Goal: Task Accomplishment & Management: Use online tool/utility

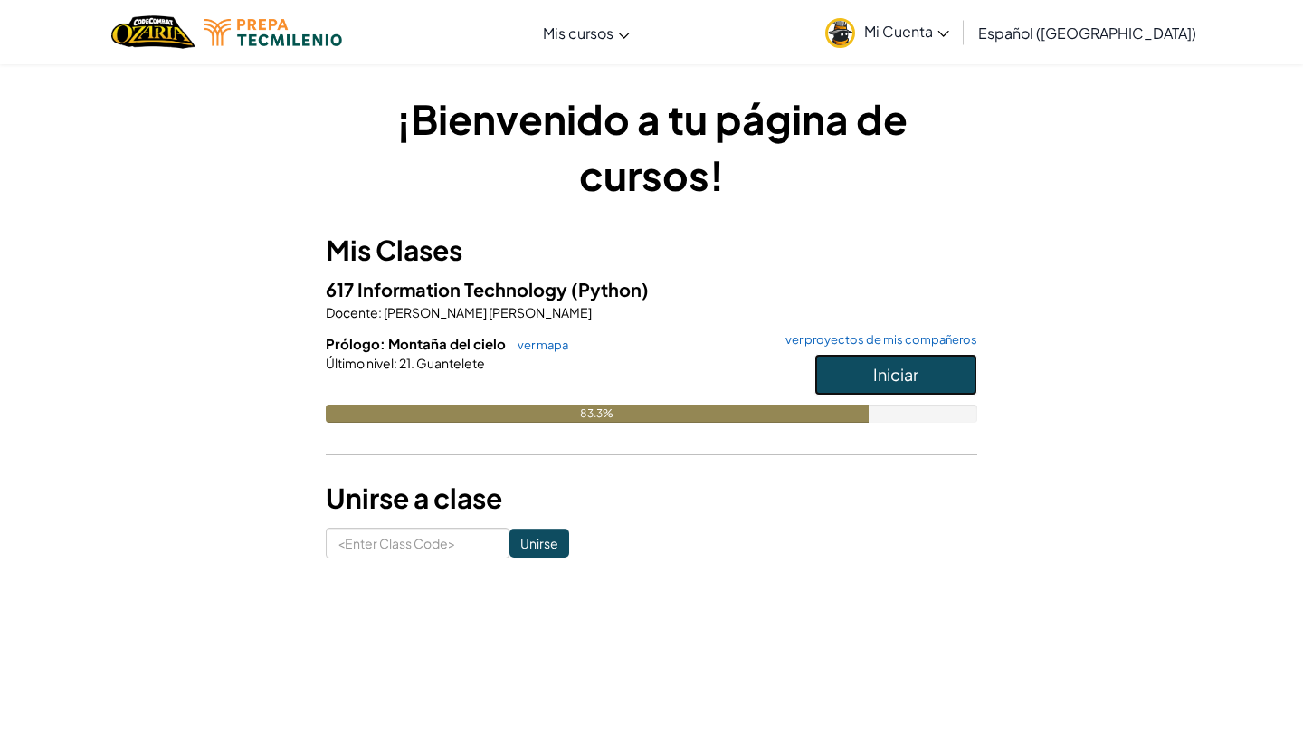
click at [846, 369] on button "Iniciar" at bounding box center [895, 375] width 163 height 42
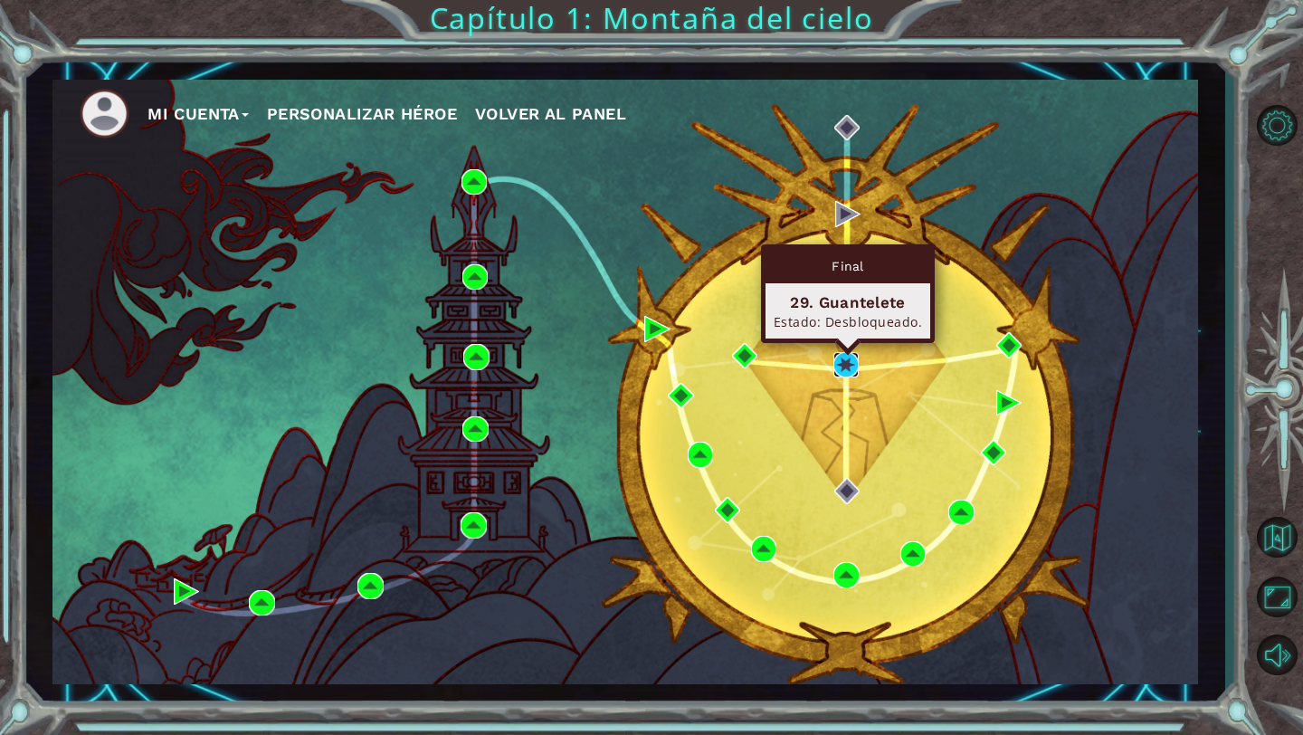
click at [846, 369] on img at bounding box center [845, 364] width 25 height 25
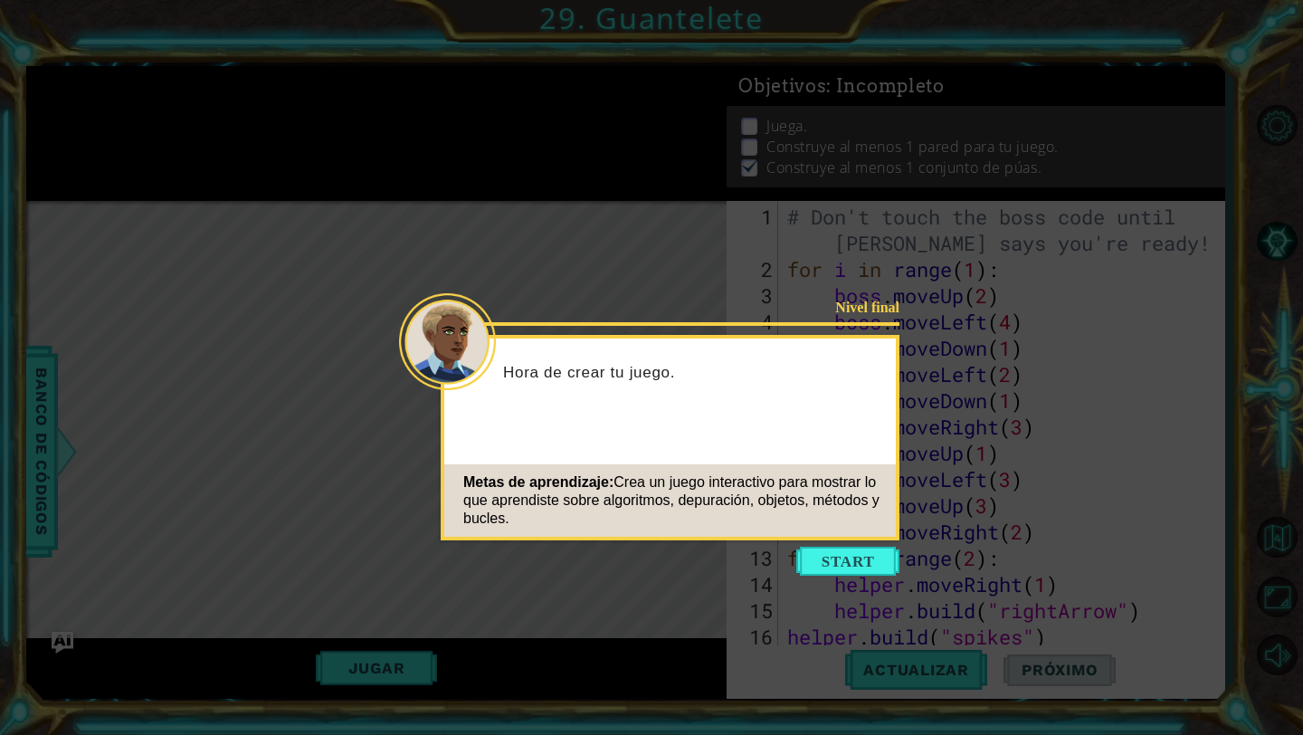
click at [858, 579] on icon at bounding box center [651, 367] width 1303 height 735
click at [862, 566] on button "Start" at bounding box center [847, 560] width 103 height 29
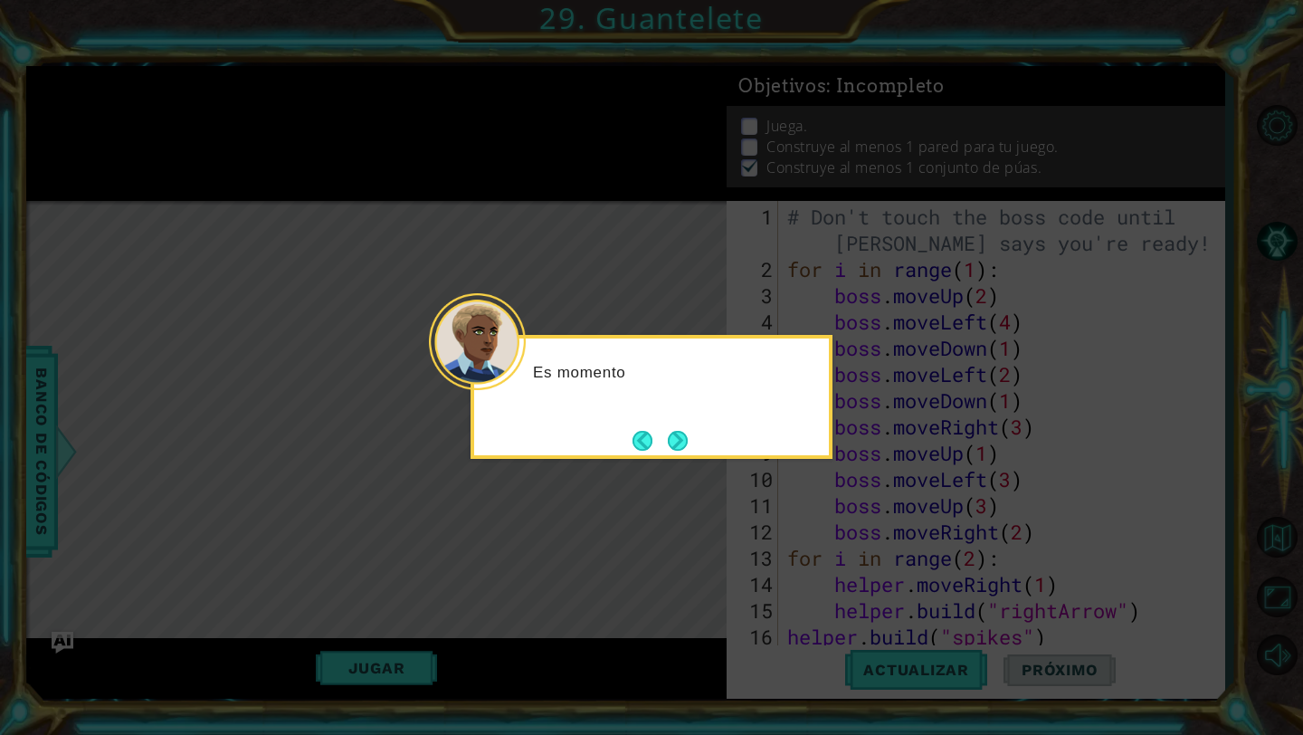
click at [462, 595] on icon at bounding box center [651, 367] width 1303 height 735
click at [681, 433] on button "Next" at bounding box center [678, 440] width 21 height 21
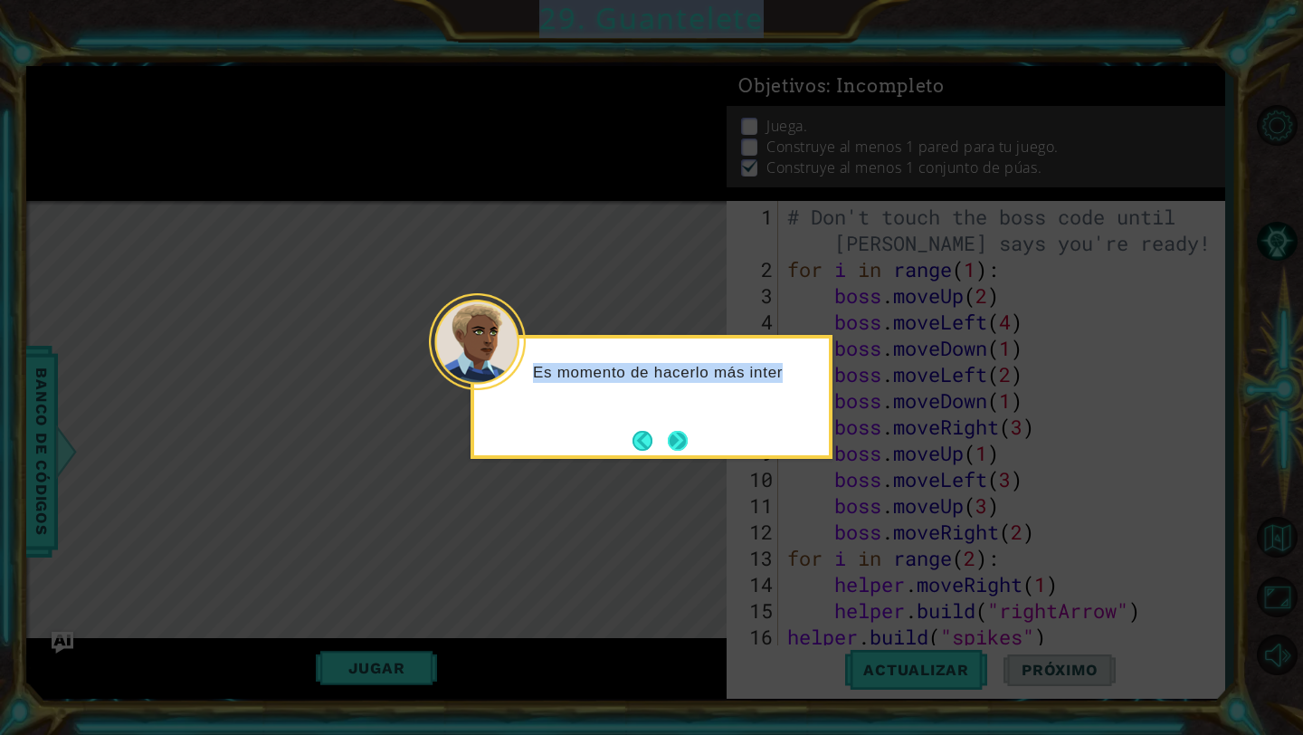
click at [681, 433] on icon at bounding box center [651, 367] width 1303 height 735
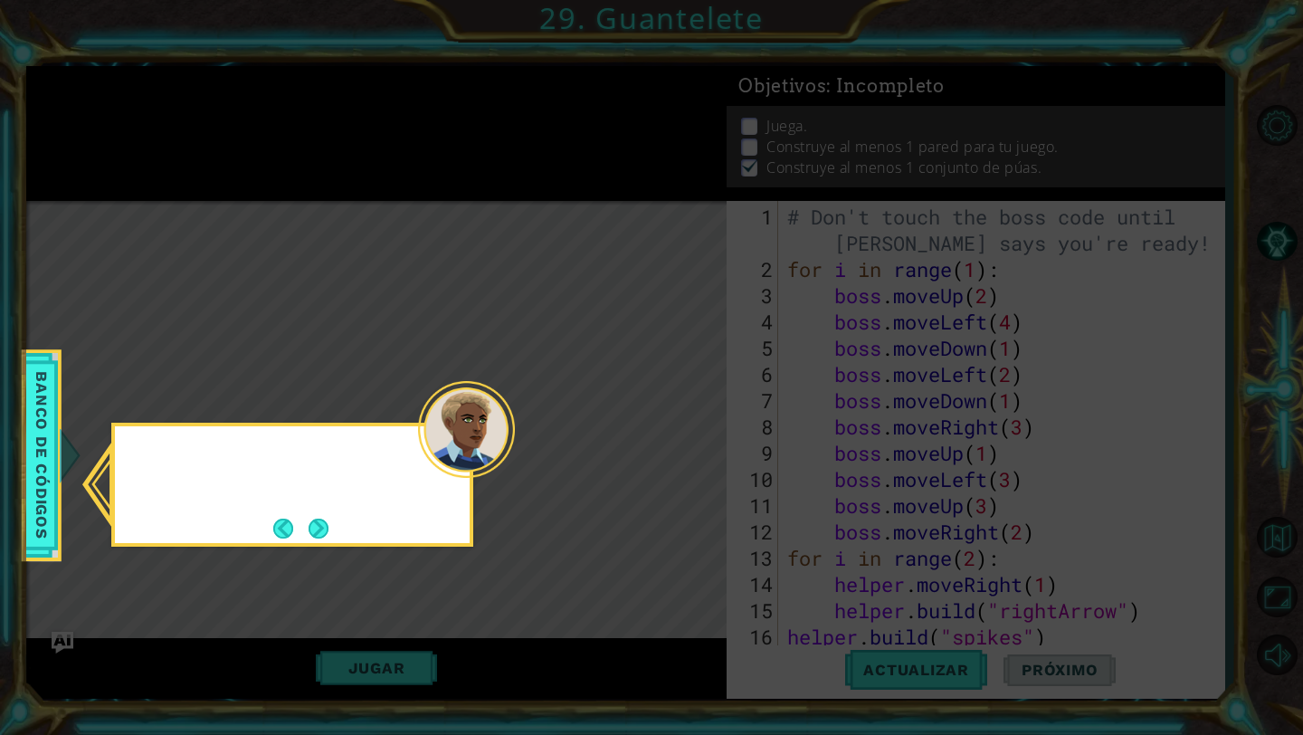
click at [681, 433] on icon at bounding box center [651, 367] width 1303 height 735
click at [310, 536] on button "Next" at bounding box center [318, 528] width 21 height 21
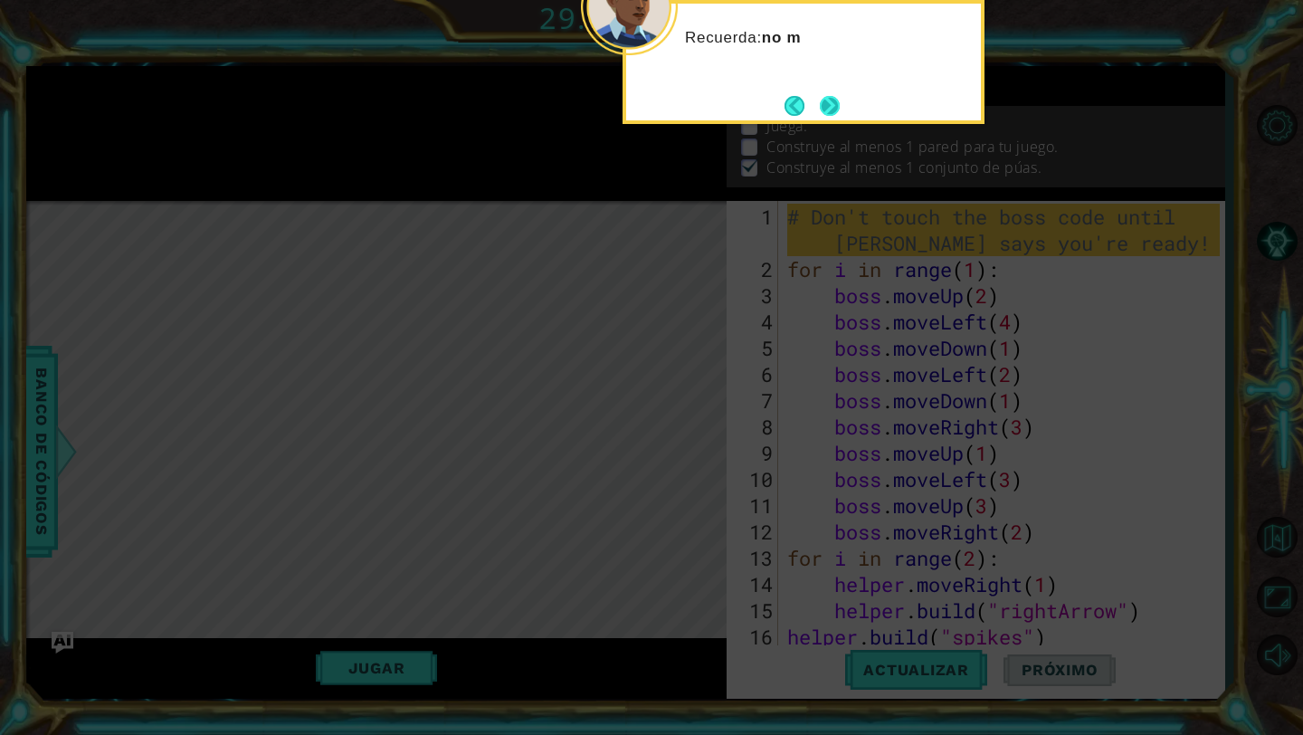
click at [840, 96] on button "Next" at bounding box center [829, 105] width 21 height 21
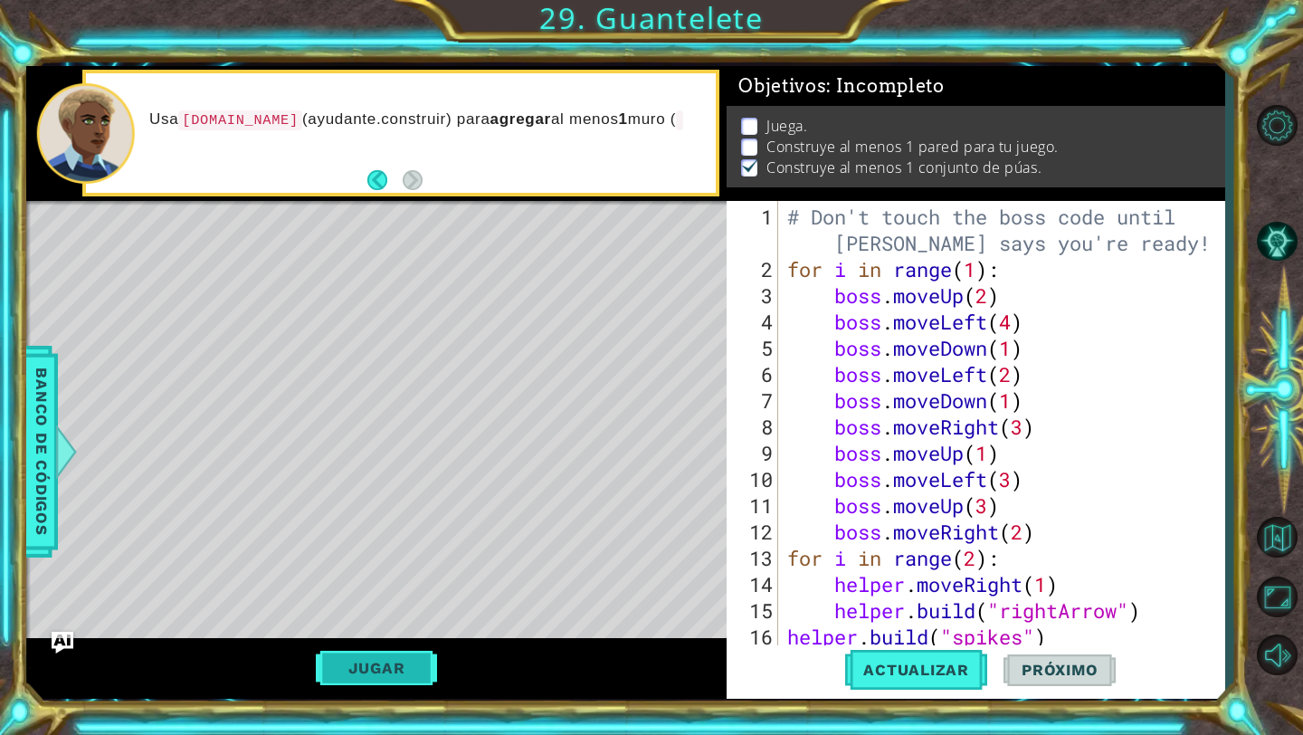
click at [397, 654] on button "Jugar" at bounding box center [377, 668] width 122 height 34
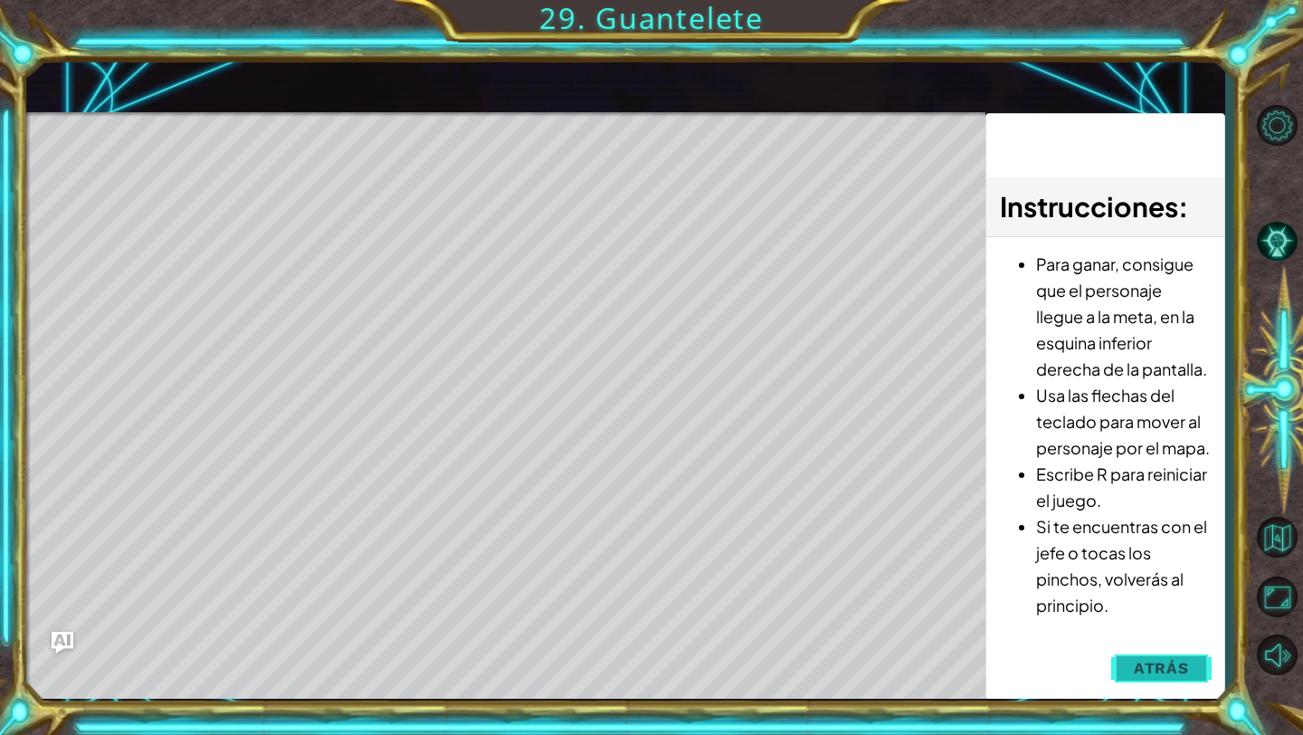
click at [1125, 662] on button "Atrás" at bounding box center [1161, 668] width 100 height 36
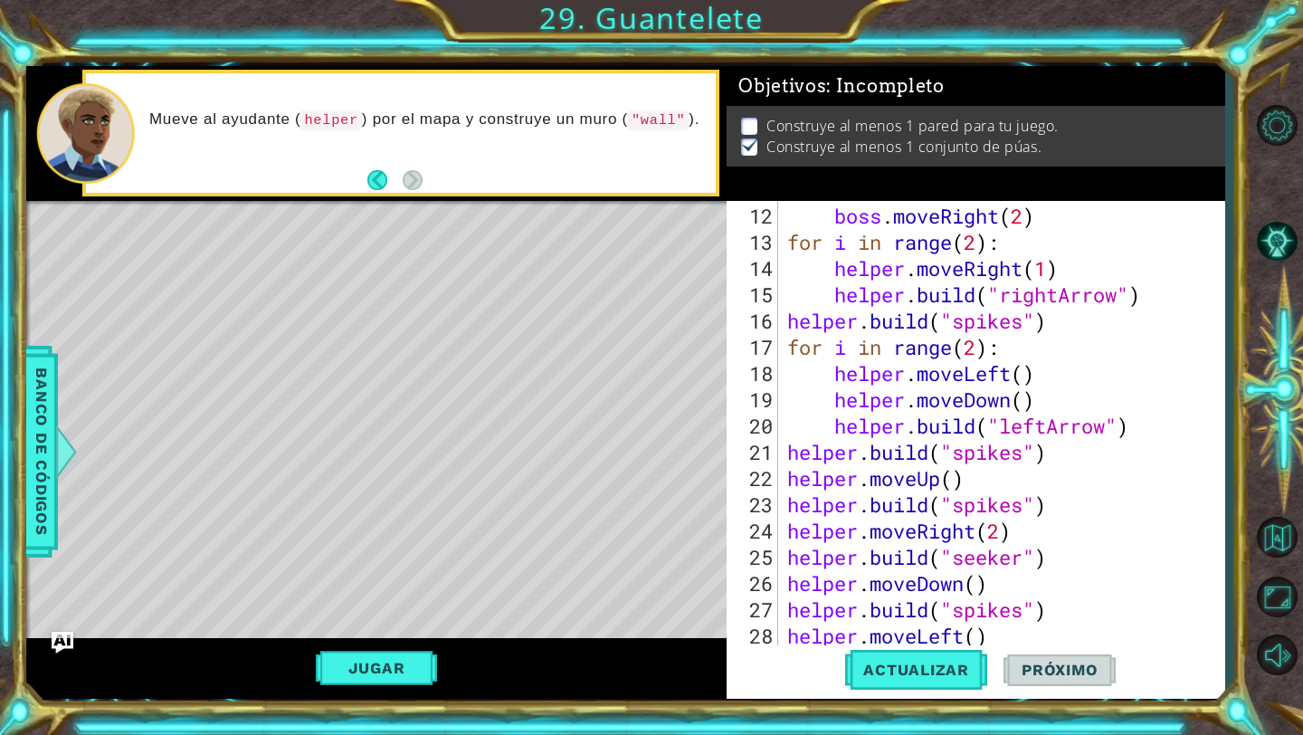
scroll to position [316, 0]
click at [1047, 434] on div "boss . moveRight ( 2 ) for i in range ( 2 ) : helper . moveRight ( 1 ) helper .…" at bounding box center [1006, 452] width 445 height 499
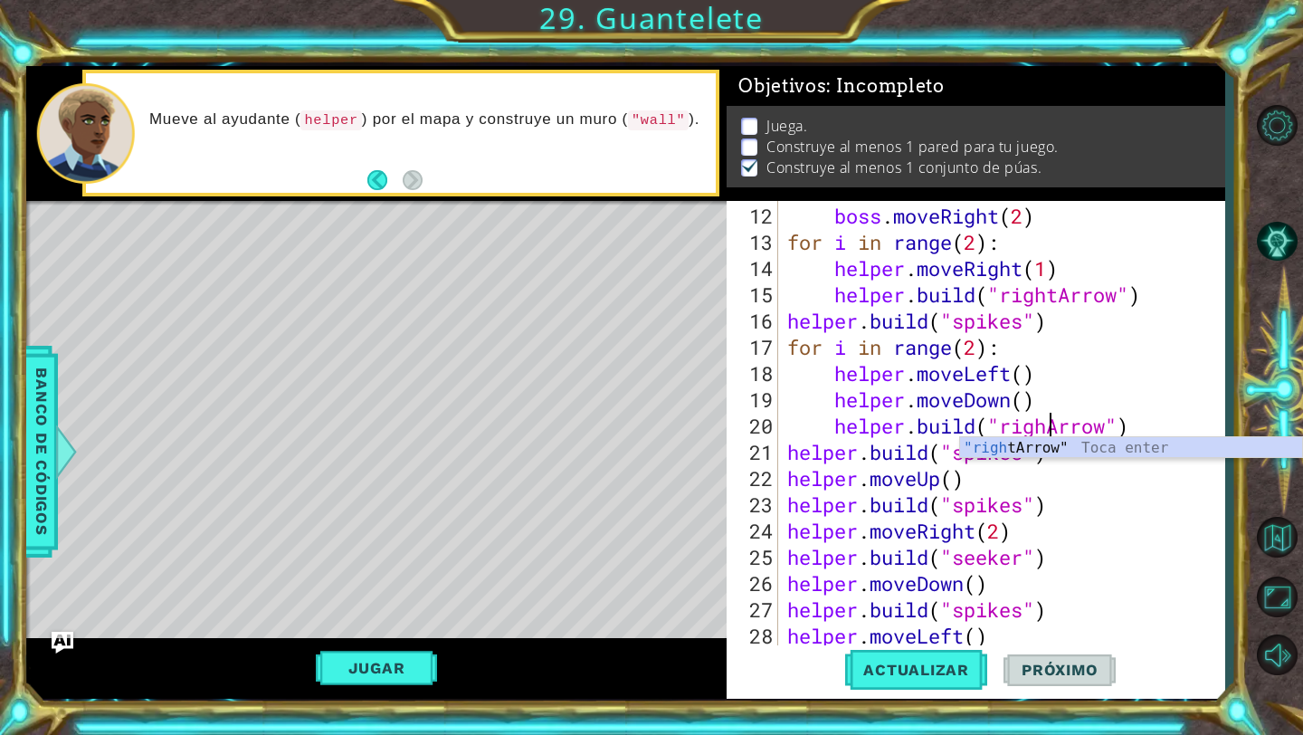
scroll to position [0, 13]
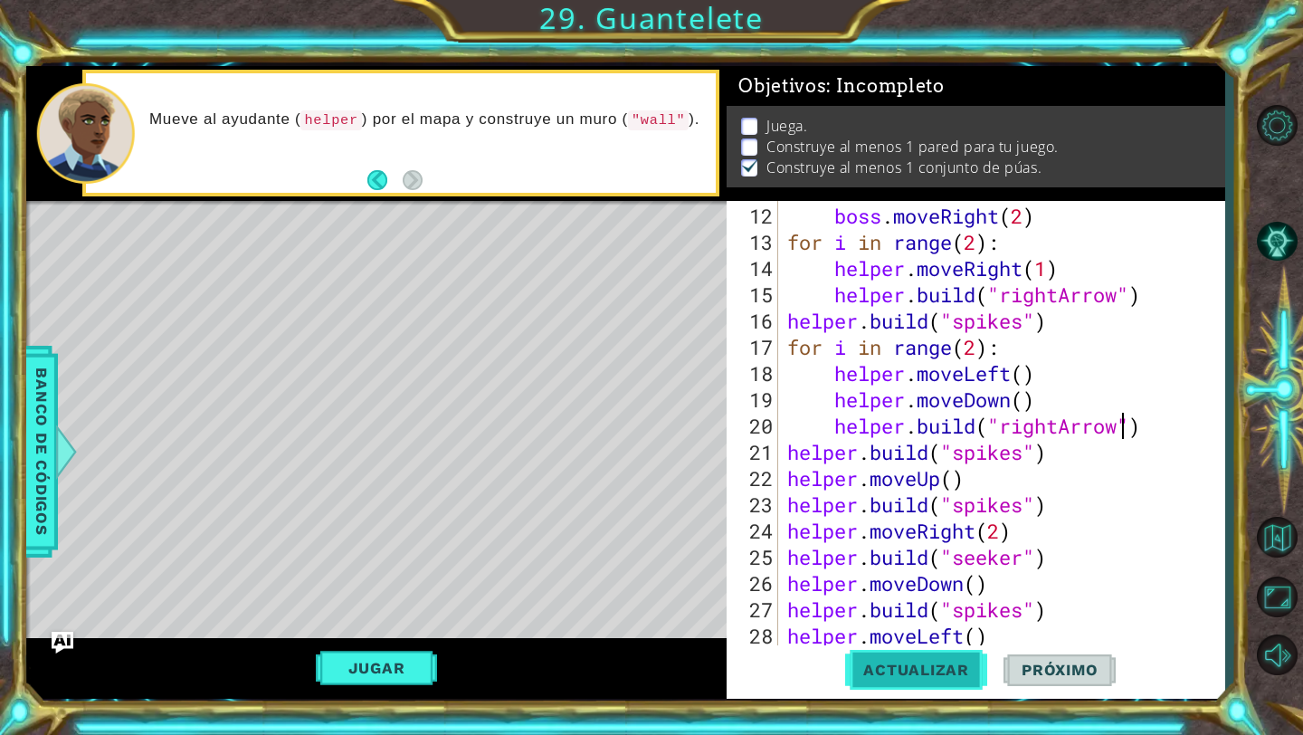
click at [945, 658] on button "Actualizar" at bounding box center [916, 670] width 142 height 50
click at [425, 657] on button "Jugar" at bounding box center [377, 668] width 122 height 34
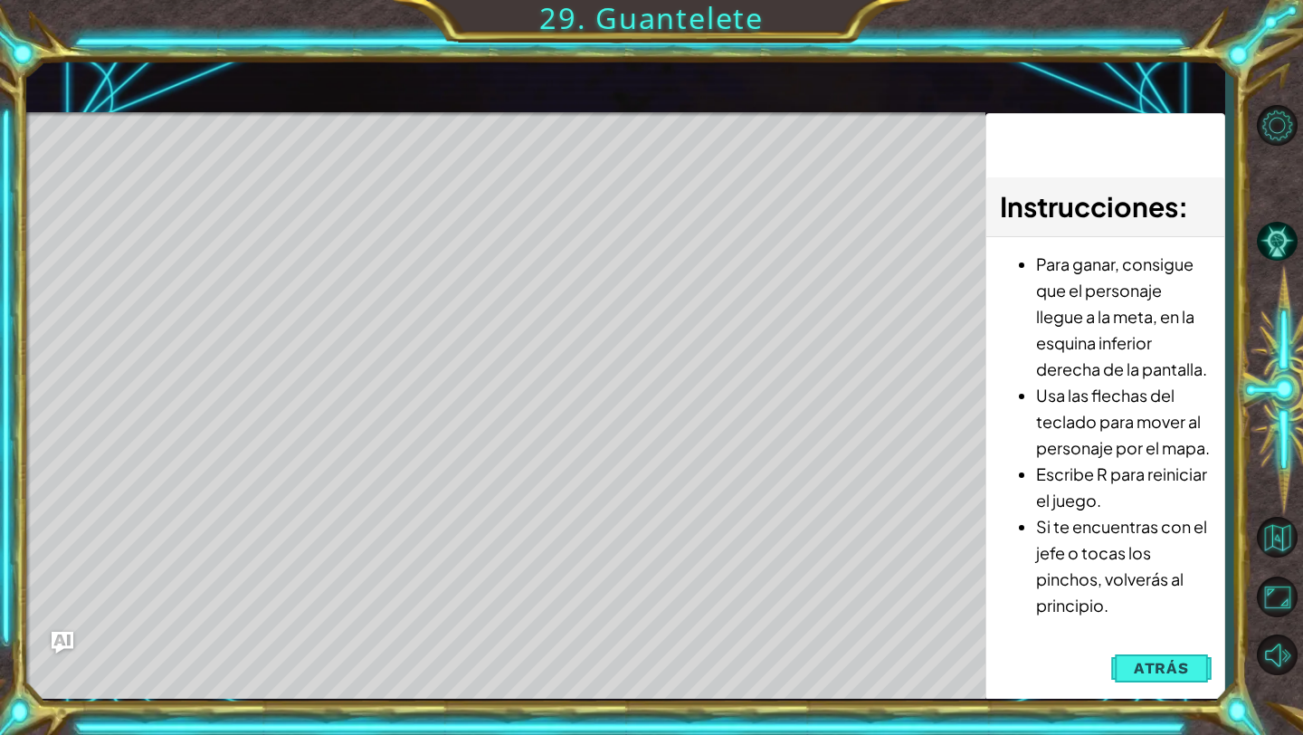
click at [1150, 641] on div "Para ganar, consigue que el personaje llegue a la meta, en la esquina inferior …" at bounding box center [1105, 439] width 238 height 404
click at [1154, 670] on span "Atrás" at bounding box center [1161, 668] width 55 height 18
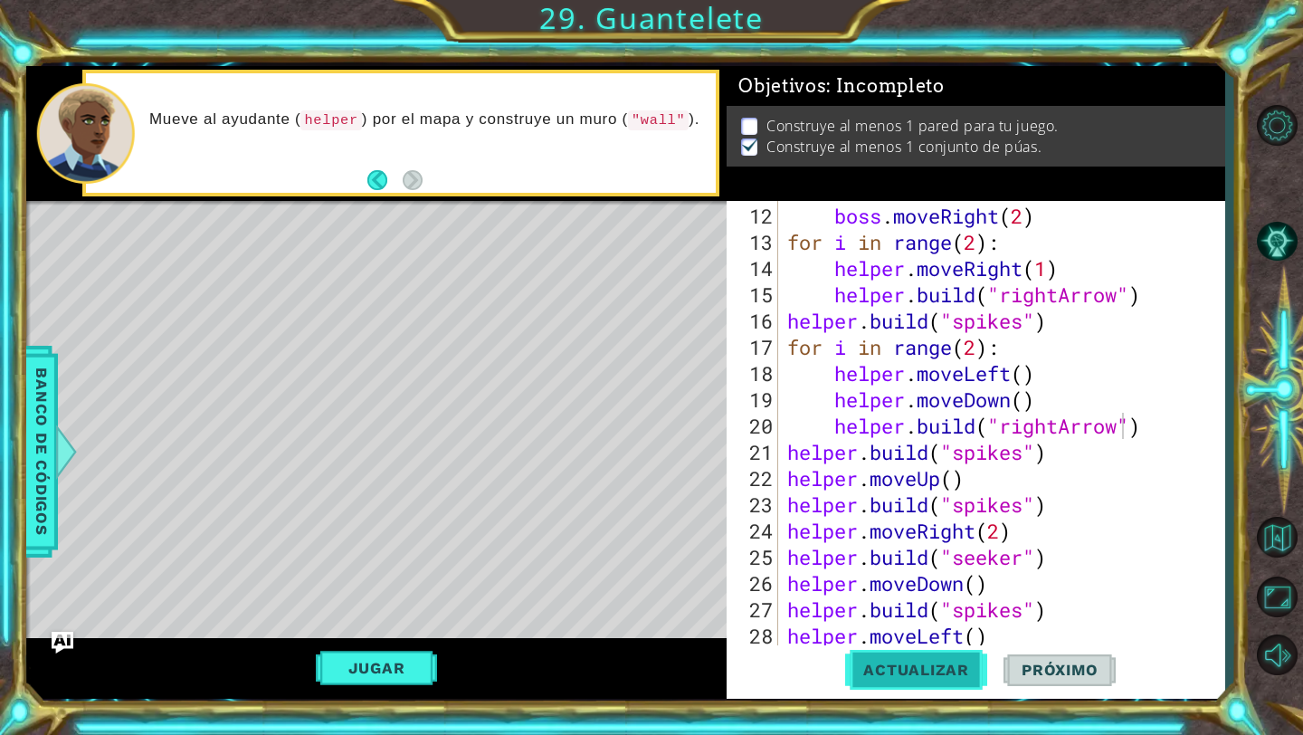
click at [870, 689] on button "Actualizar" at bounding box center [916, 670] width 142 height 50
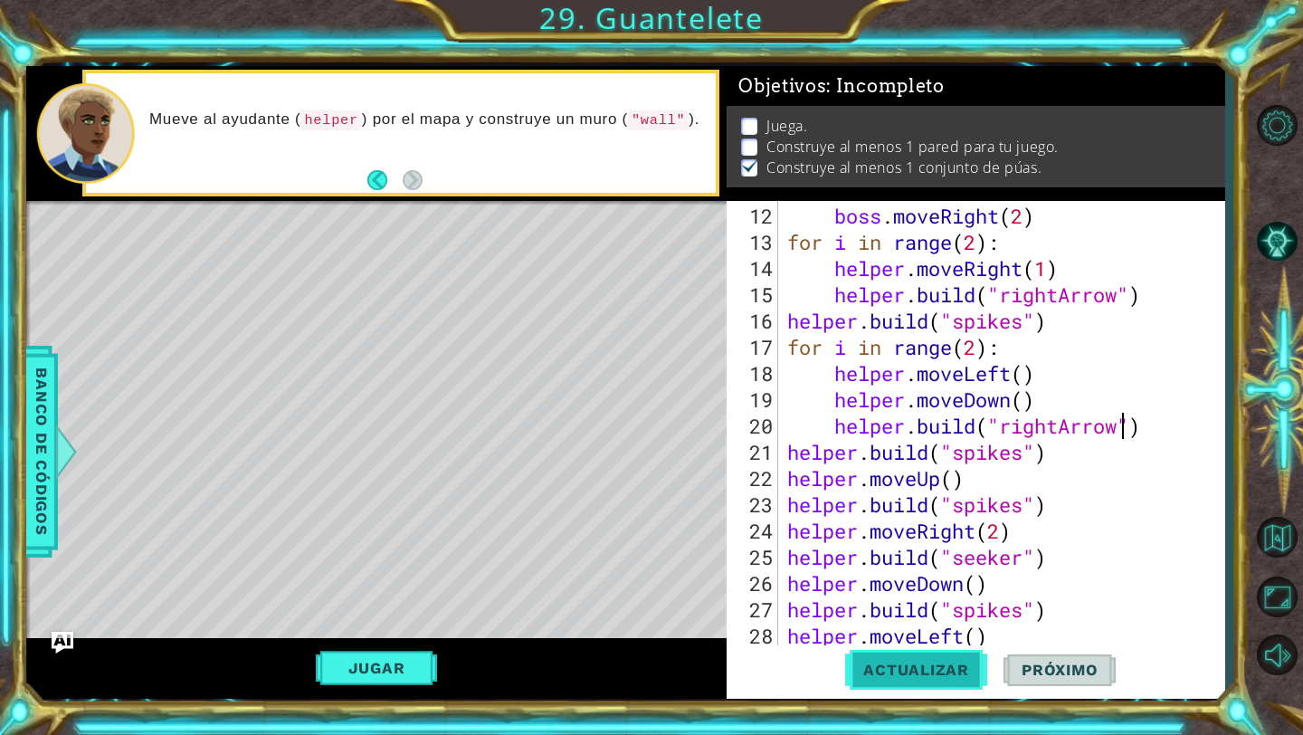
click at [938, 684] on button "Actualizar" at bounding box center [916, 670] width 142 height 50
click at [342, 679] on button "Jugar" at bounding box center [377, 668] width 122 height 34
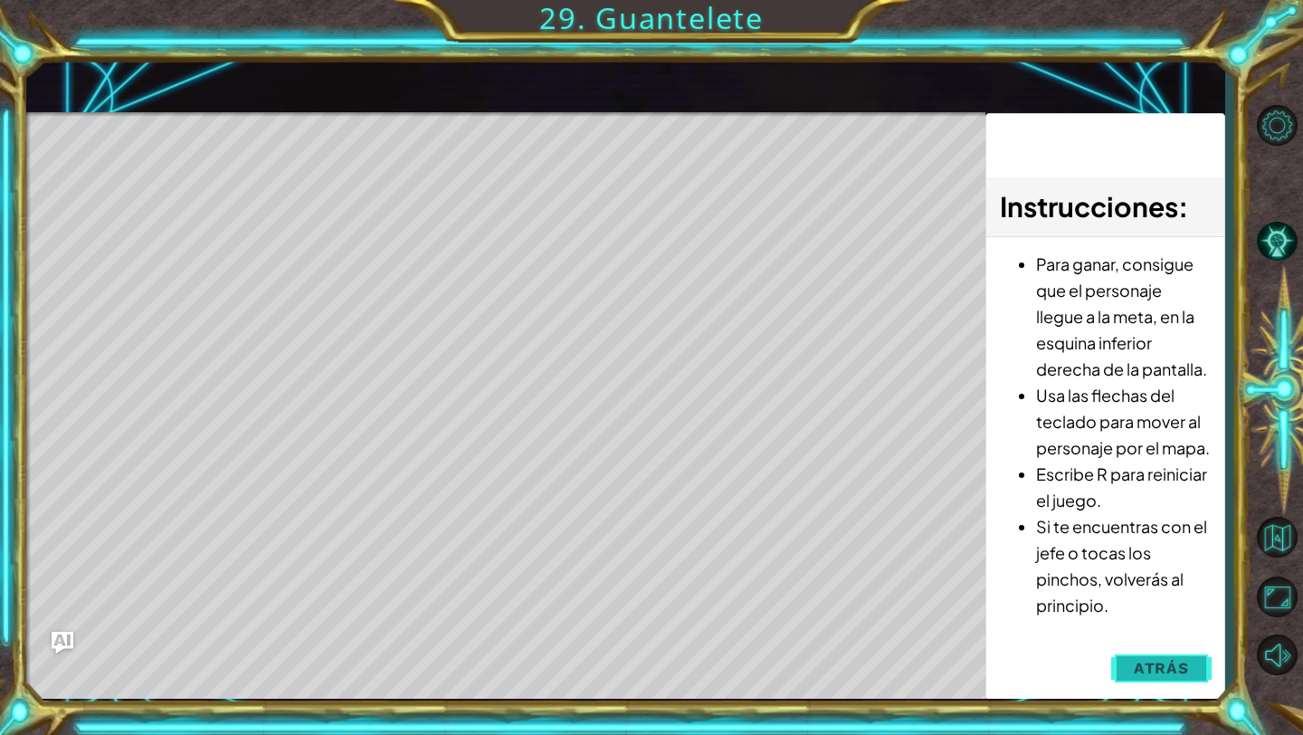
click at [1159, 659] on span "Atrás" at bounding box center [1161, 668] width 55 height 18
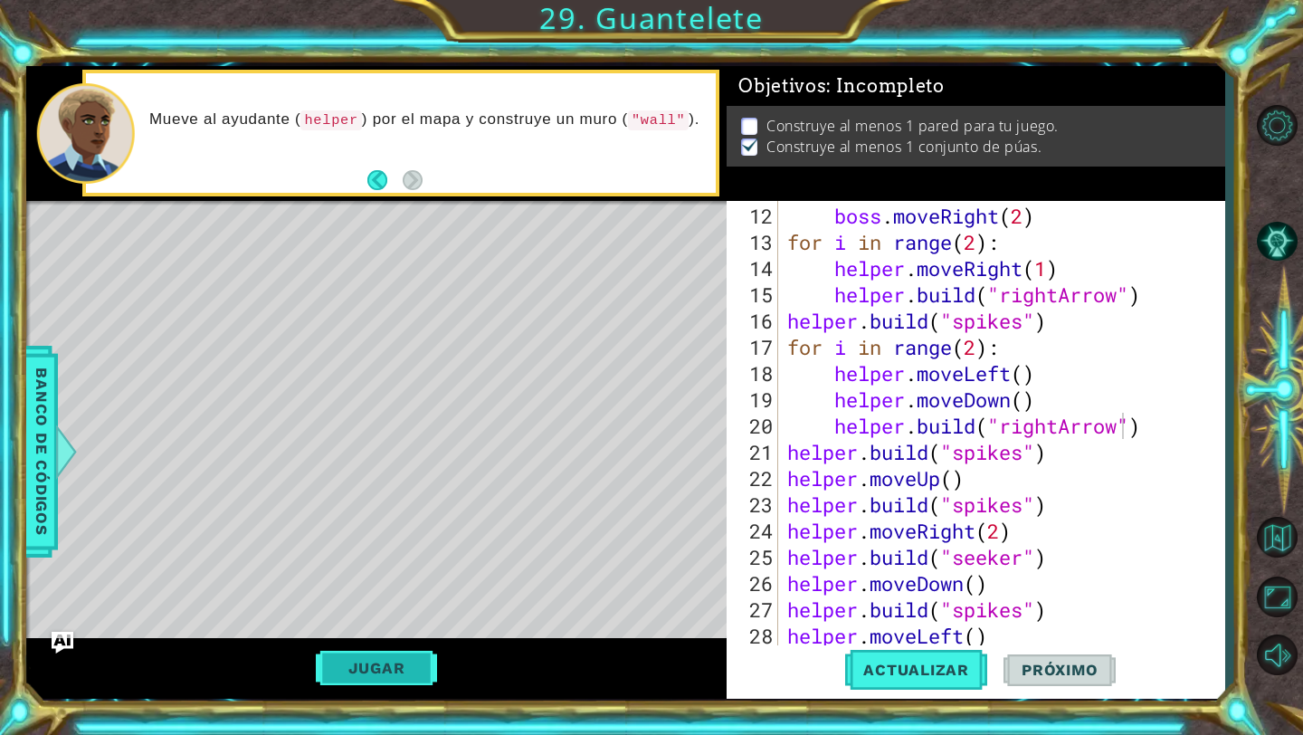
click at [345, 664] on button "Jugar" at bounding box center [377, 668] width 122 height 34
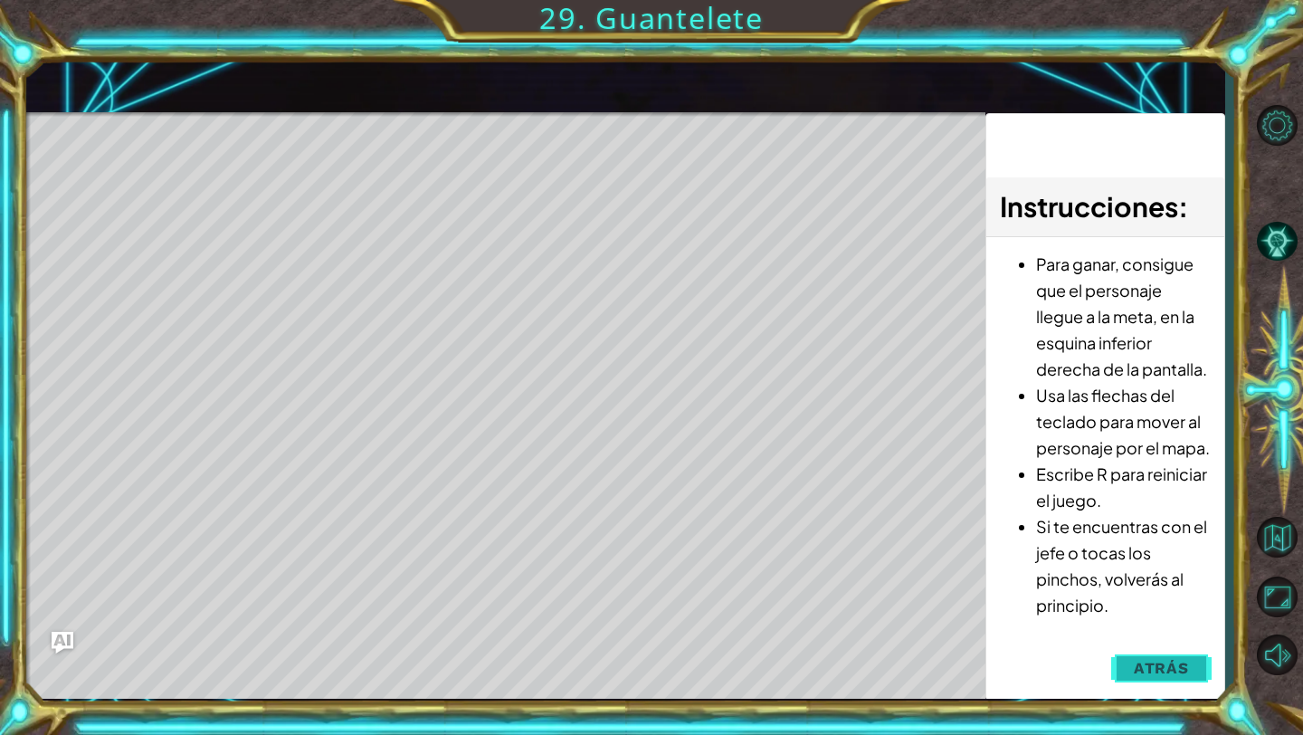
click at [1176, 665] on span "Atrás" at bounding box center [1161, 668] width 55 height 18
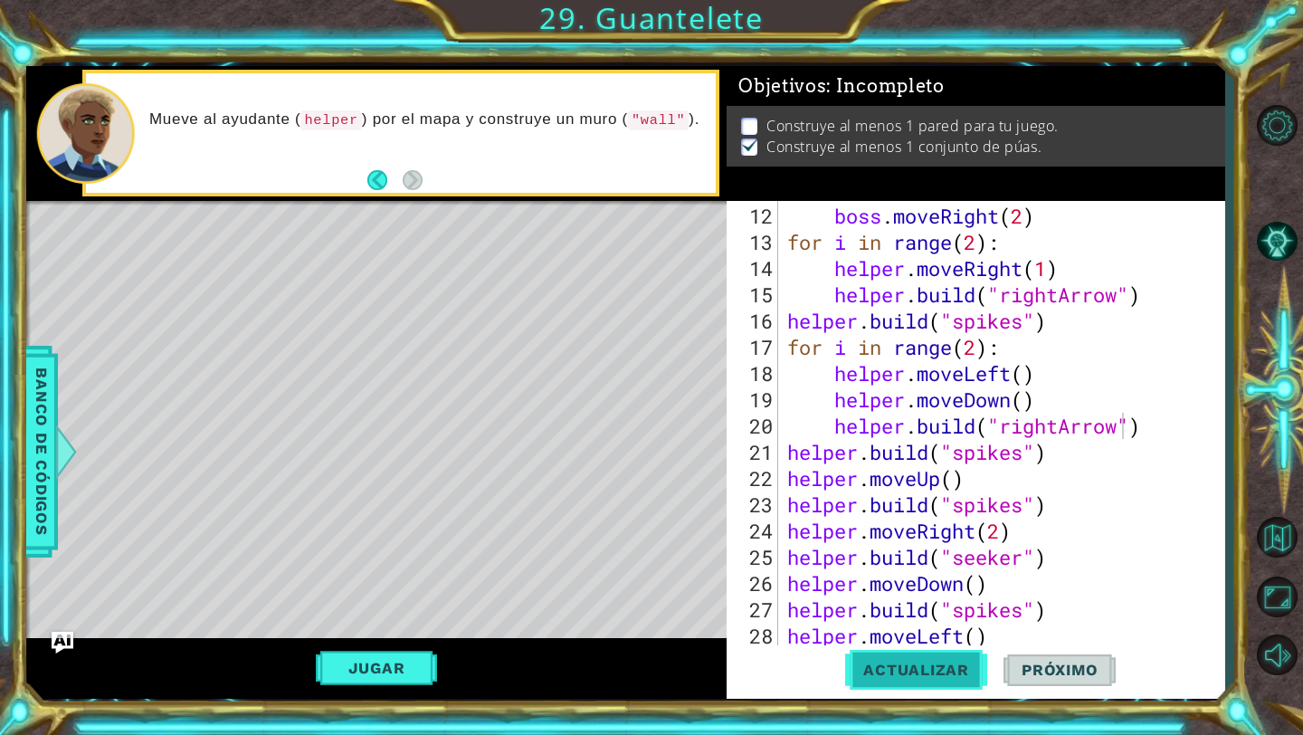
click at [931, 663] on span "Actualizar" at bounding box center [916, 669] width 142 height 18
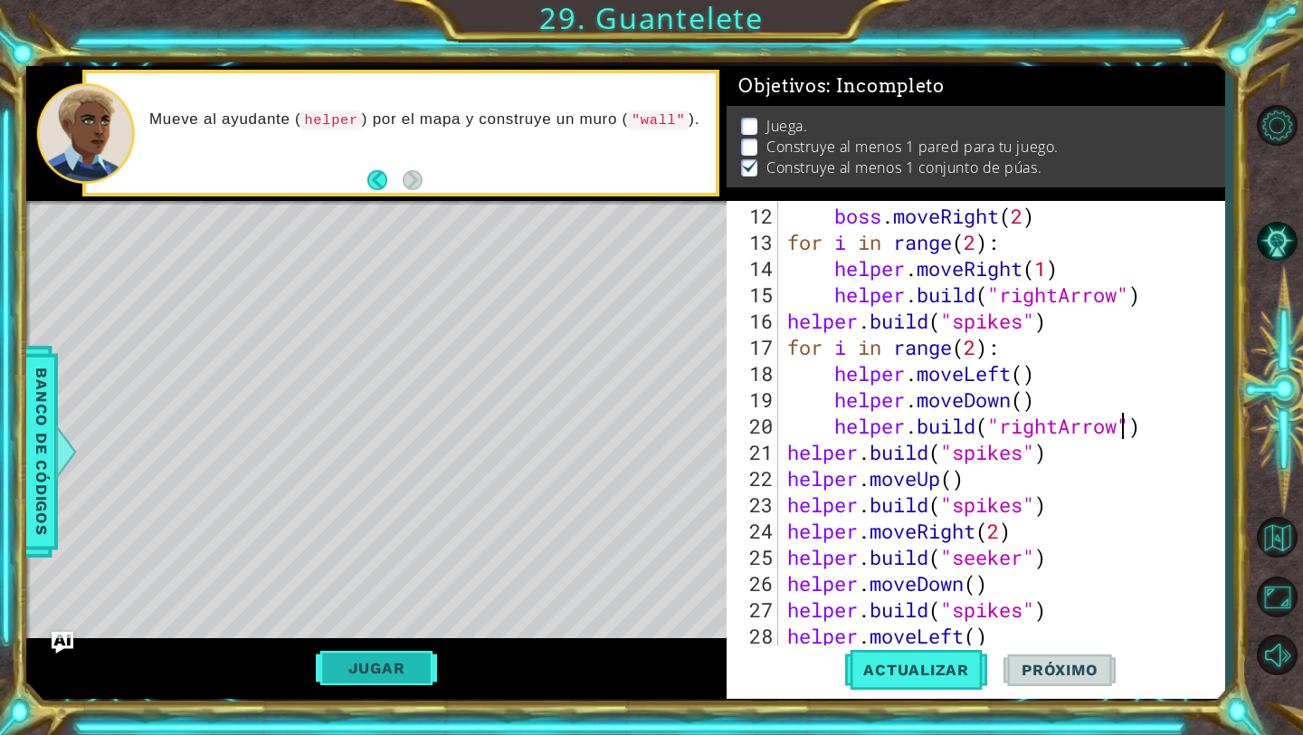
click at [397, 679] on button "Jugar" at bounding box center [377, 668] width 122 height 34
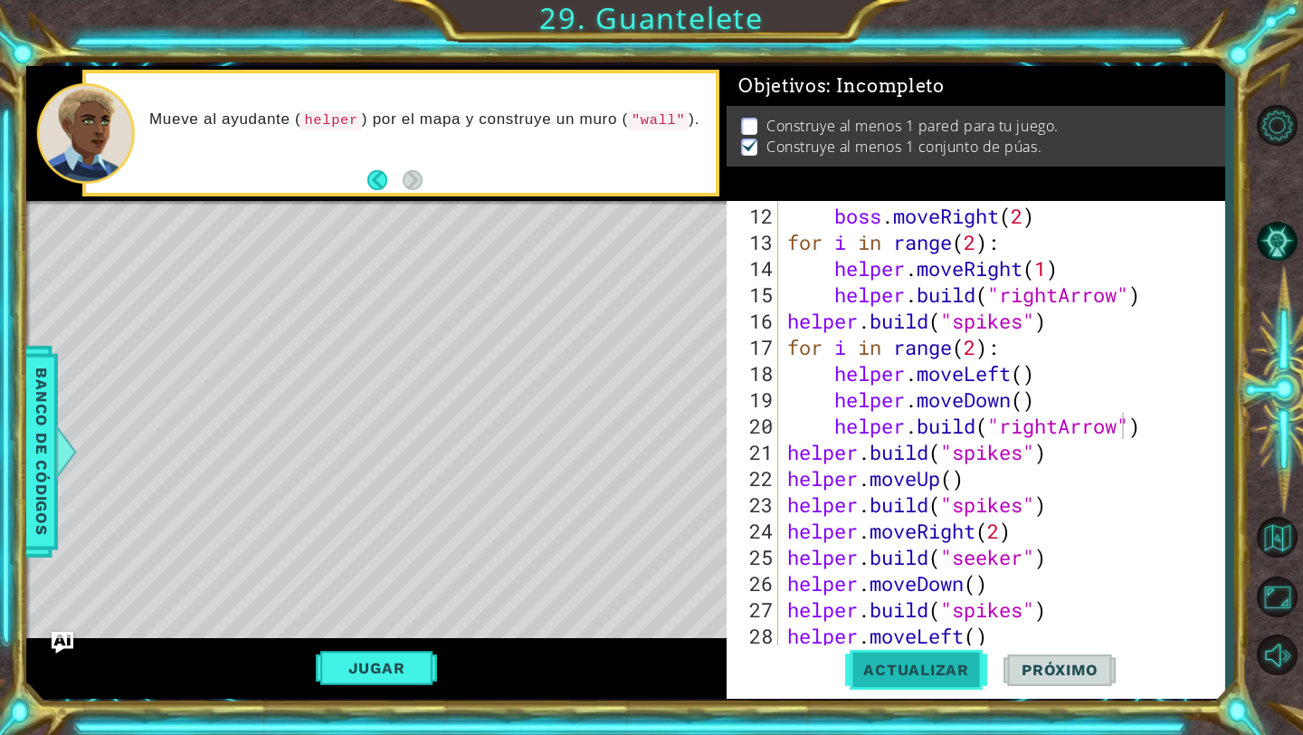
click at [926, 684] on button "Actualizar" at bounding box center [916, 670] width 142 height 50
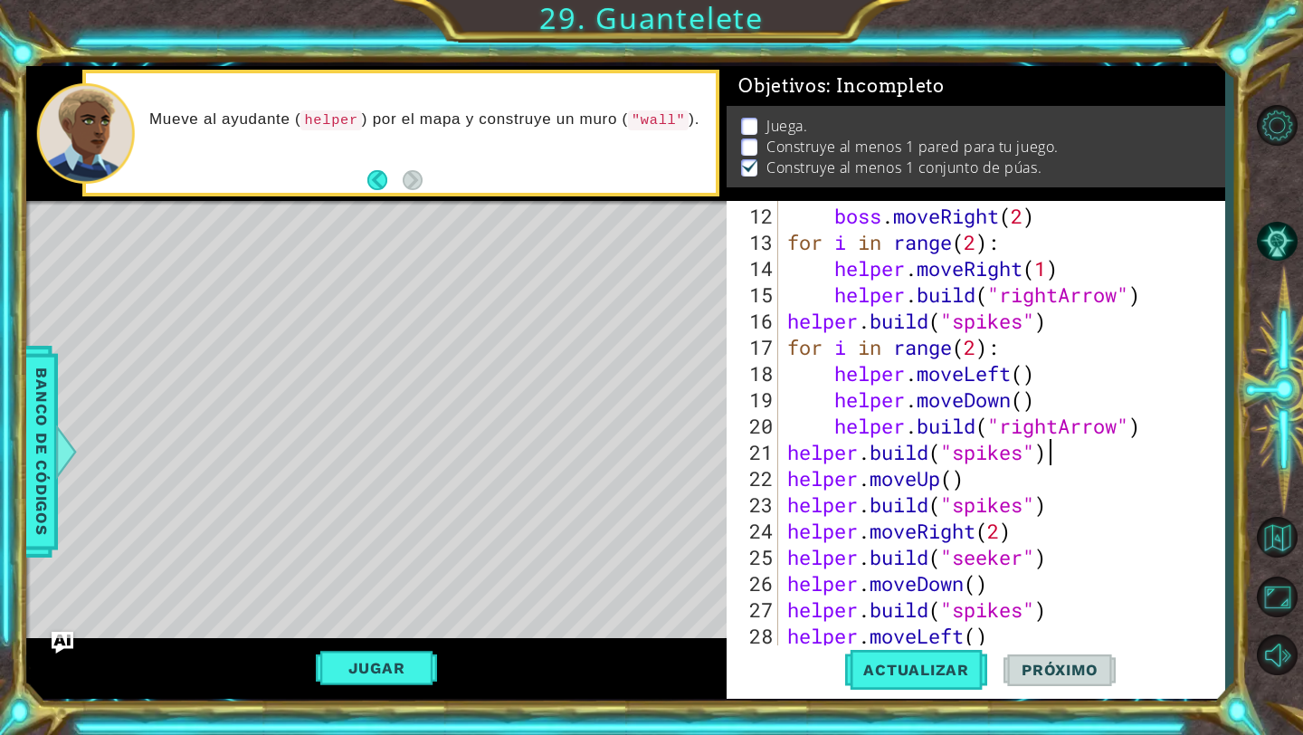
click at [1076, 460] on div "boss . moveRight ( 2 ) for i in range ( 2 ) : helper . moveRight ( 1 ) helper .…" at bounding box center [1006, 452] width 445 height 499
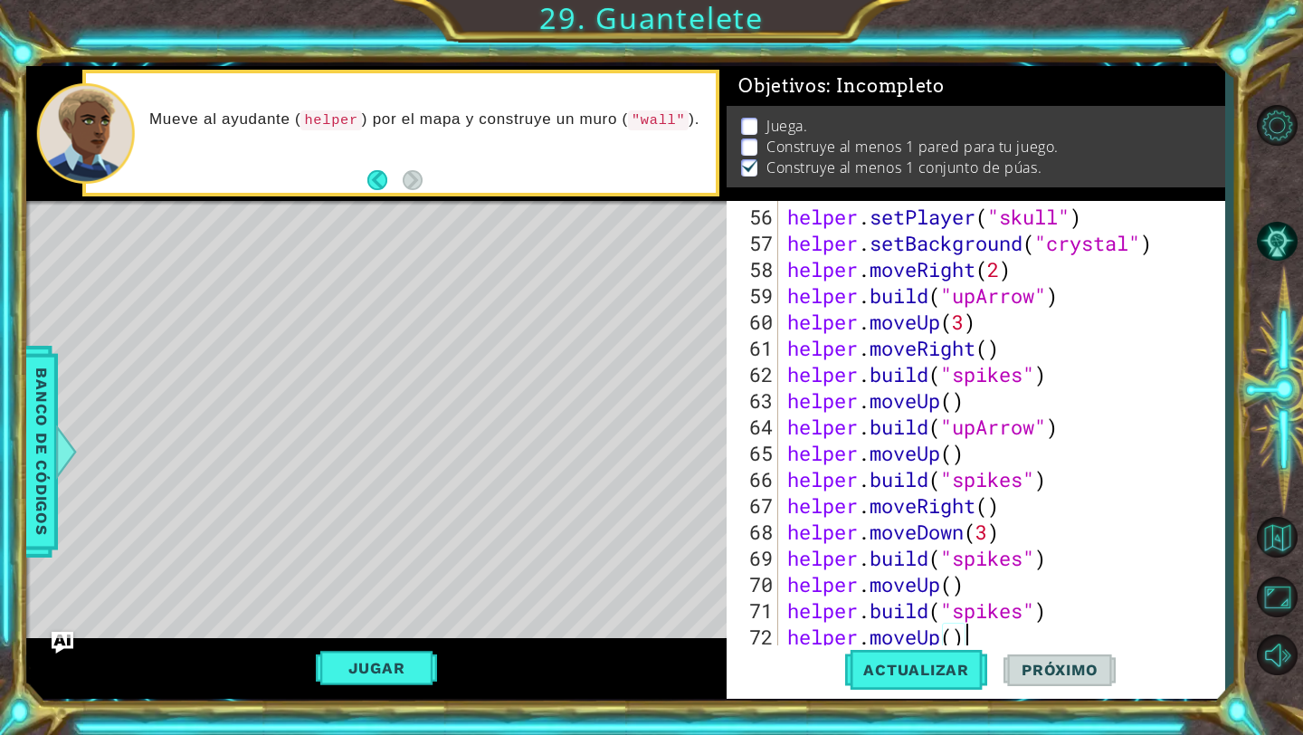
type textarea "[DOMAIN_NAME]("spikes")"
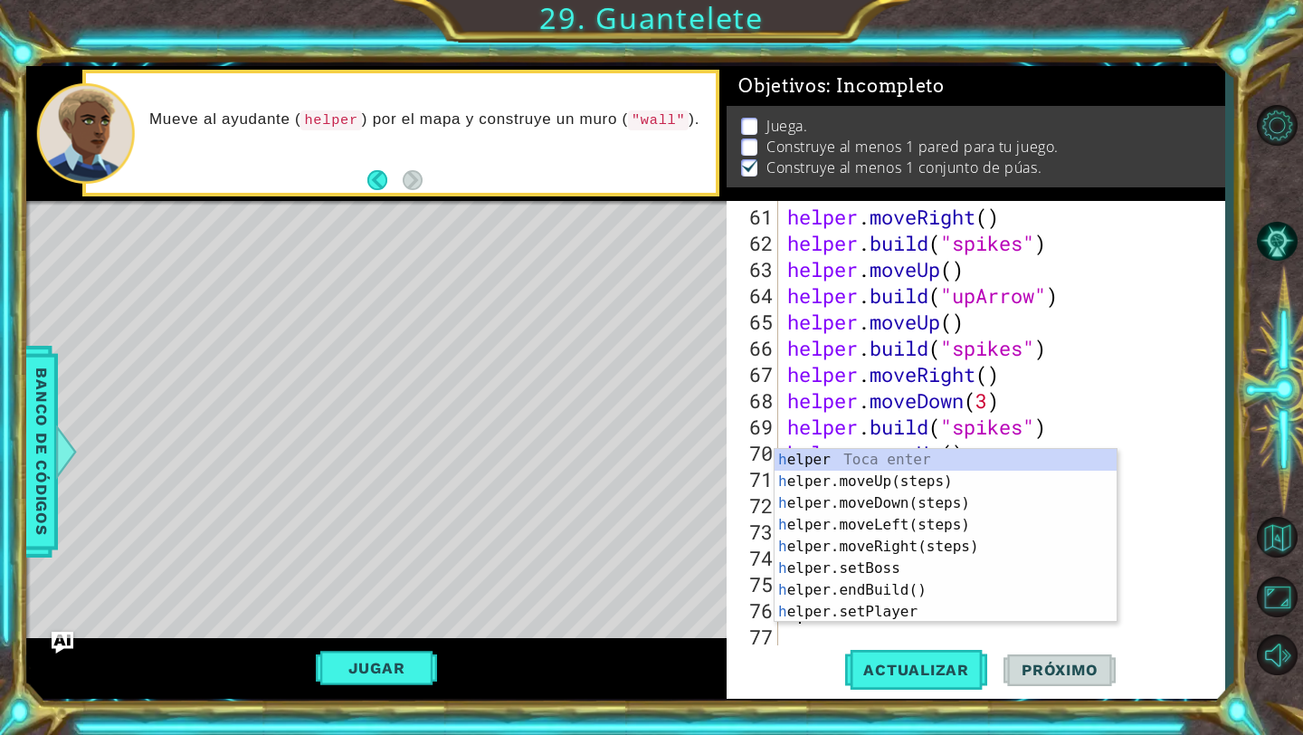
scroll to position [1601, 0]
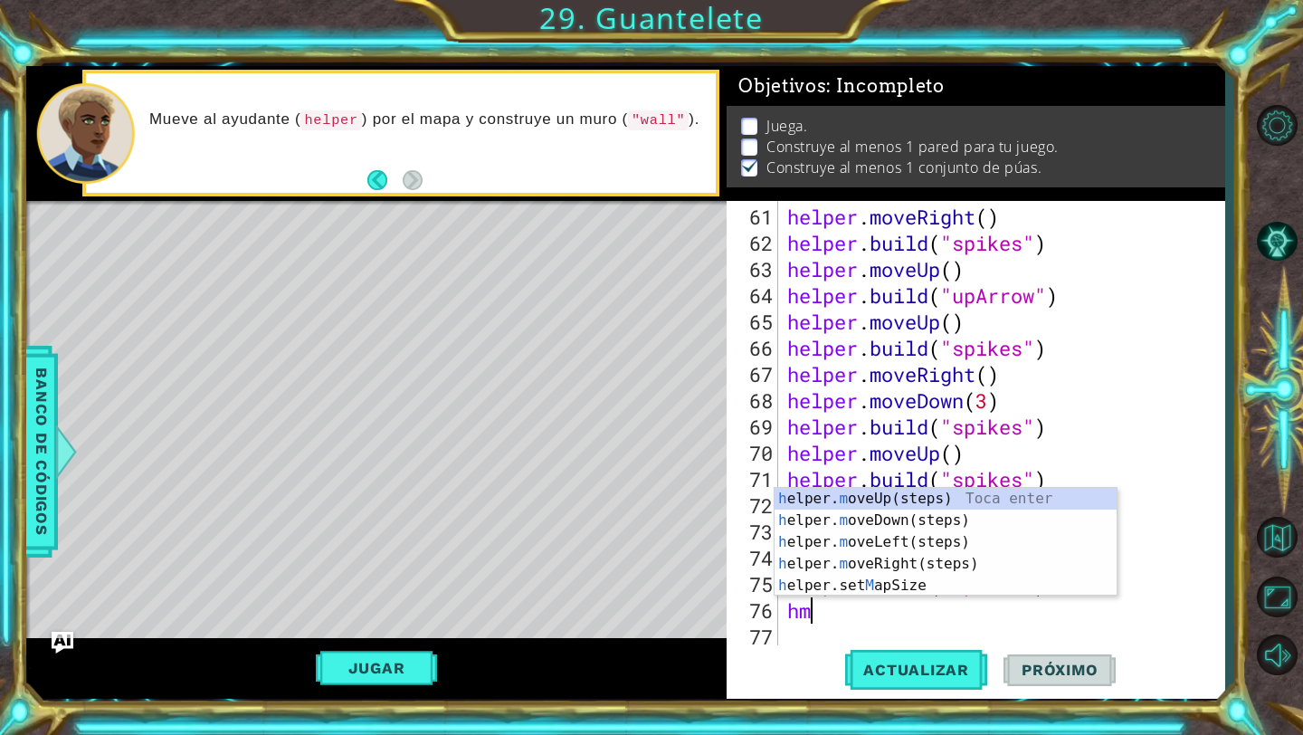
type textarea "hmr"
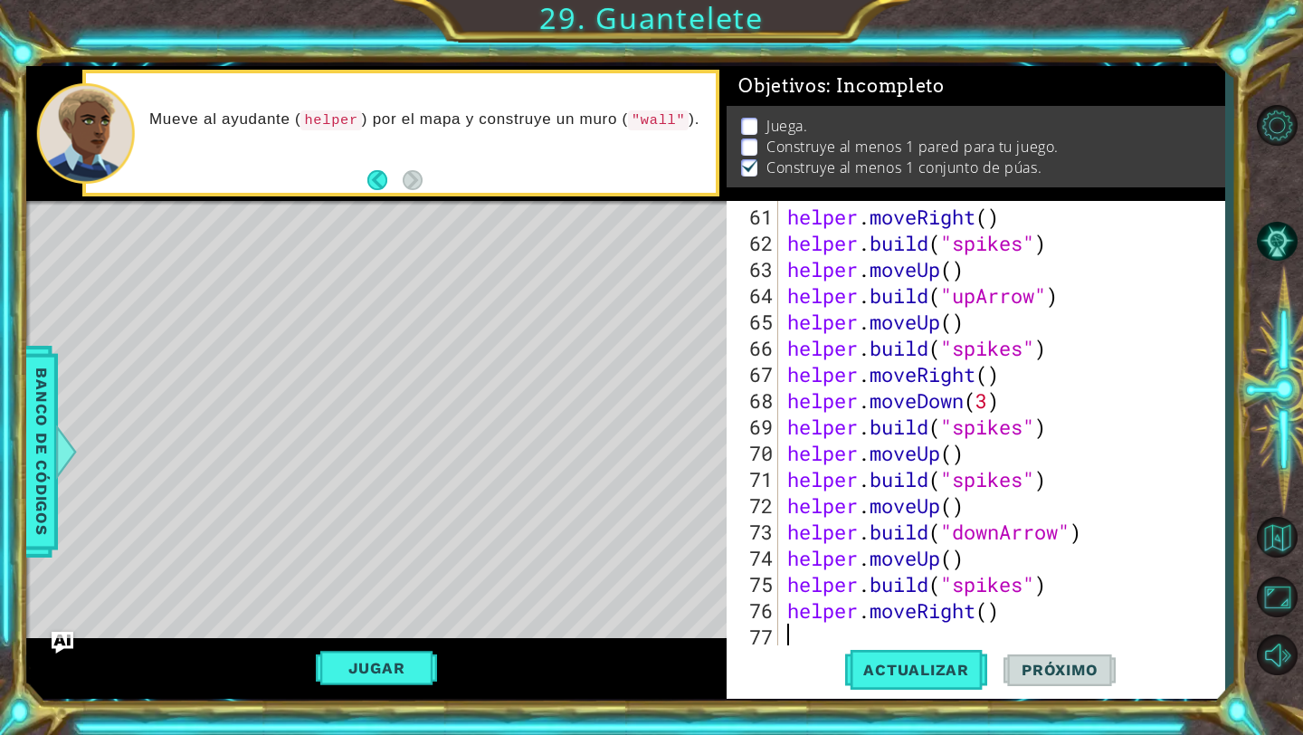
scroll to position [1627, 0]
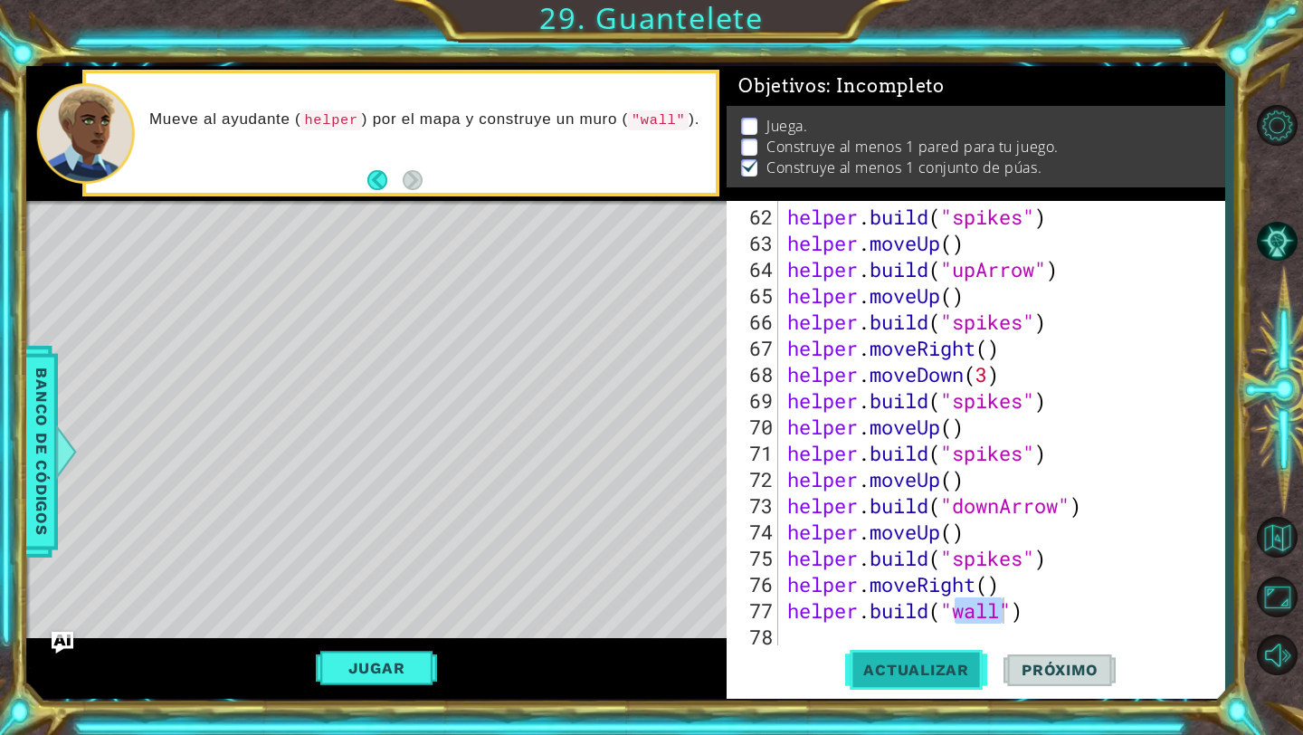
click at [932, 676] on span "Actualizar" at bounding box center [916, 669] width 142 height 18
click at [380, 679] on button "Jugar" at bounding box center [377, 668] width 122 height 34
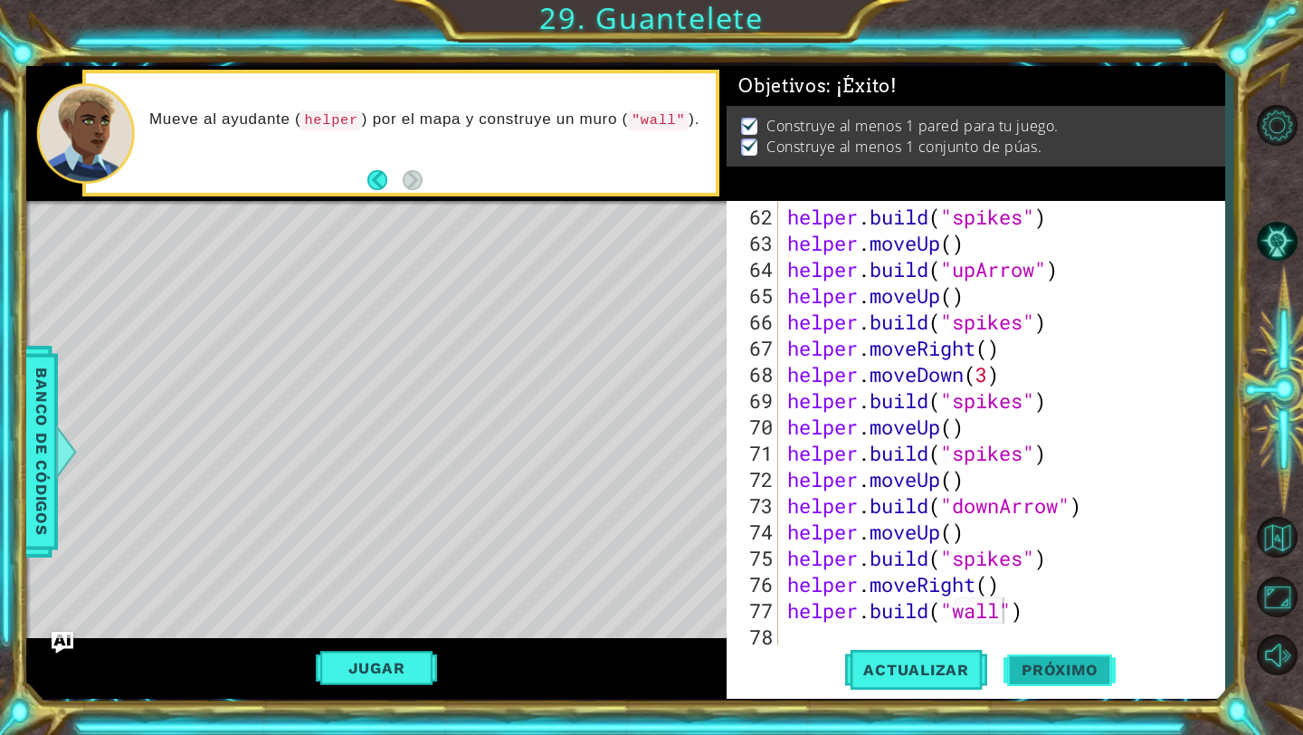
click at [1051, 674] on span "Próximo" at bounding box center [1059, 671] width 112 height 18
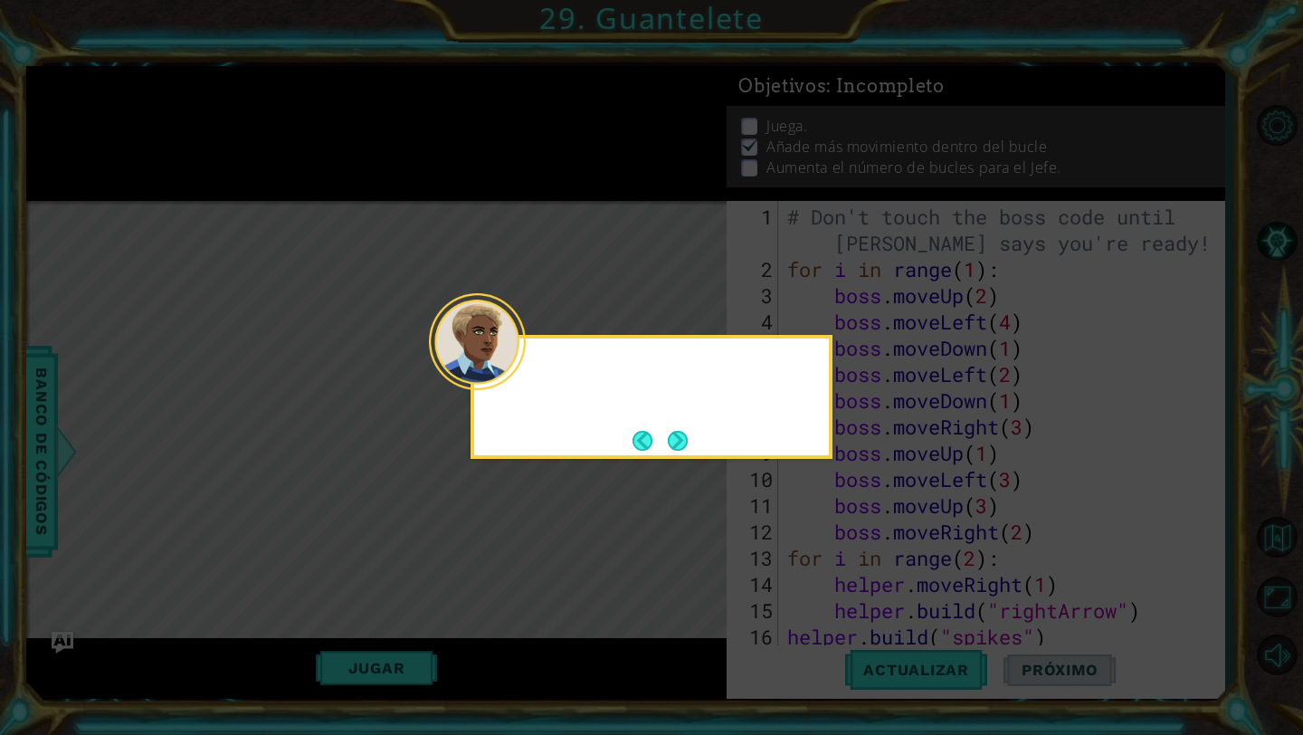
scroll to position [0, 0]
click at [670, 442] on button "Next" at bounding box center [678, 441] width 20 height 20
click at [670, 442] on icon at bounding box center [651, 367] width 1303 height 735
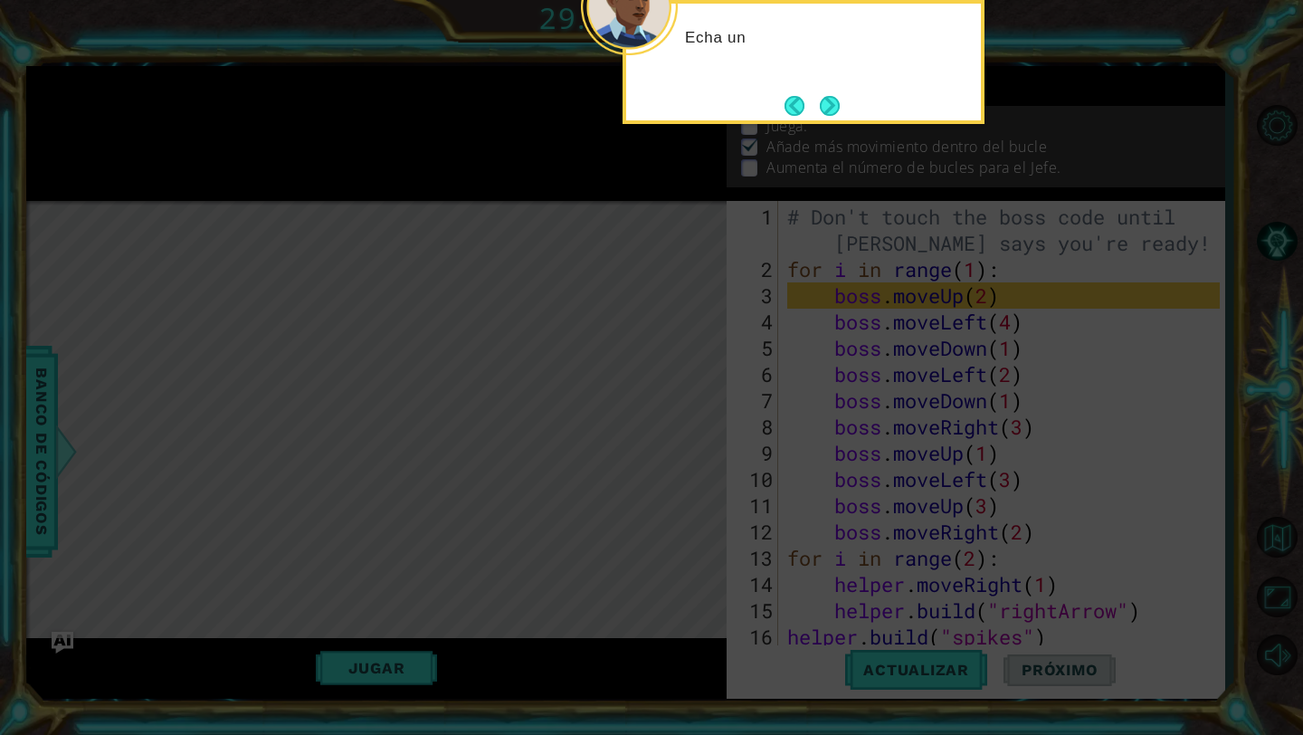
click at [797, 123] on div "Echa un" at bounding box center [803, 62] width 362 height 124
click at [809, 118] on footer at bounding box center [811, 105] width 55 height 27
click at [834, 109] on button "Next" at bounding box center [830, 106] width 20 height 20
click at [834, 109] on icon at bounding box center [651, 120] width 1303 height 1230
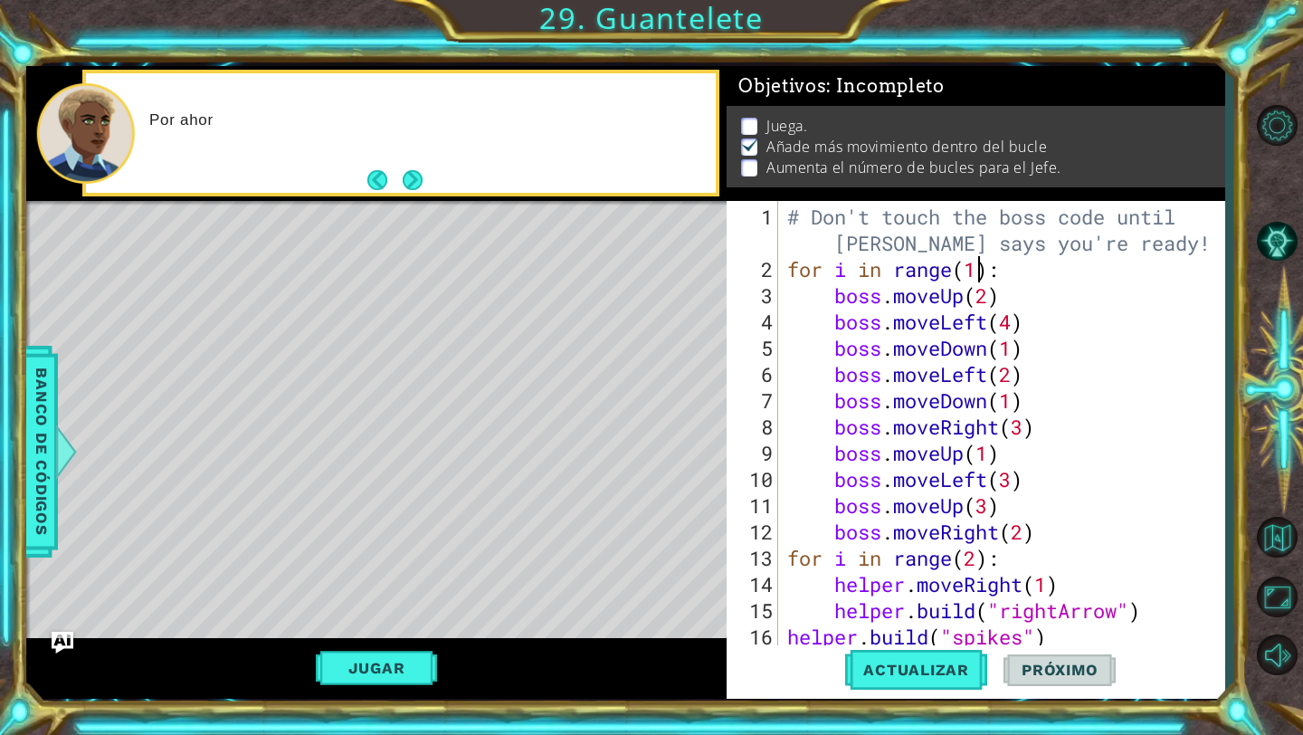
click at [978, 266] on div "# Don't touch the boss code until [PERSON_NAME] says you're ready! for i in ran…" at bounding box center [1006, 466] width 445 height 525
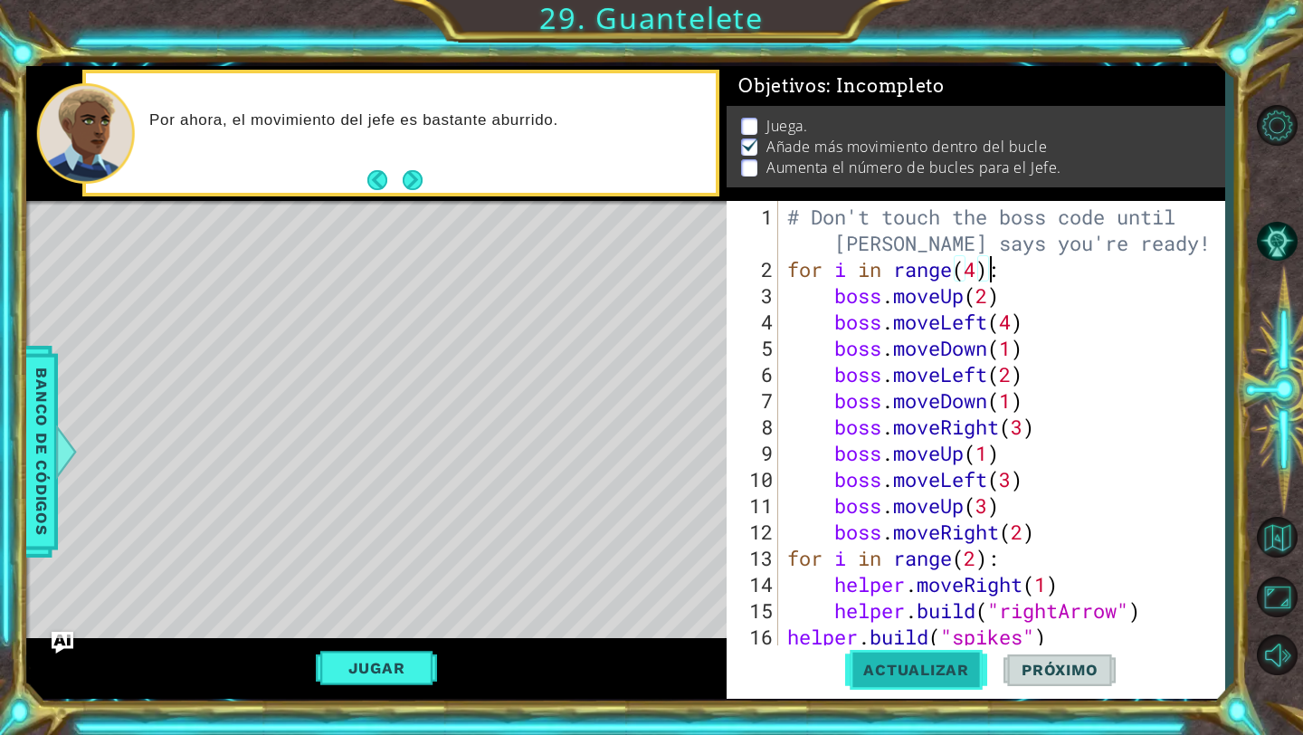
type textarea "for i in range(4):"
click at [946, 651] on button "Actualizar" at bounding box center [916, 670] width 142 height 50
click at [426, 667] on button "Jugar" at bounding box center [377, 668] width 122 height 34
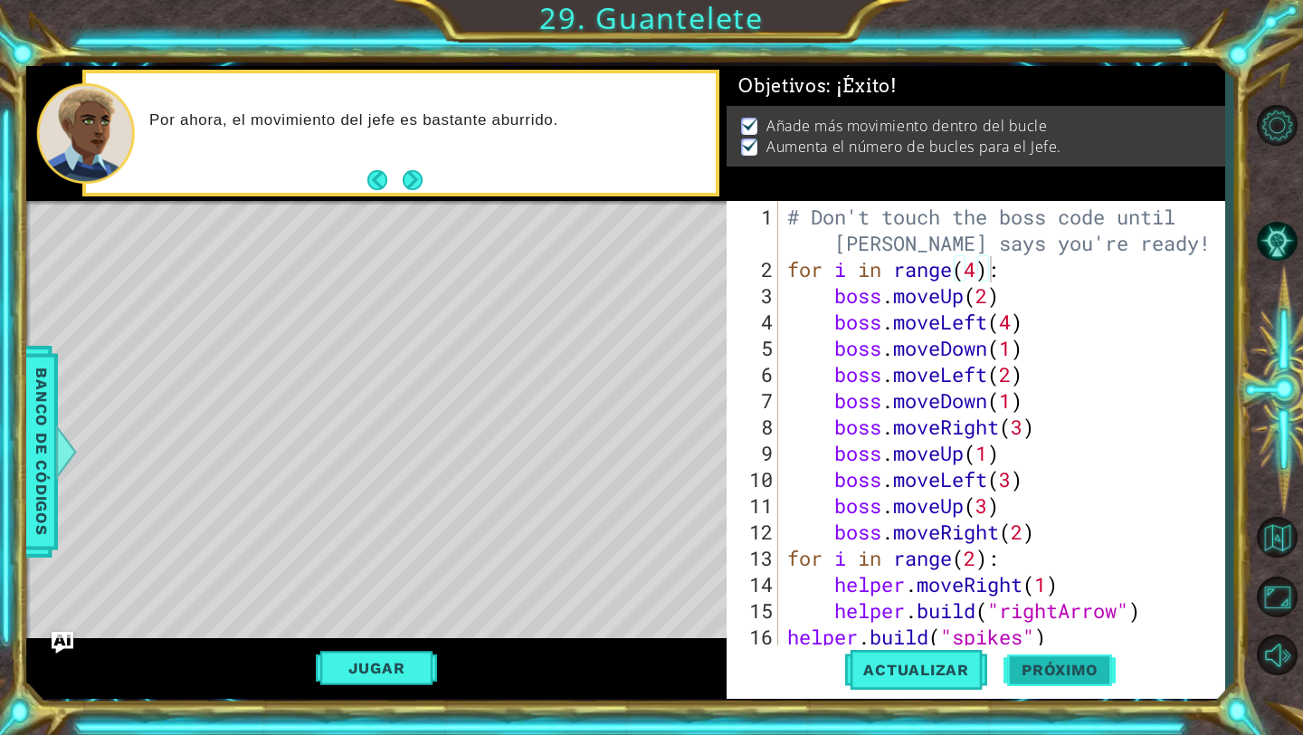
click at [1041, 662] on button "Próximo" at bounding box center [1059, 671] width 112 height 50
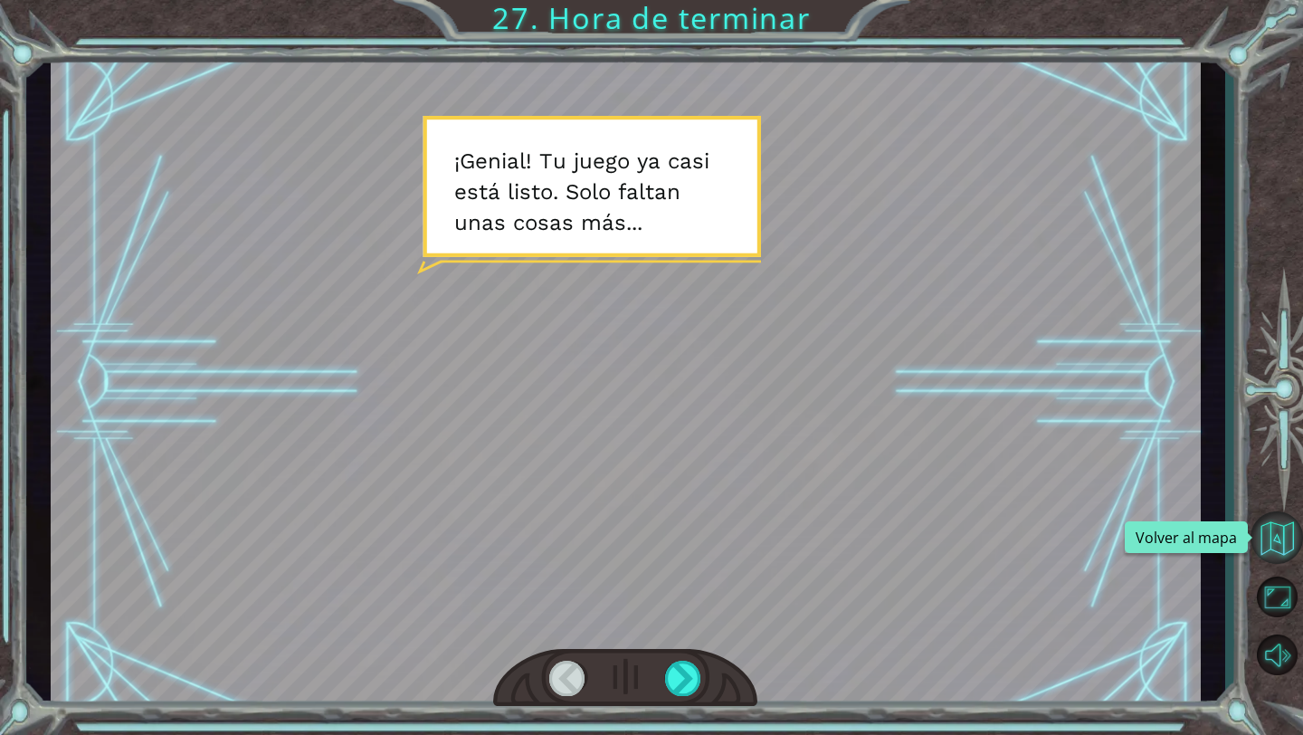
click at [1277, 544] on button "Volver al mapa" at bounding box center [1276, 537] width 52 height 52
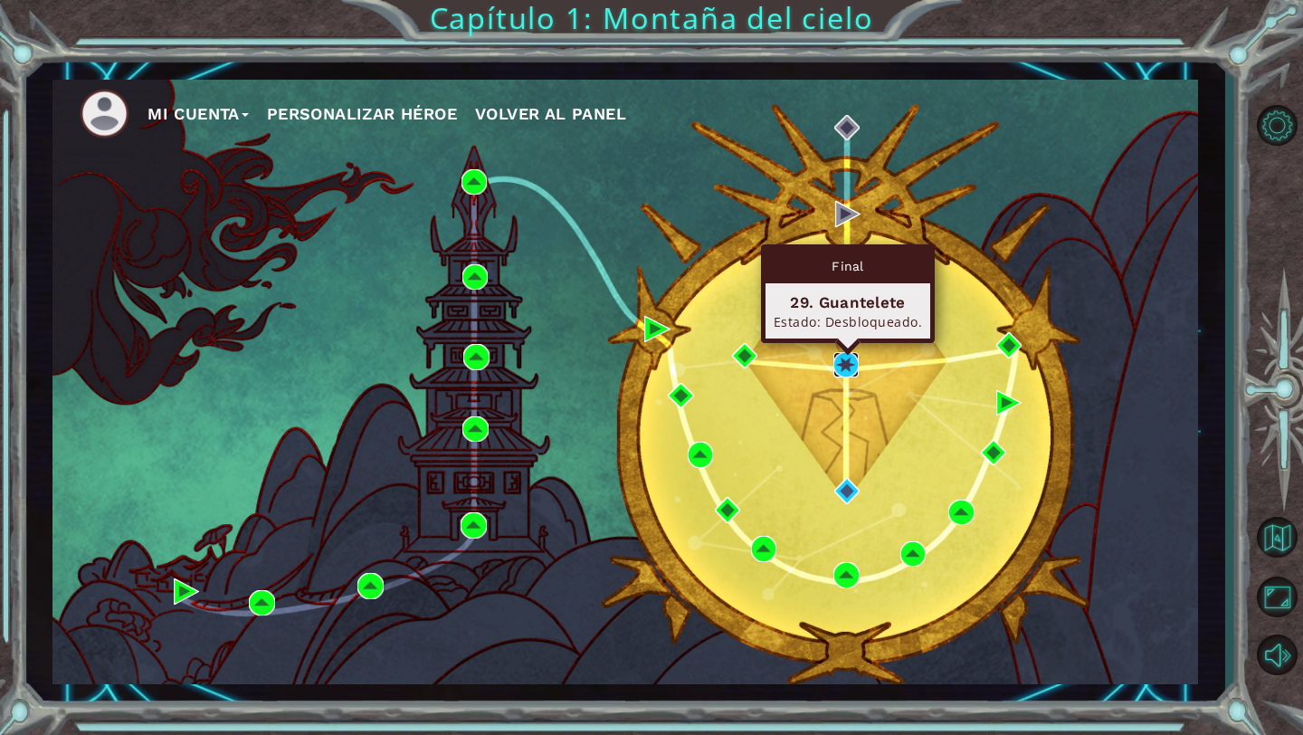
click at [845, 366] on img at bounding box center [845, 364] width 25 height 25
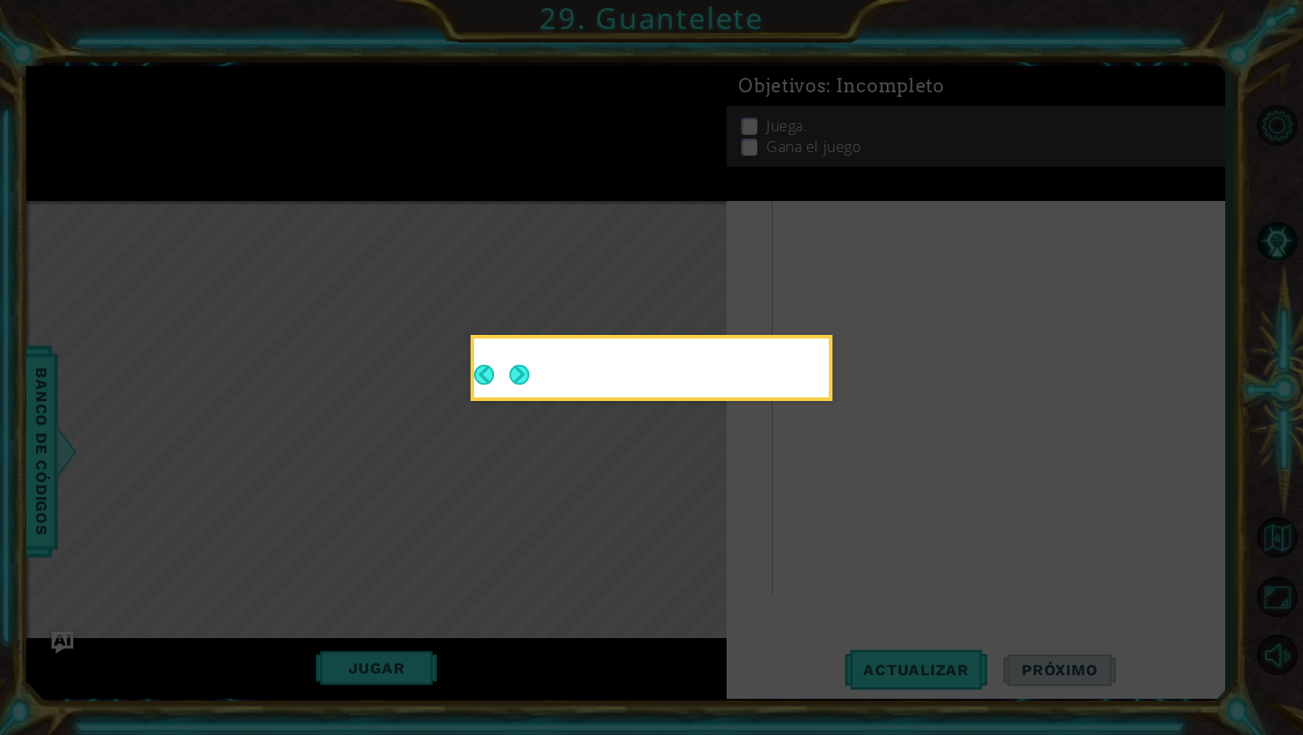
click at [508, 371] on button "Next" at bounding box center [520, 375] width 28 height 28
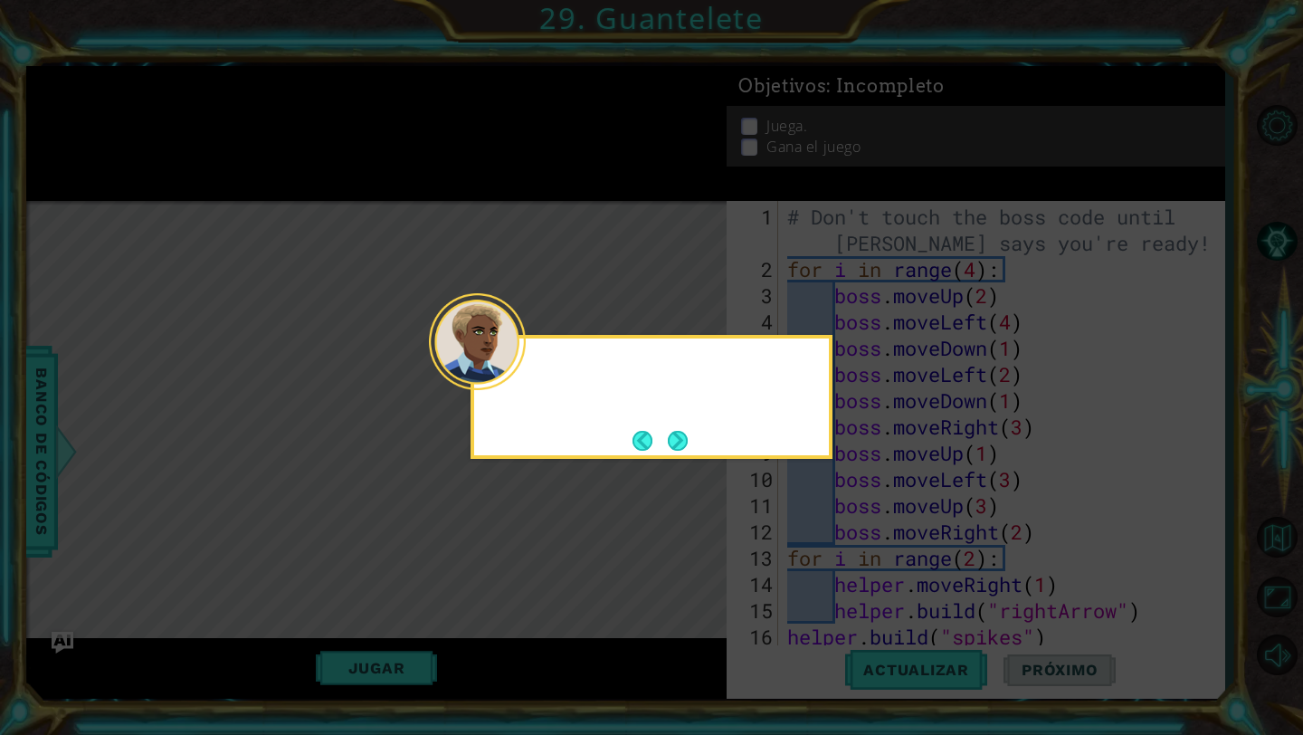
scroll to position [1627, 0]
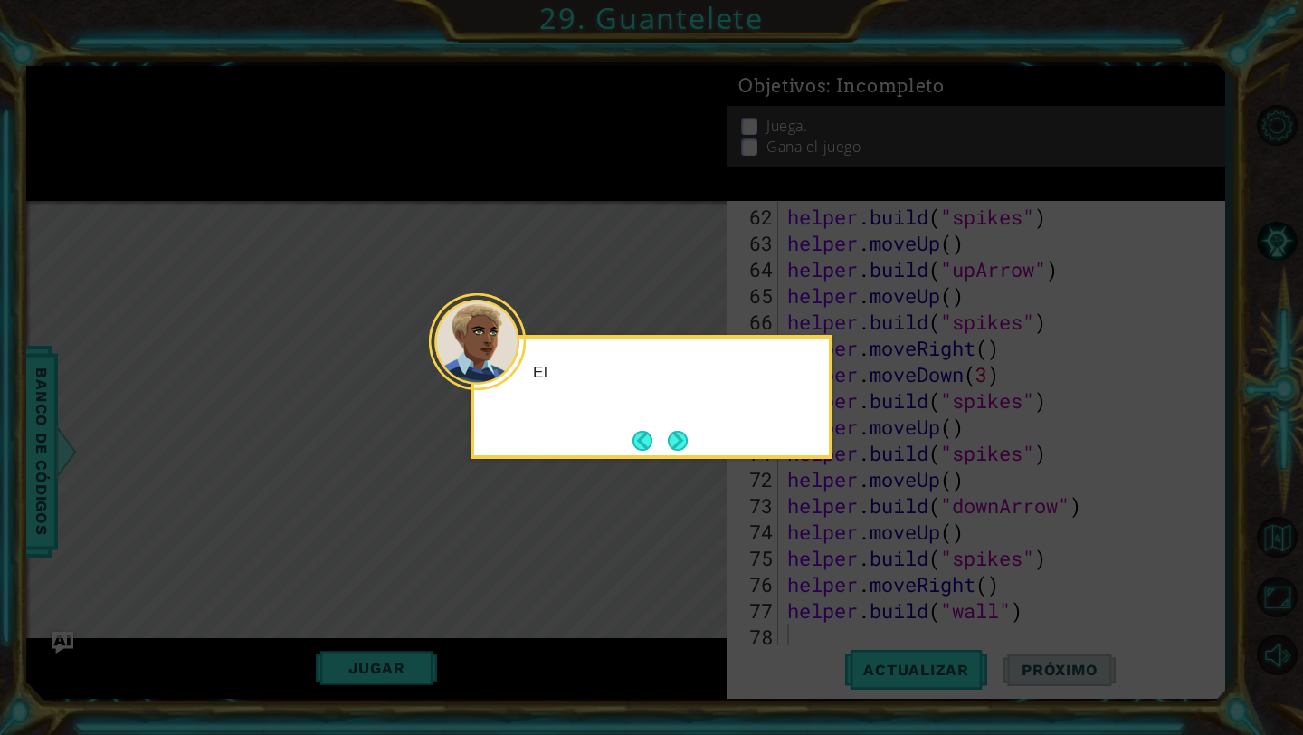
click at [694, 443] on div "El" at bounding box center [651, 397] width 362 height 124
click at [677, 442] on button "Next" at bounding box center [677, 440] width 21 height 21
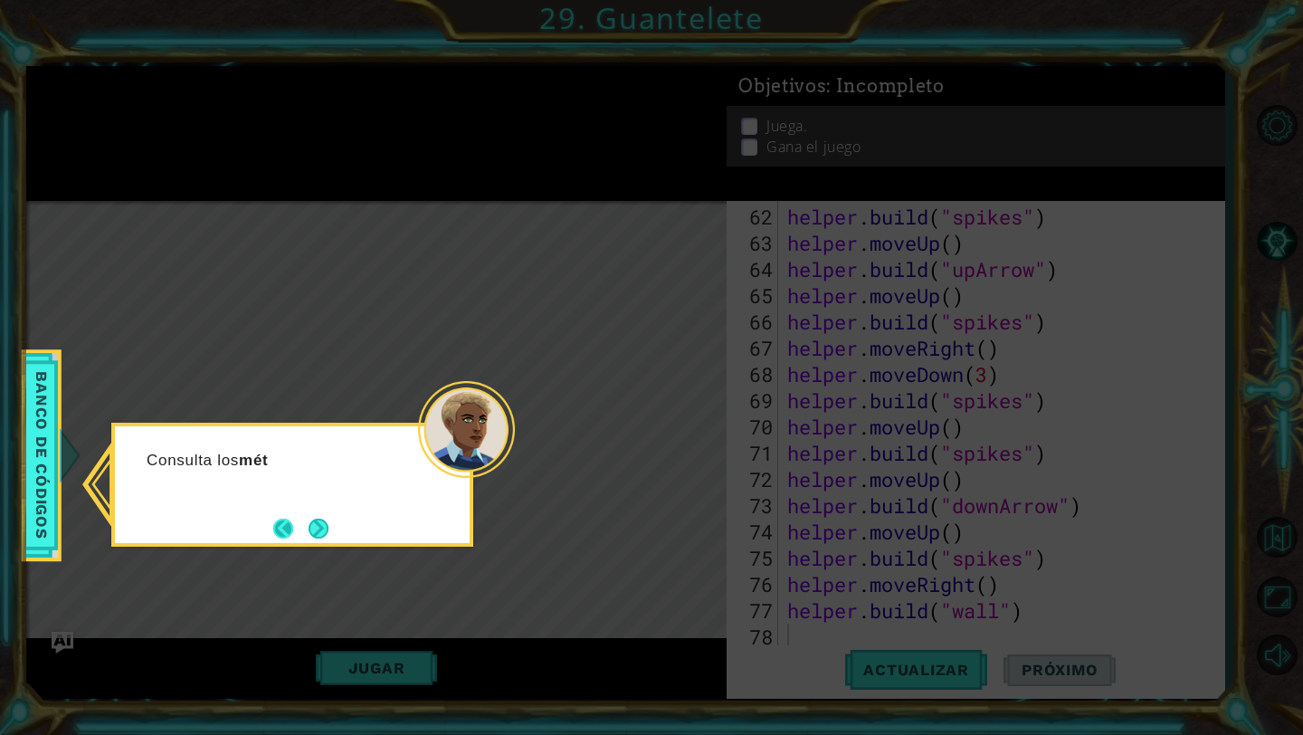
click at [294, 523] on button "Back" at bounding box center [290, 528] width 35 height 20
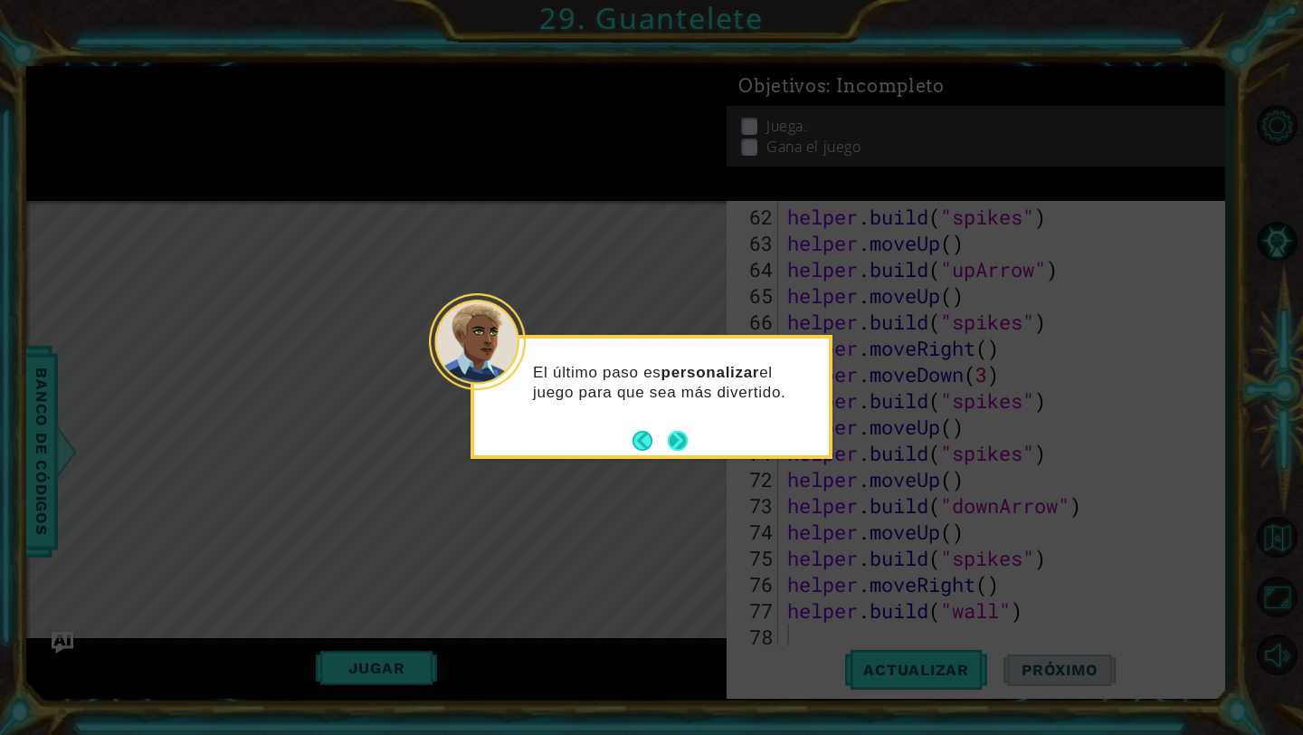
click at [673, 432] on button "Next" at bounding box center [678, 440] width 21 height 21
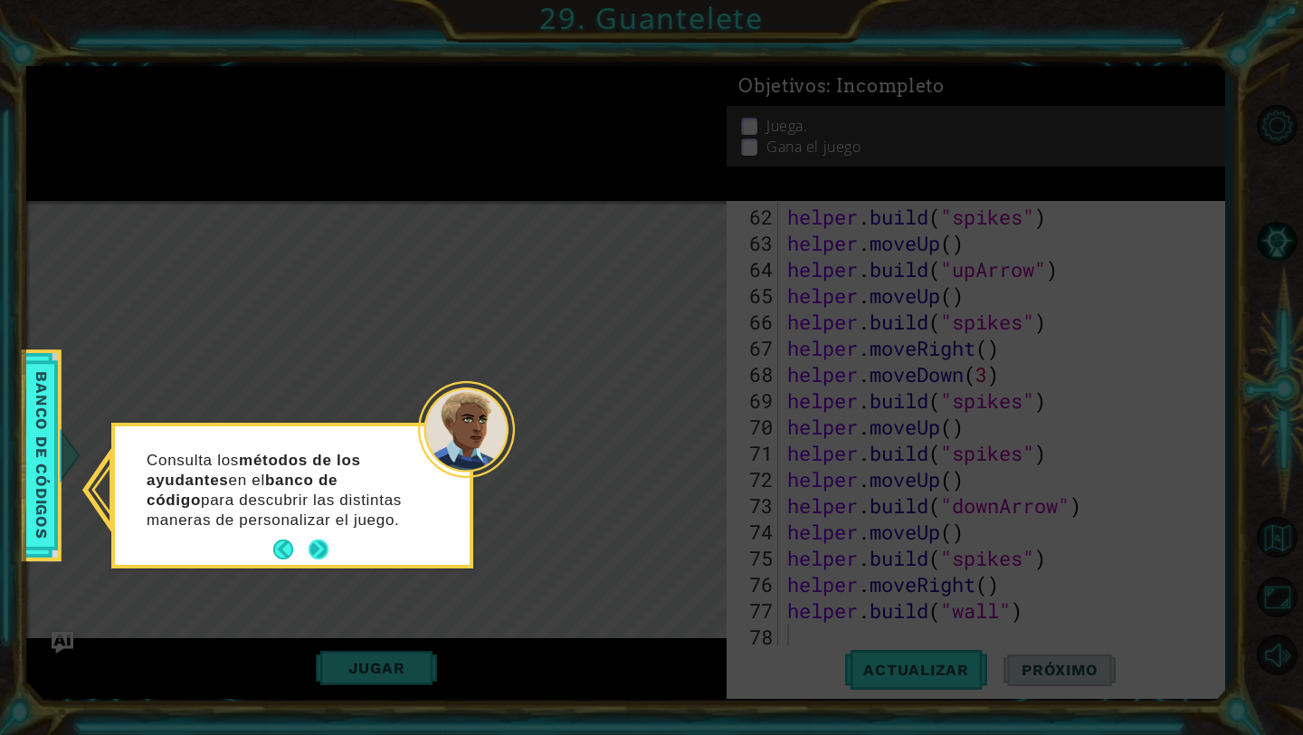
click at [321, 553] on button "Next" at bounding box center [319, 549] width 21 height 21
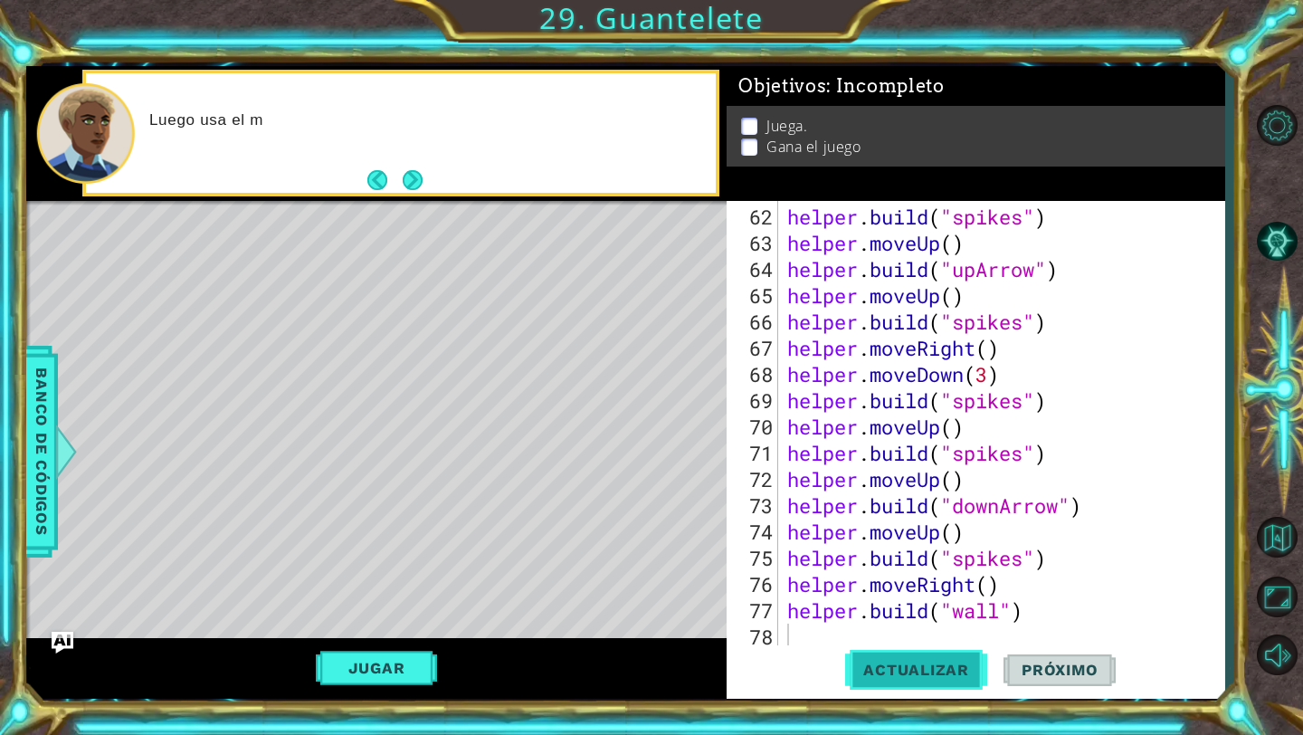
click at [918, 660] on button "Actualizar" at bounding box center [916, 670] width 142 height 50
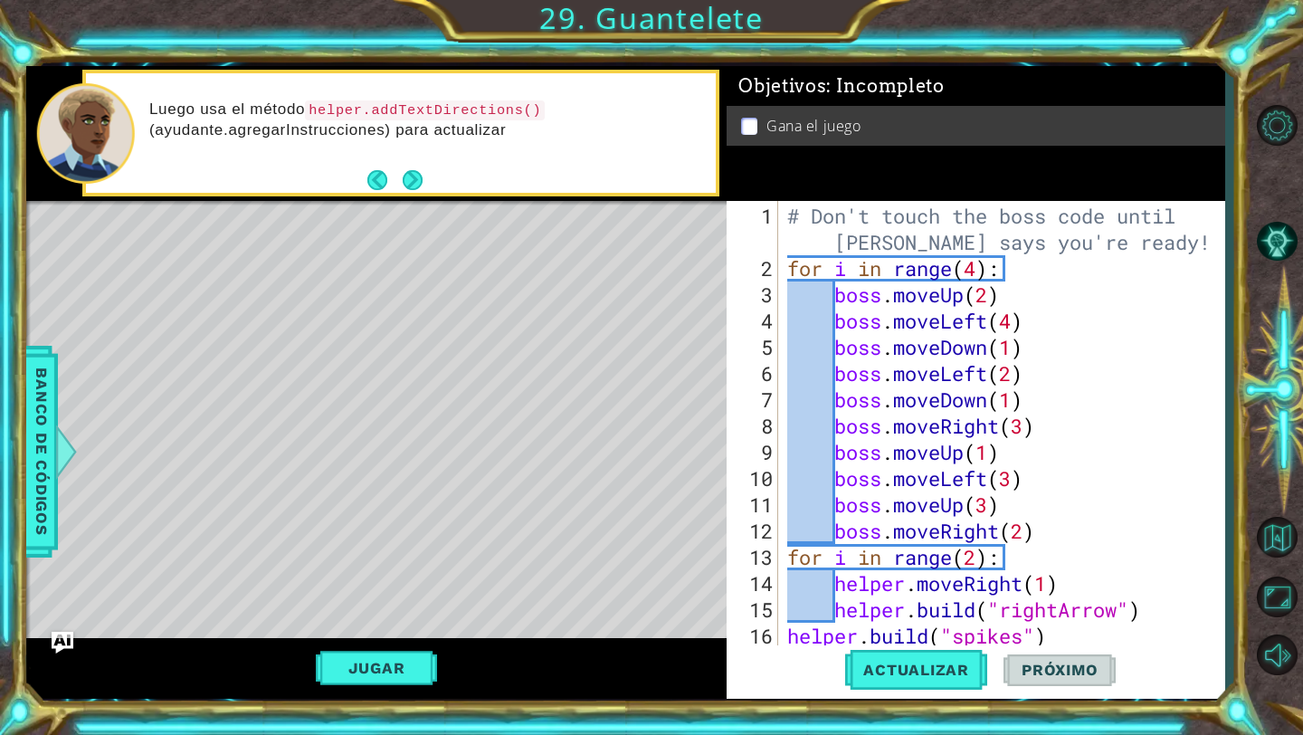
scroll to position [9, 0]
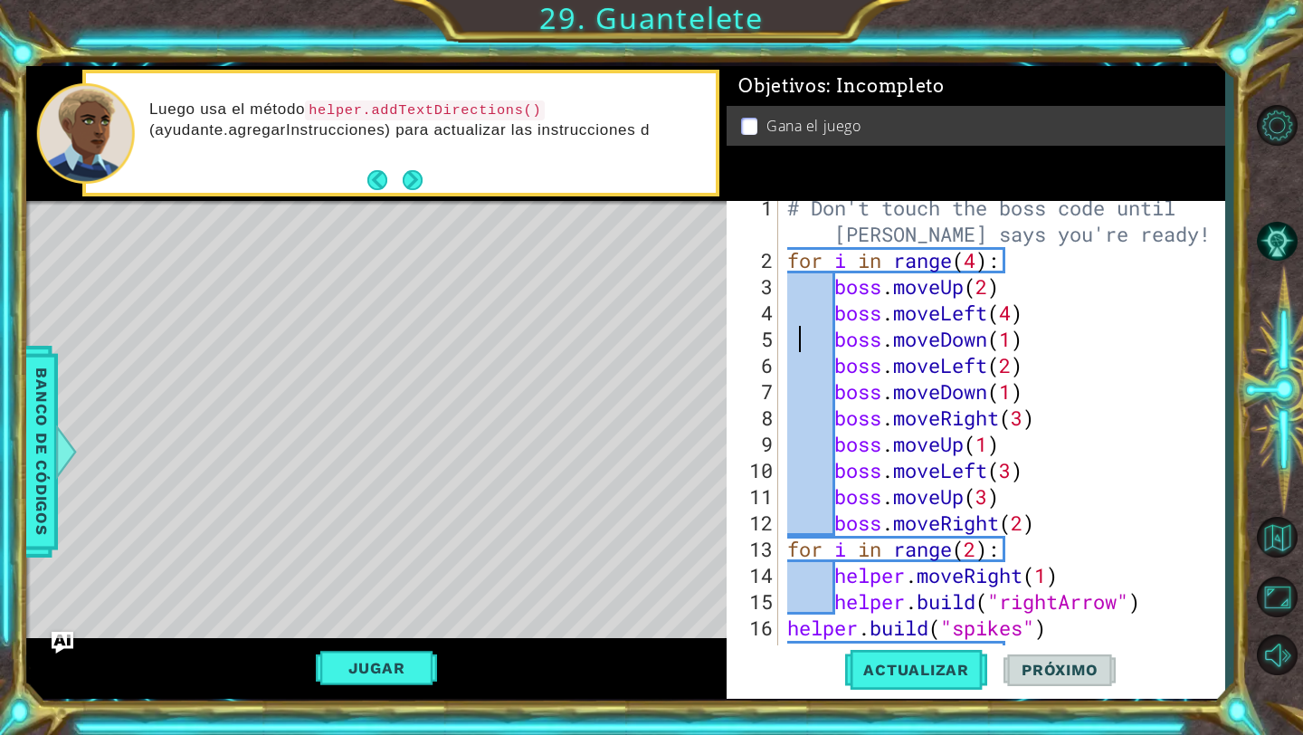
click at [794, 334] on div "# Don't touch the boss code until [PERSON_NAME] says you're ready! for i in ran…" at bounding box center [1006, 457] width 445 height 525
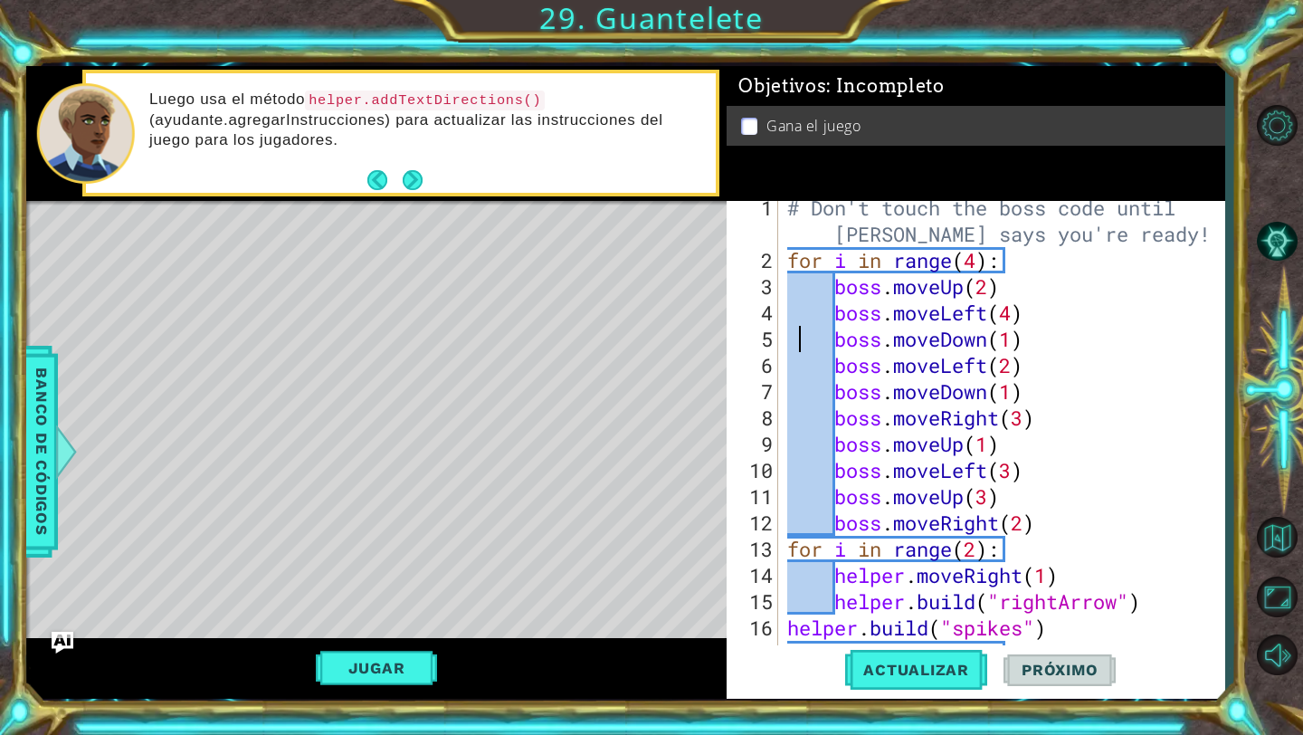
click at [834, 531] on div "# Don't touch the boss code until [PERSON_NAME] says you're ready! for i in ran…" at bounding box center [1006, 457] width 445 height 525
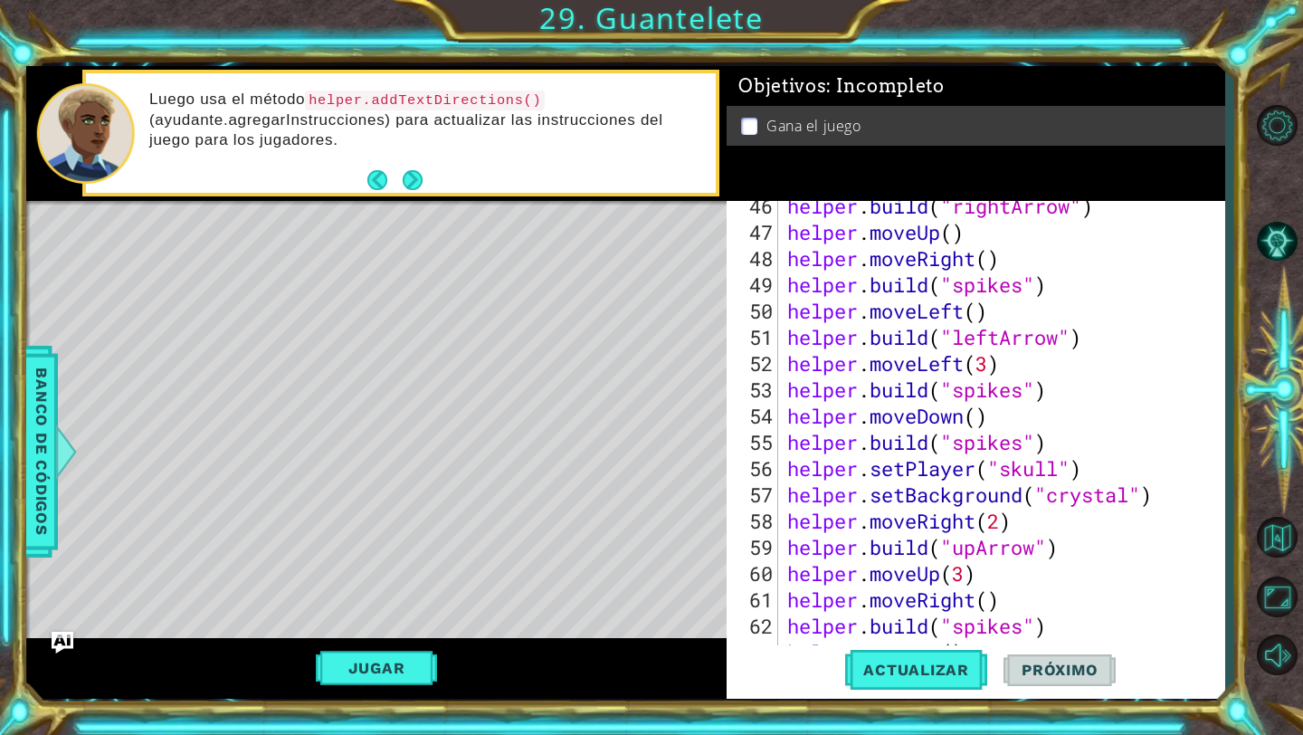
scroll to position [1627, 0]
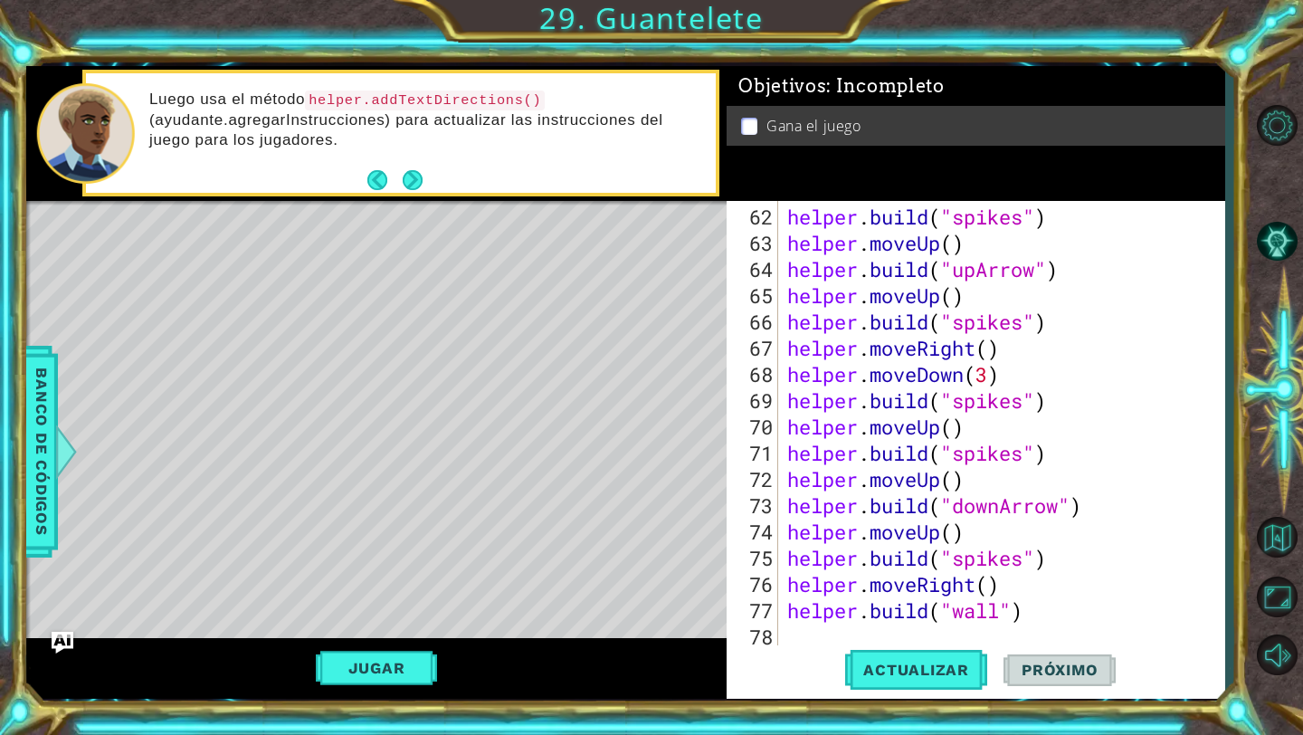
click at [1085, 603] on div "helper . build ( "spikes" ) helper . moveUp ( ) helper . build ( "upArrow" ) he…" at bounding box center [1006, 453] width 445 height 499
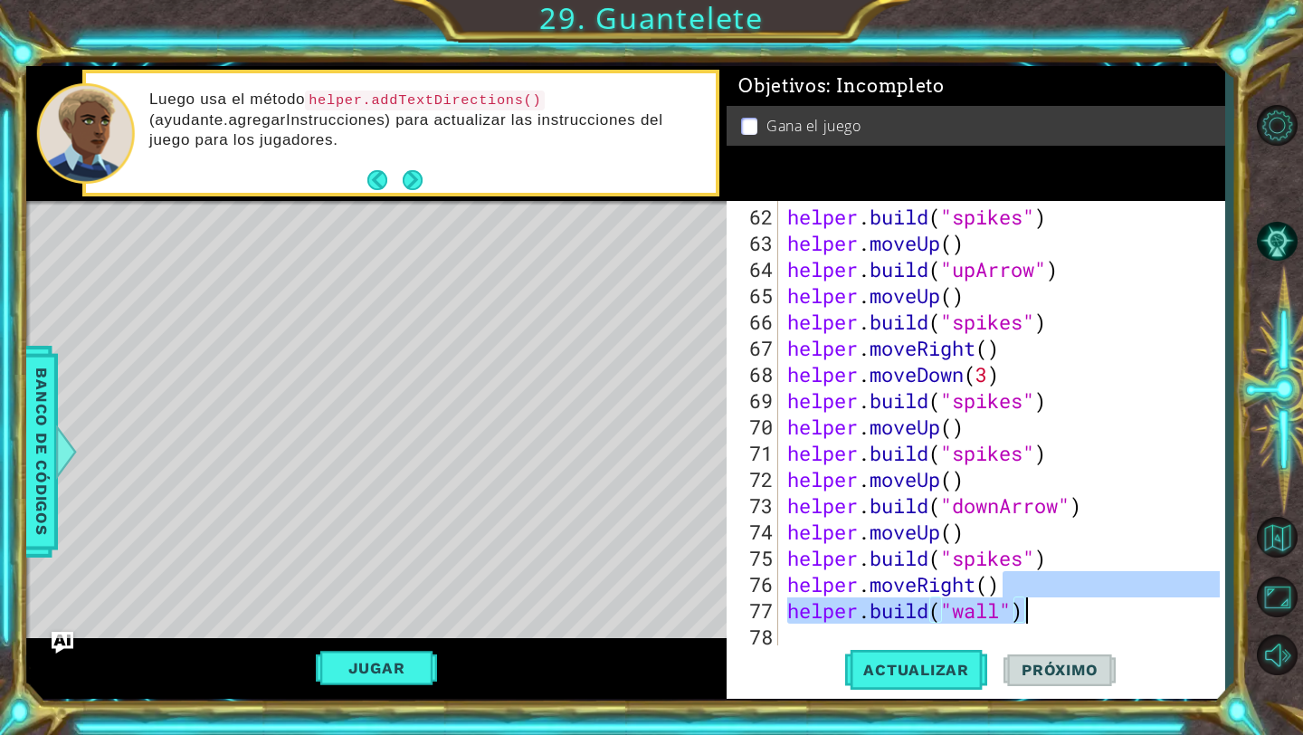
drag, startPoint x: 1082, startPoint y: 592, endPoint x: 1078, endPoint y: 618, distance: 26.5
click at [1078, 618] on div "helper . build ( "spikes" ) helper . moveUp ( ) helper . build ( "upArrow" ) he…" at bounding box center [1006, 453] width 445 height 499
drag, startPoint x: 1078, startPoint y: 618, endPoint x: 788, endPoint y: 582, distance: 292.7
click at [788, 582] on div "helper . build ( "spikes" ) helper . moveUp ( ) helper . build ( "upArrow" ) he…" at bounding box center [1006, 453] width 445 height 499
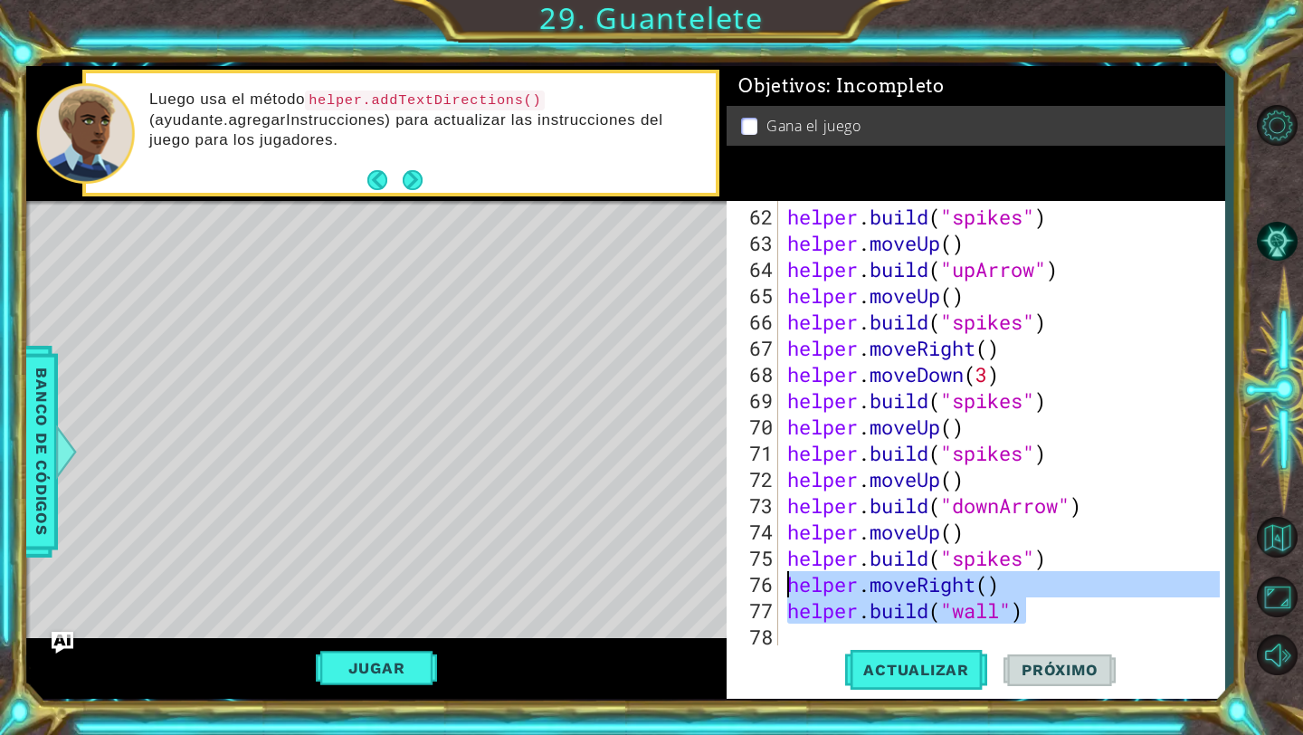
type textarea "helper.moveRight() [DOMAIN_NAME]("wall")"
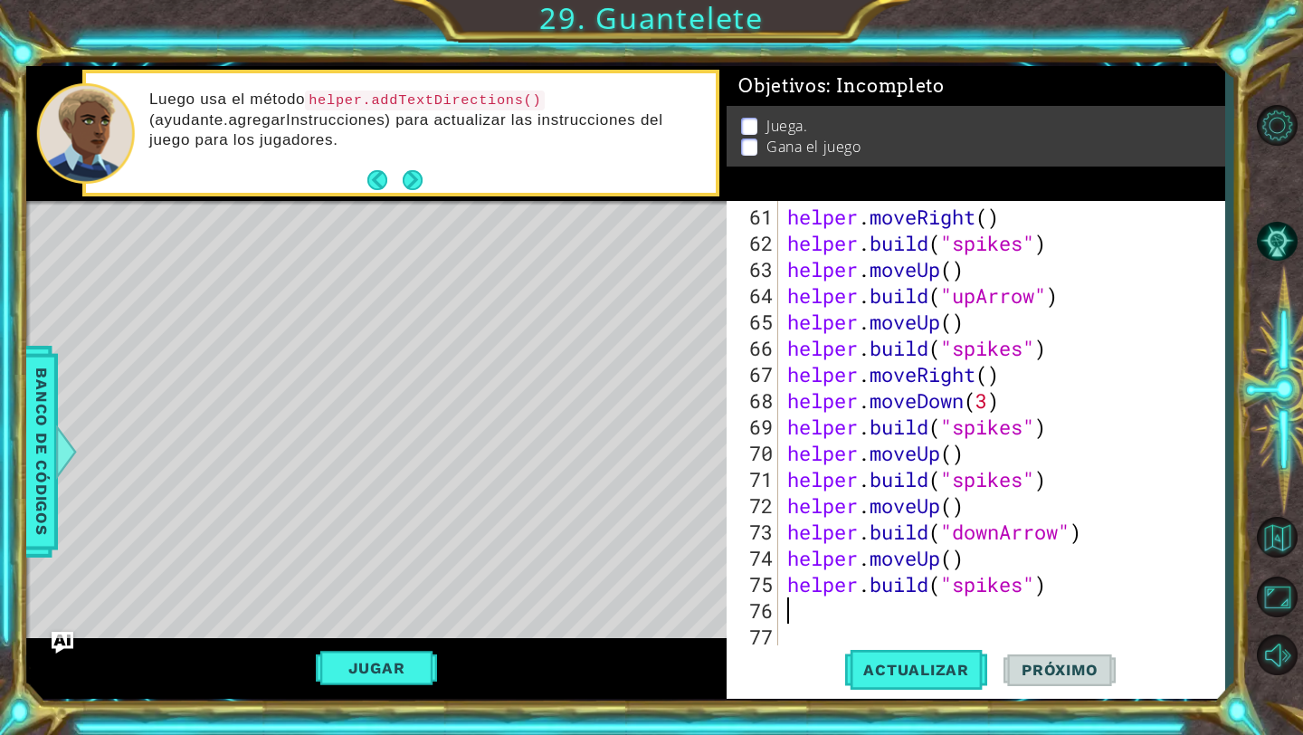
scroll to position [1601, 0]
click at [917, 685] on button "Actualizar" at bounding box center [916, 670] width 142 height 50
click at [408, 662] on button "Jugar" at bounding box center [377, 668] width 122 height 34
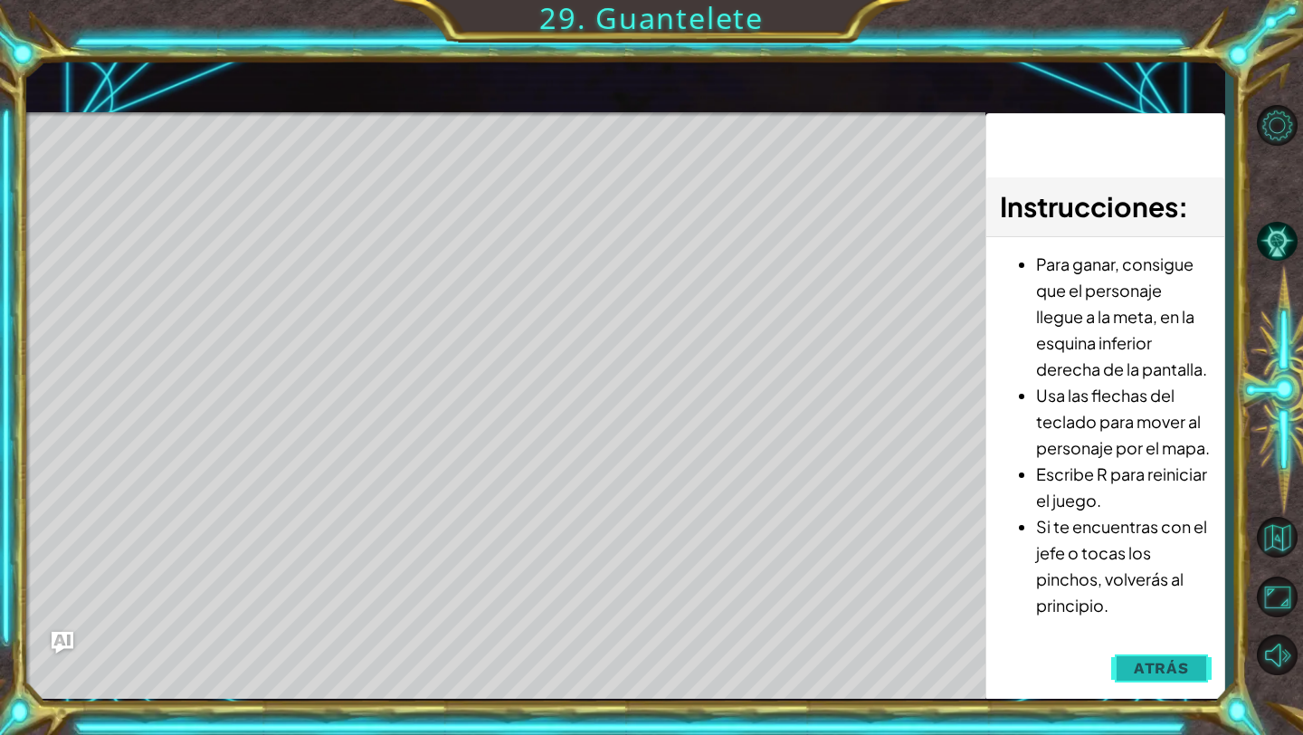
click at [1150, 662] on span "Atrás" at bounding box center [1161, 668] width 55 height 18
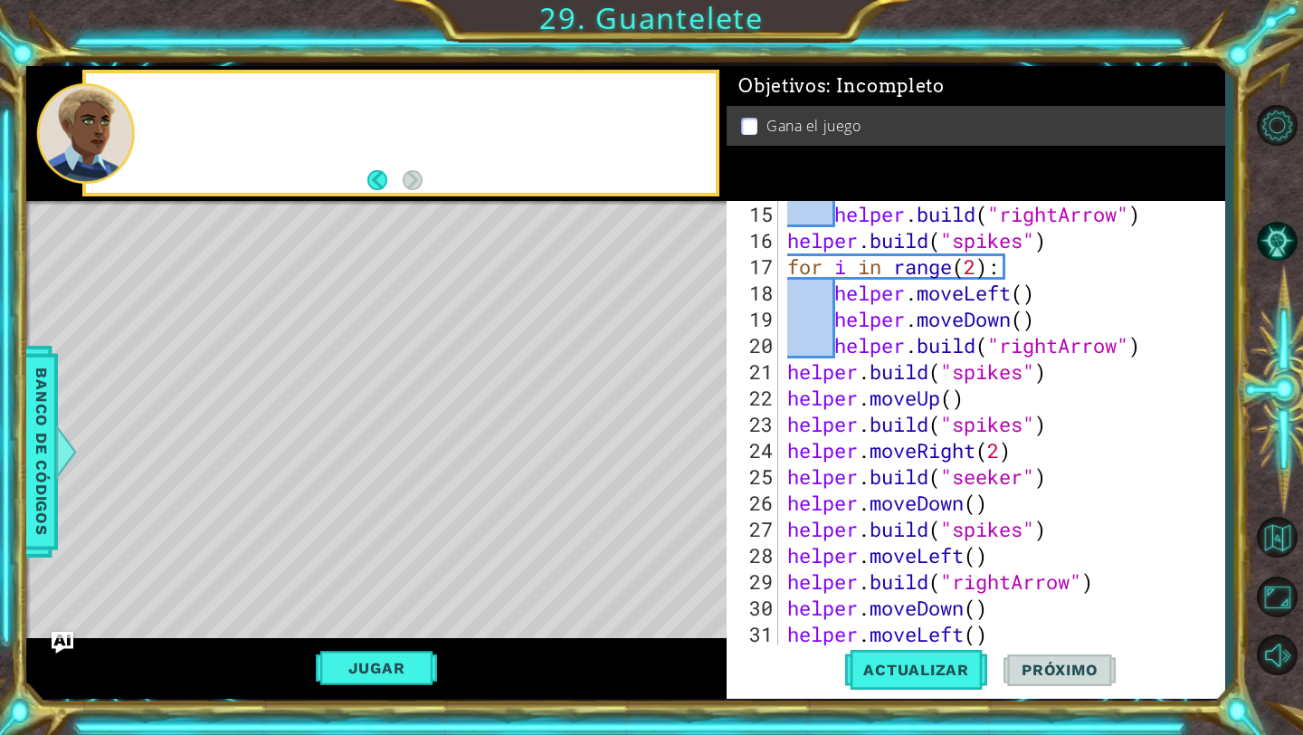
scroll to position [26, 0]
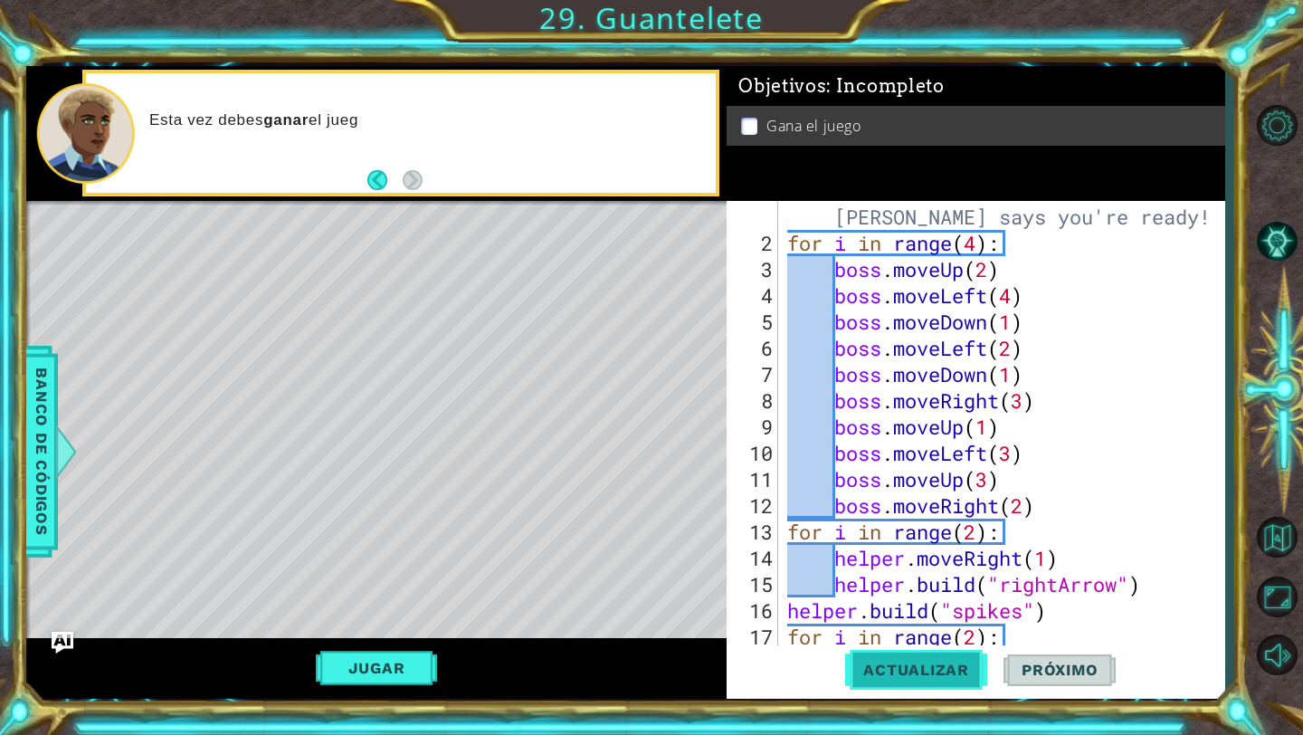
click at [968, 667] on span "Actualizar" at bounding box center [916, 669] width 142 height 18
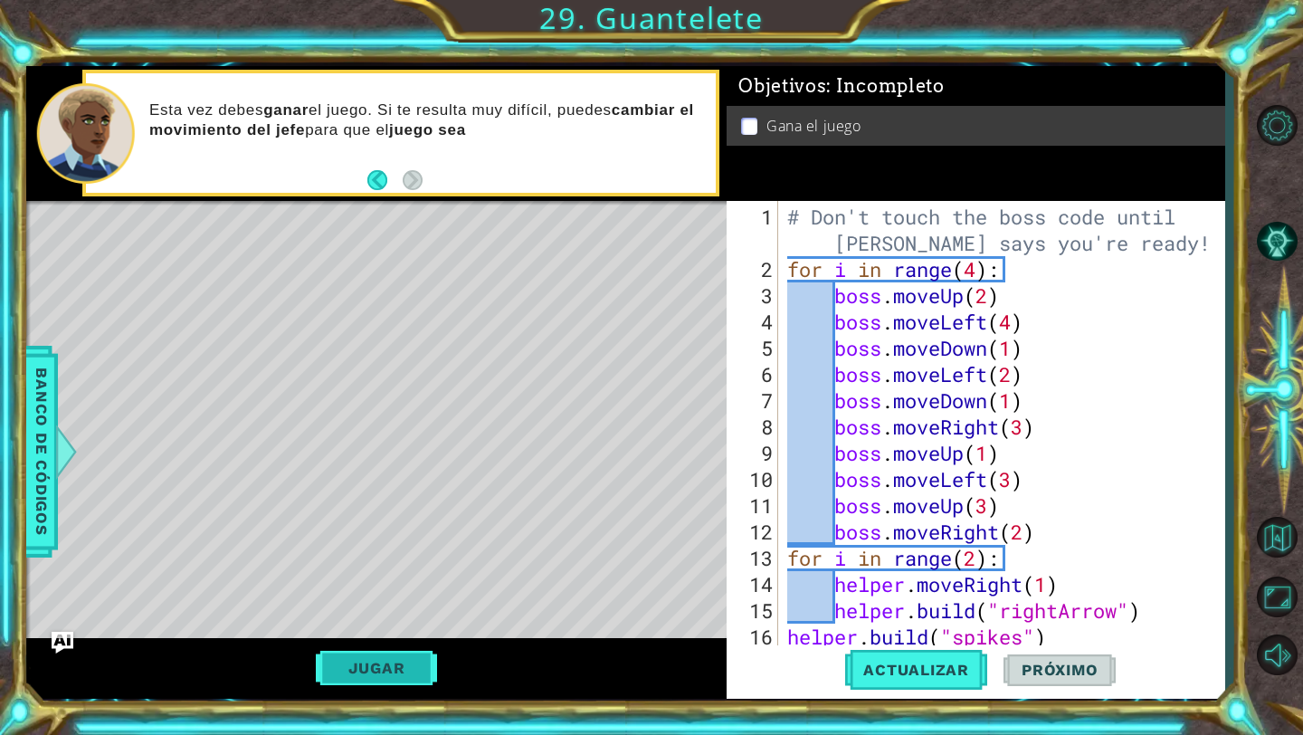
click at [340, 675] on button "Jugar" at bounding box center [377, 668] width 122 height 34
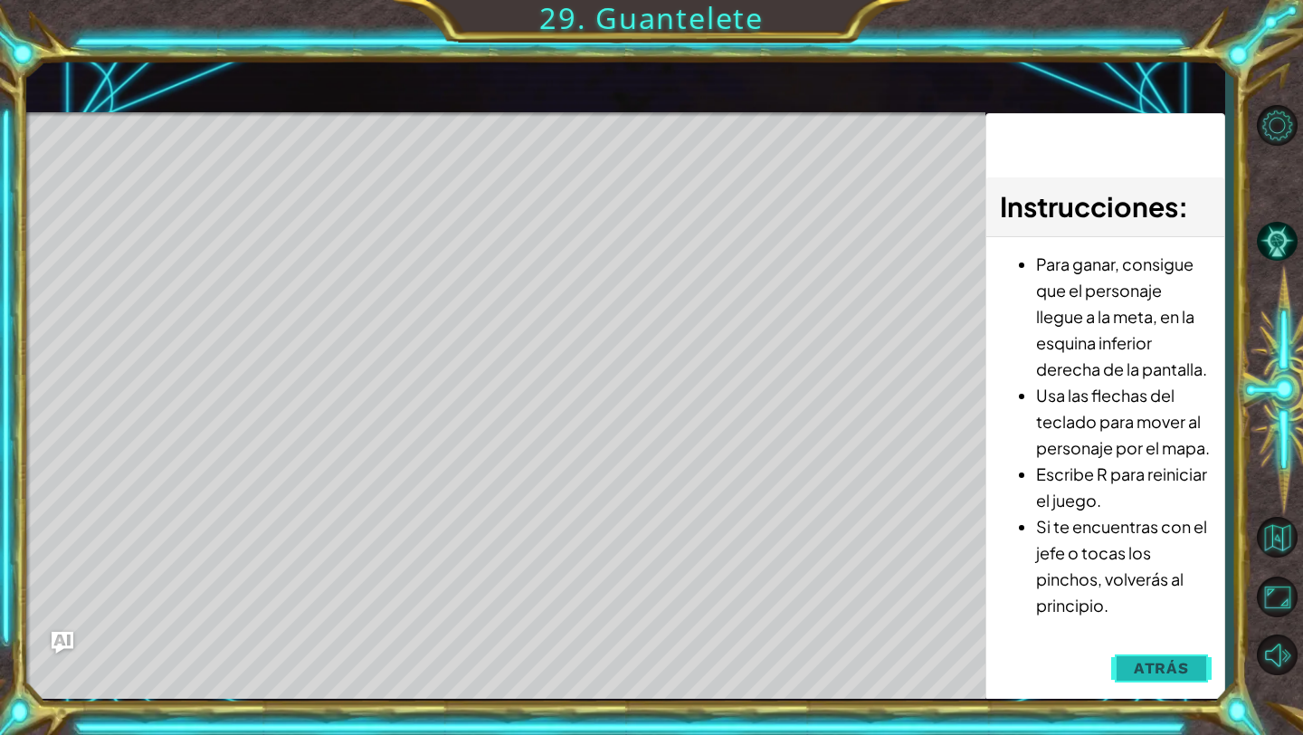
click at [1155, 670] on span "Atrás" at bounding box center [1161, 668] width 55 height 18
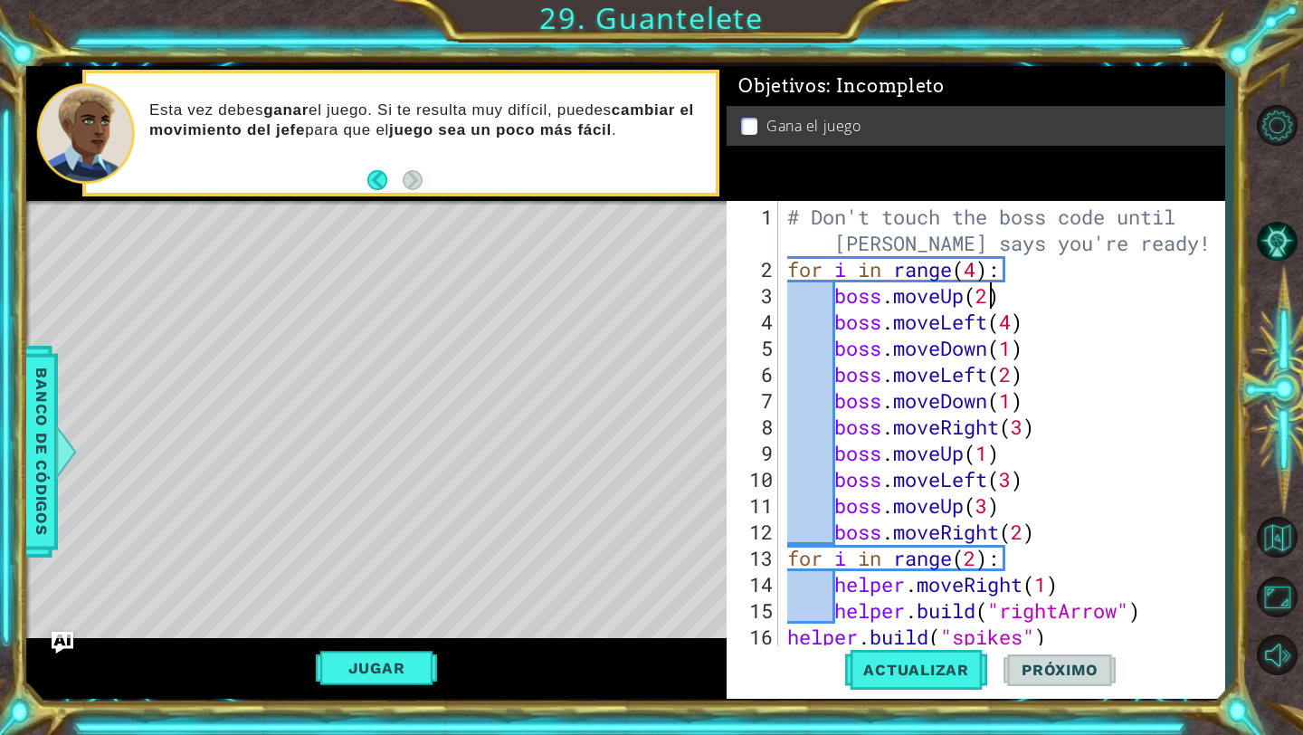
click at [987, 291] on div "# Don't touch the boss code until [PERSON_NAME] says you're ready! for i in ran…" at bounding box center [1006, 466] width 445 height 525
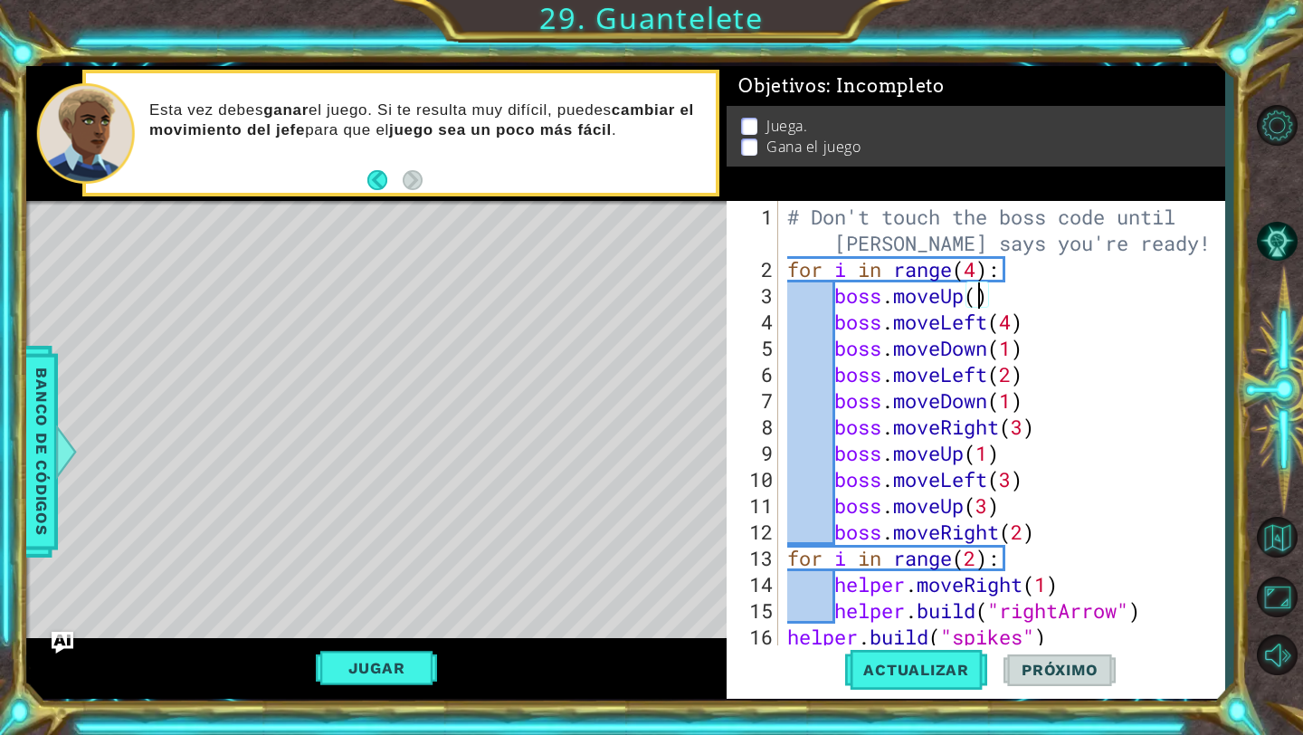
scroll to position [0, 9]
click at [952, 706] on div "1 ההההההההההההההההההההההההההההההההההההההההההההההההההההההההההההההההההההההההההההה…" at bounding box center [651, 367] width 1303 height 735
click at [955, 671] on span "Actualizar" at bounding box center [916, 669] width 142 height 18
click at [385, 687] on div "Jugar" at bounding box center [376, 668] width 700 height 61
click at [388, 676] on button "Jugar" at bounding box center [377, 668] width 122 height 34
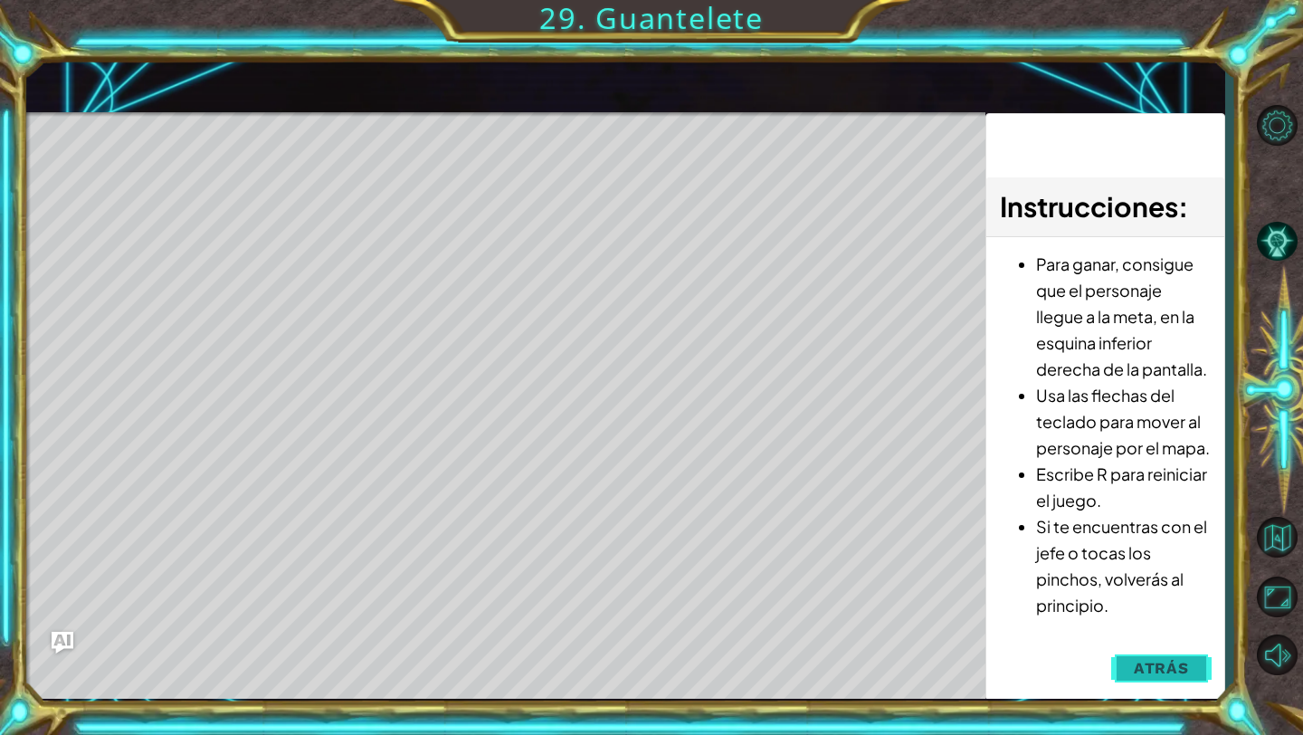
click at [1121, 663] on button "Atrás" at bounding box center [1161, 668] width 100 height 36
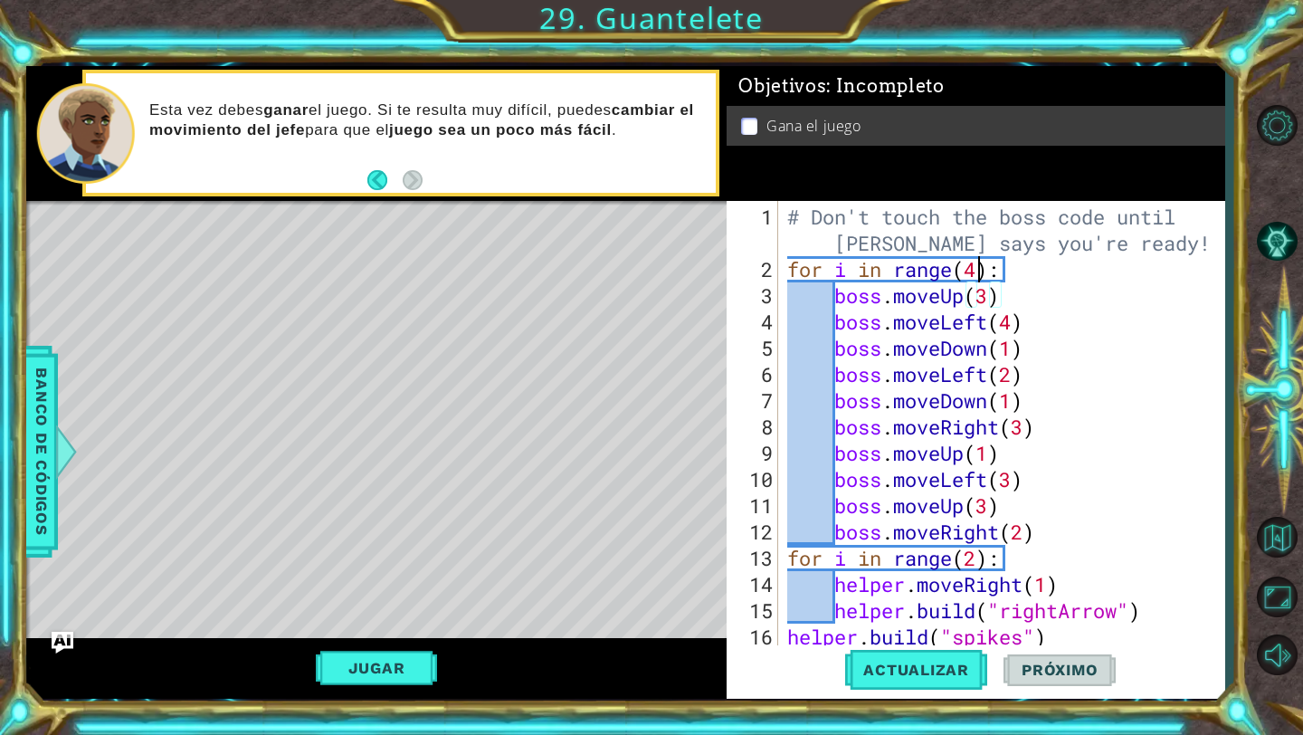
click at [982, 269] on div "# Don't touch the boss code until [PERSON_NAME] says you're ready! for i in ran…" at bounding box center [1006, 466] width 445 height 525
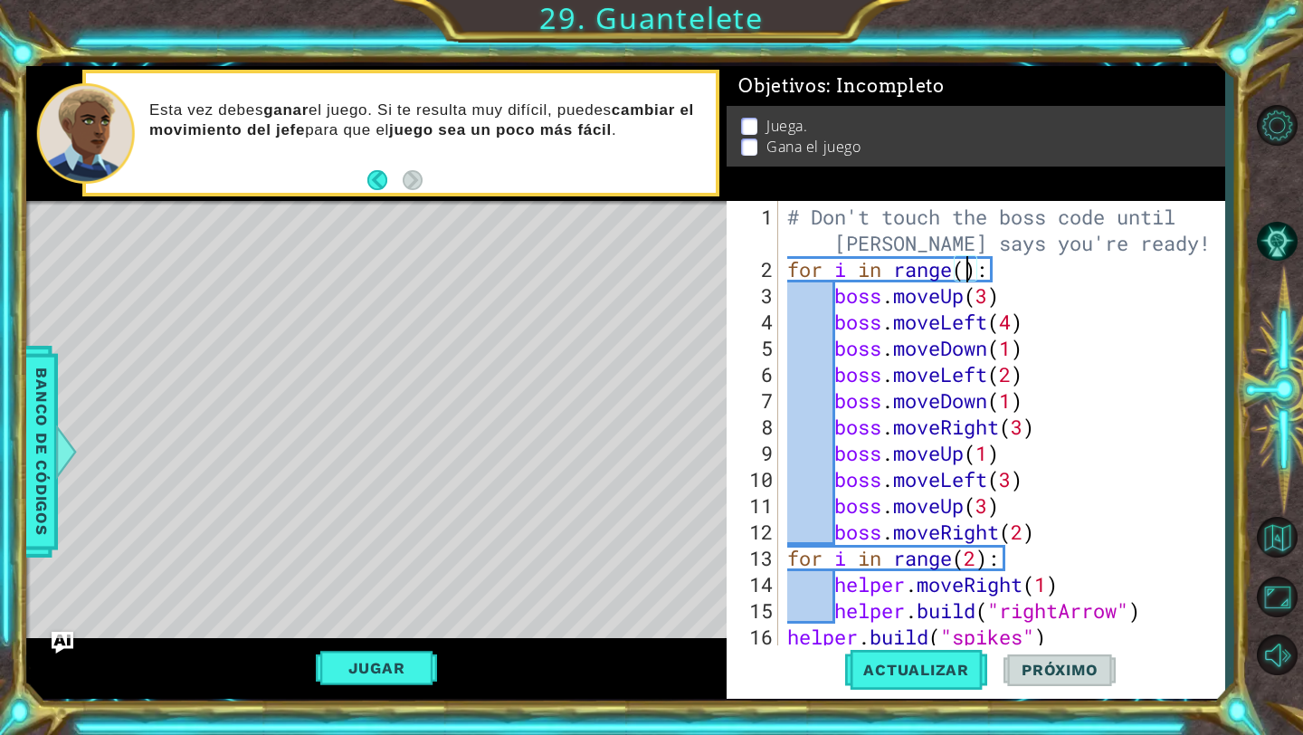
scroll to position [0, 8]
click at [936, 667] on span "Actualizar" at bounding box center [916, 669] width 142 height 18
click at [1087, 237] on div "# Don't touch the boss code until [PERSON_NAME] says you're ready! for i in ran…" at bounding box center [1006, 466] width 445 height 525
click at [1123, 360] on div "# Don't touch the boss code until [PERSON_NAME] says you're ready! for i in ran…" at bounding box center [1006, 466] width 445 height 525
click at [1016, 326] on div "# Don't touch the boss code until [PERSON_NAME] says you're ready! for i in ran…" at bounding box center [1006, 466] width 445 height 525
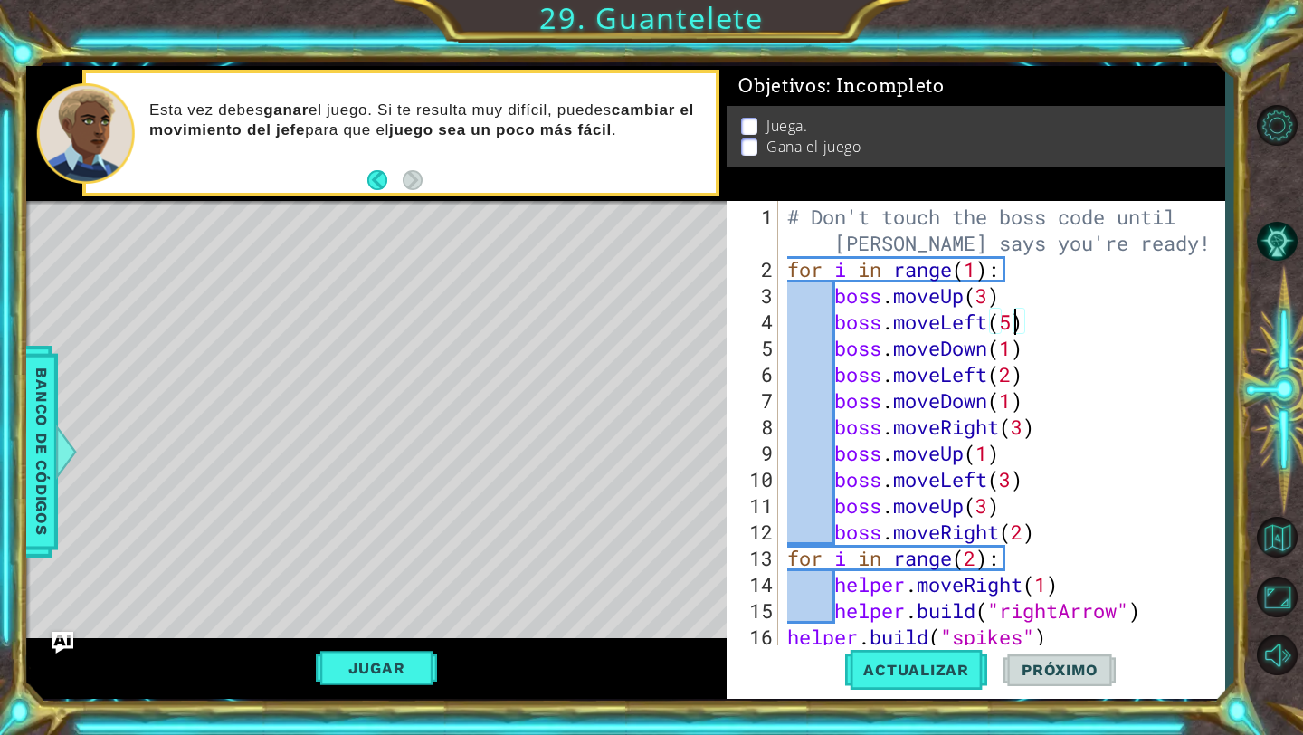
scroll to position [0, 10]
click at [1017, 347] on div "# Don't touch the boss code until [PERSON_NAME] says you're ready! for i in ran…" at bounding box center [1006, 466] width 445 height 525
click at [932, 679] on button "Actualizar" at bounding box center [916, 670] width 142 height 50
click at [349, 676] on button "Jugar" at bounding box center [377, 668] width 122 height 34
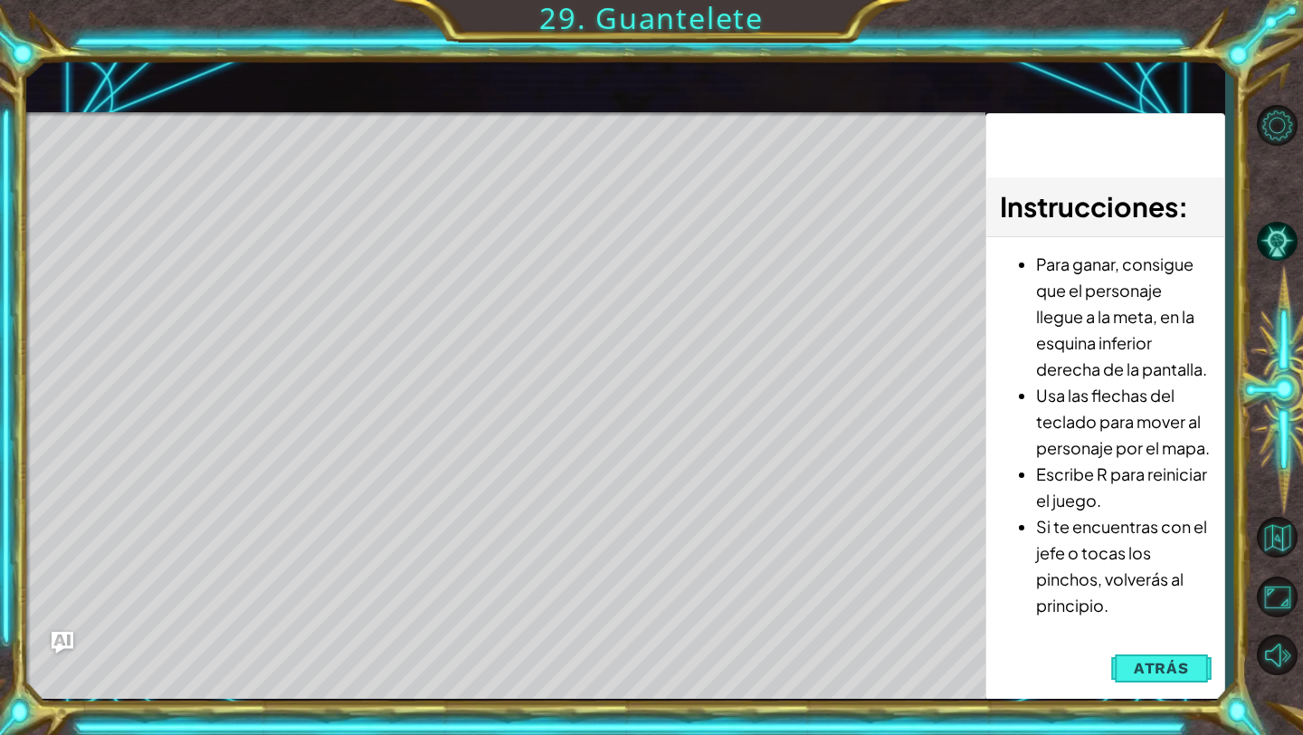
click at [1220, 641] on div "Para ganar, consigue que el personaje llegue a la meta, en la esquina inferior …" at bounding box center [1105, 439] width 238 height 404
click at [1165, 654] on button "Atrás" at bounding box center [1161, 668] width 100 height 36
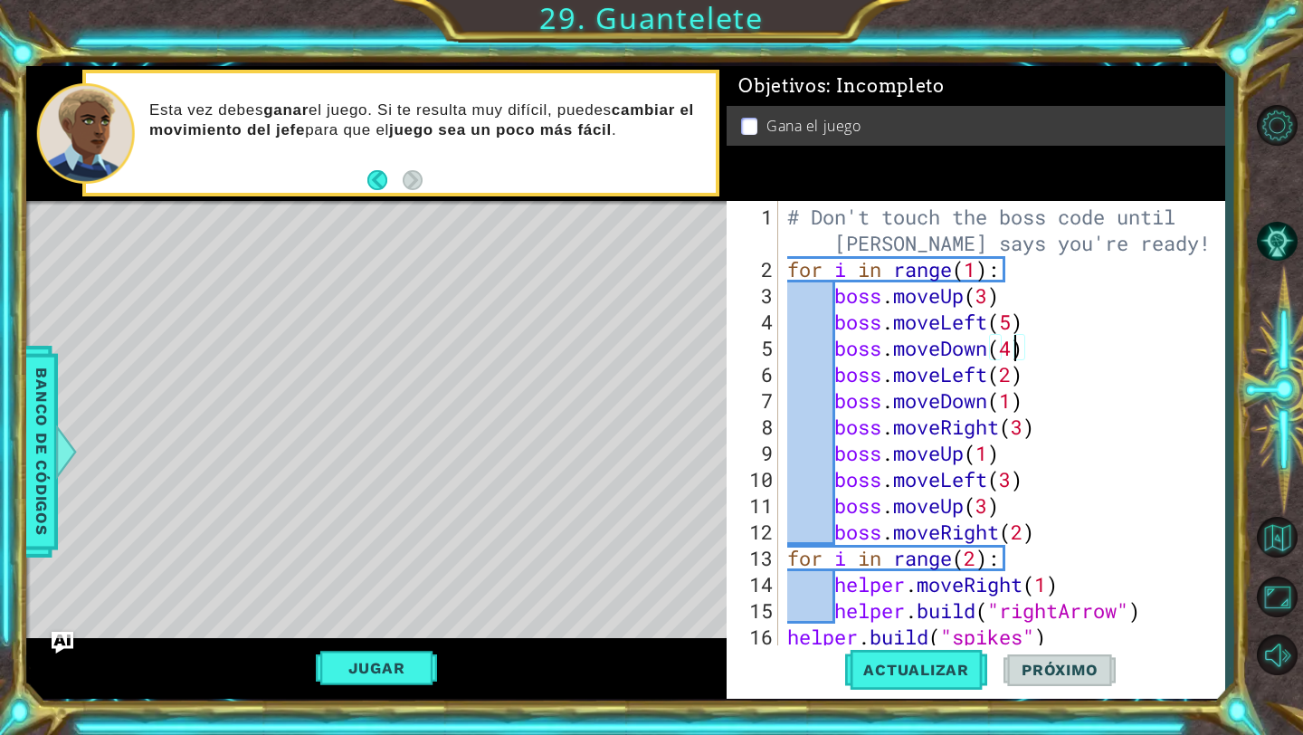
click at [1015, 347] on div "# Don't touch the boss code until [PERSON_NAME] says you're ready! for i in ran…" at bounding box center [1006, 466] width 445 height 525
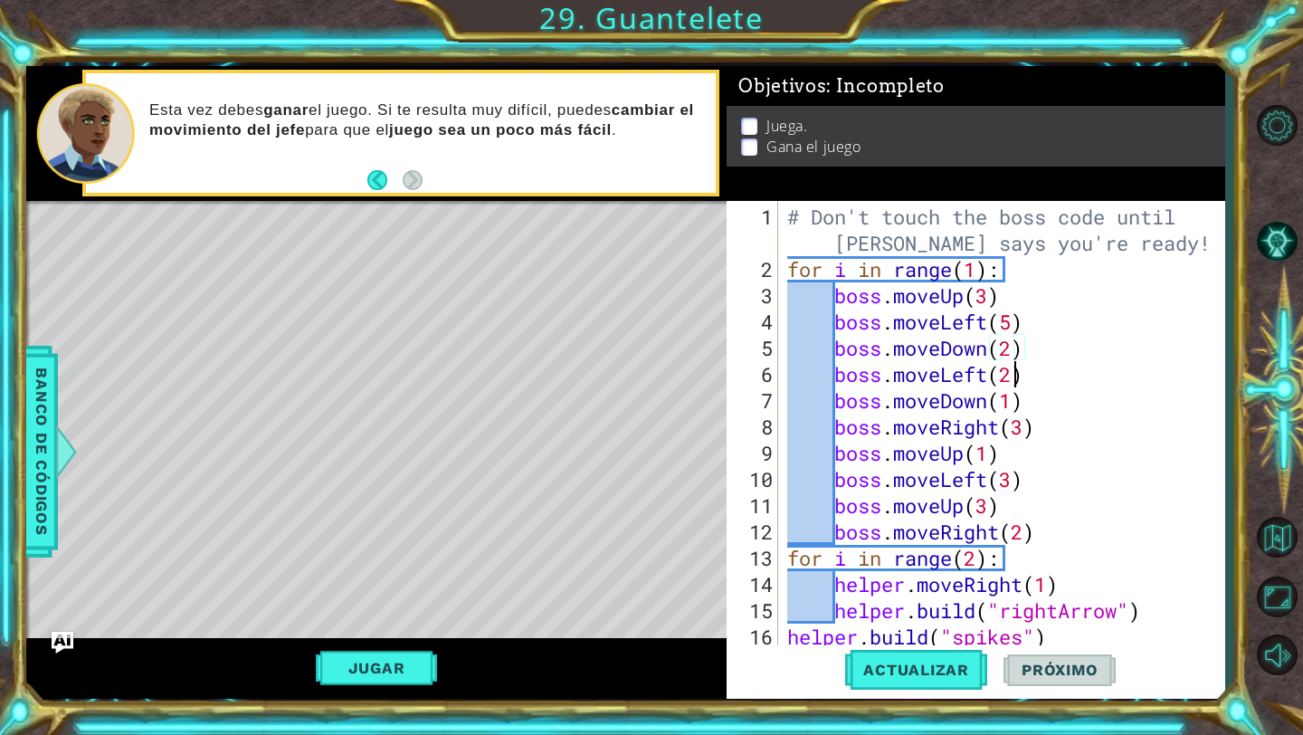
click at [1015, 369] on div "# Don't touch the boss code until [PERSON_NAME] says you're ready! for i in ran…" at bounding box center [1006, 466] width 445 height 525
click at [943, 666] on span "Actualizar" at bounding box center [916, 669] width 142 height 18
click at [388, 680] on button "Jugar" at bounding box center [377, 668] width 122 height 34
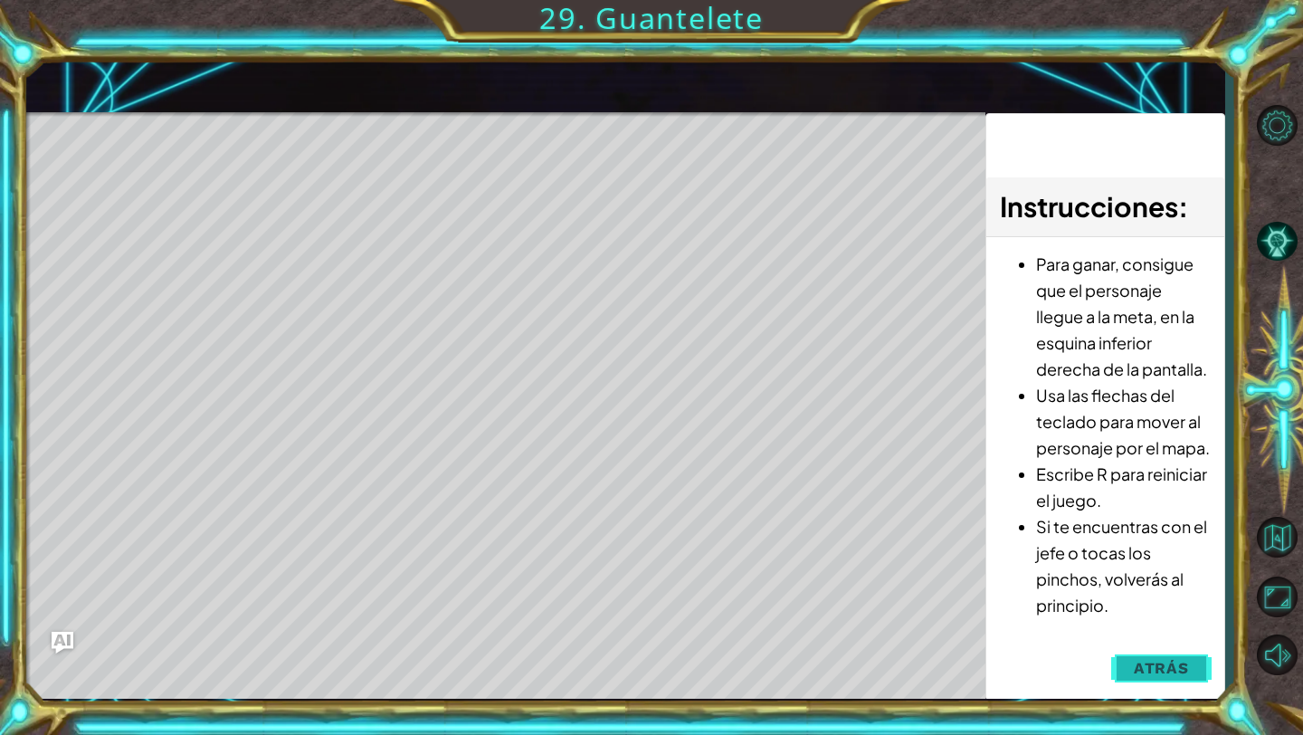
click at [1175, 651] on button "Atrás" at bounding box center [1161, 668] width 100 height 36
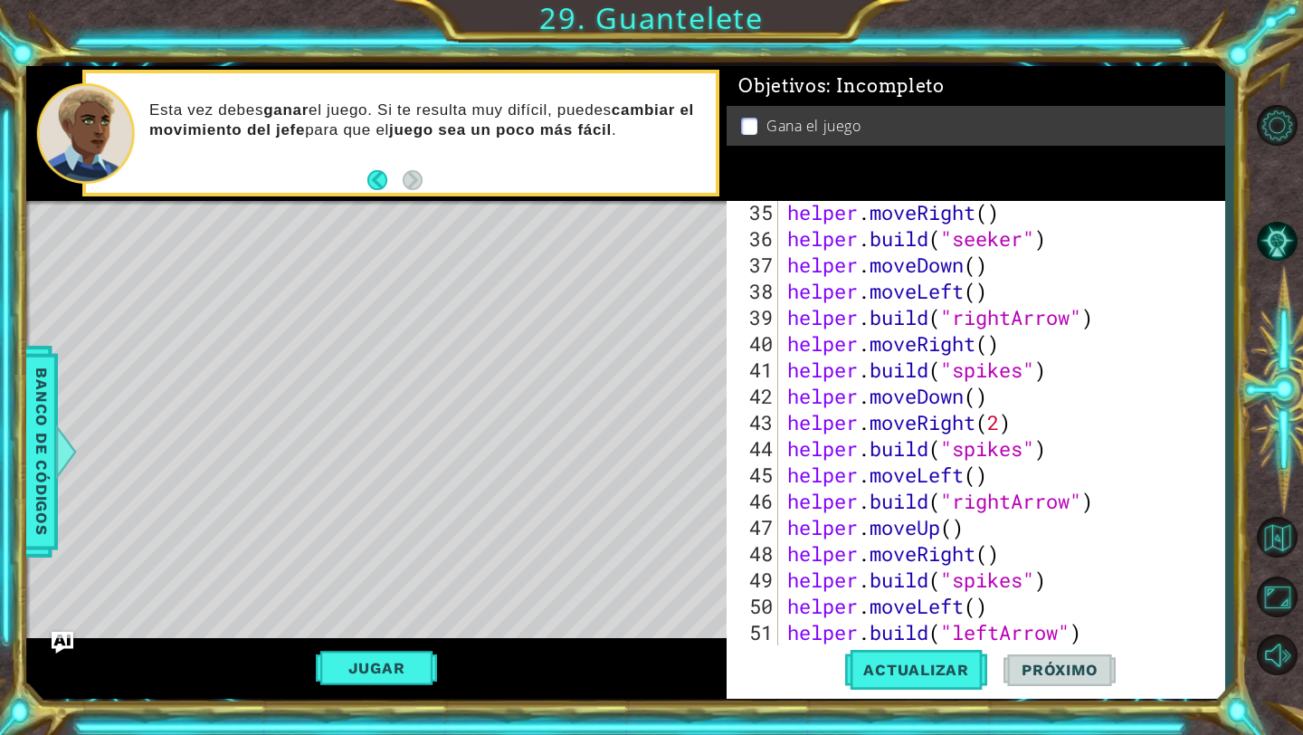
scroll to position [0, 0]
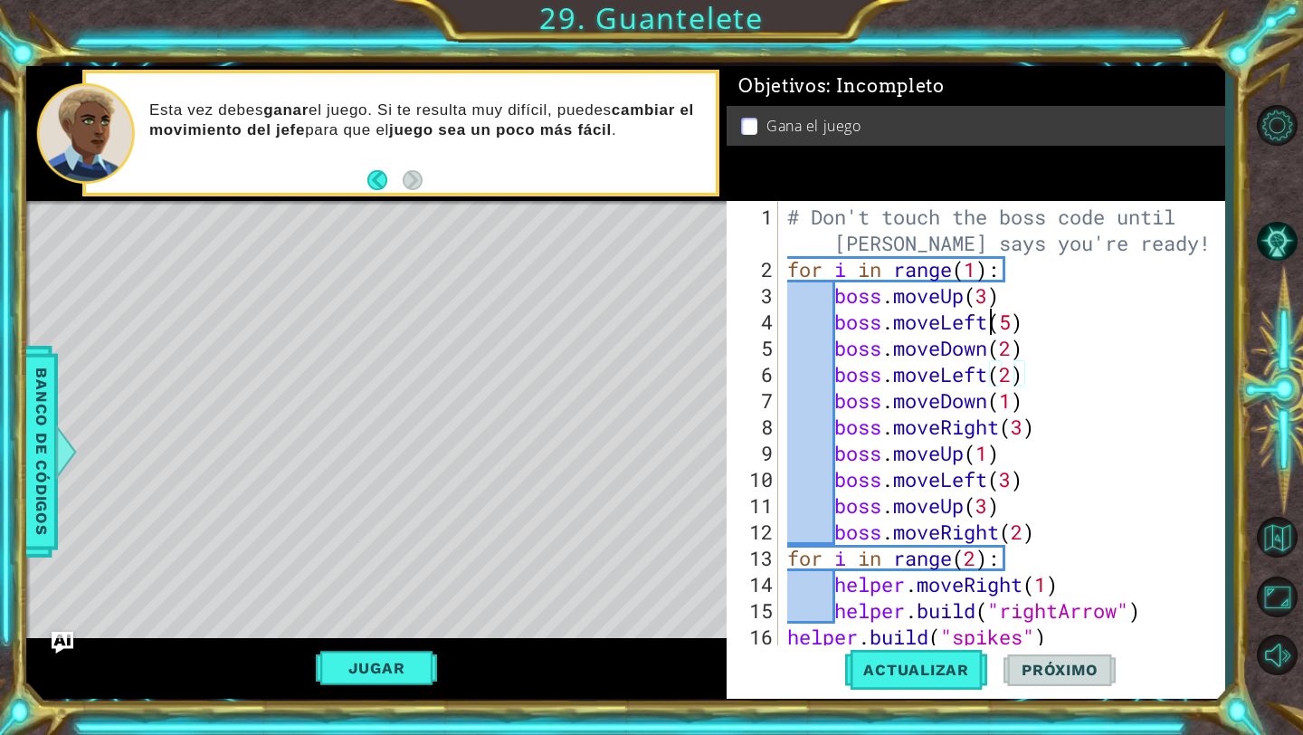
click at [996, 325] on div "# Don't touch the boss code until [PERSON_NAME] says you're ready! for i in ran…" at bounding box center [1006, 466] width 445 height 525
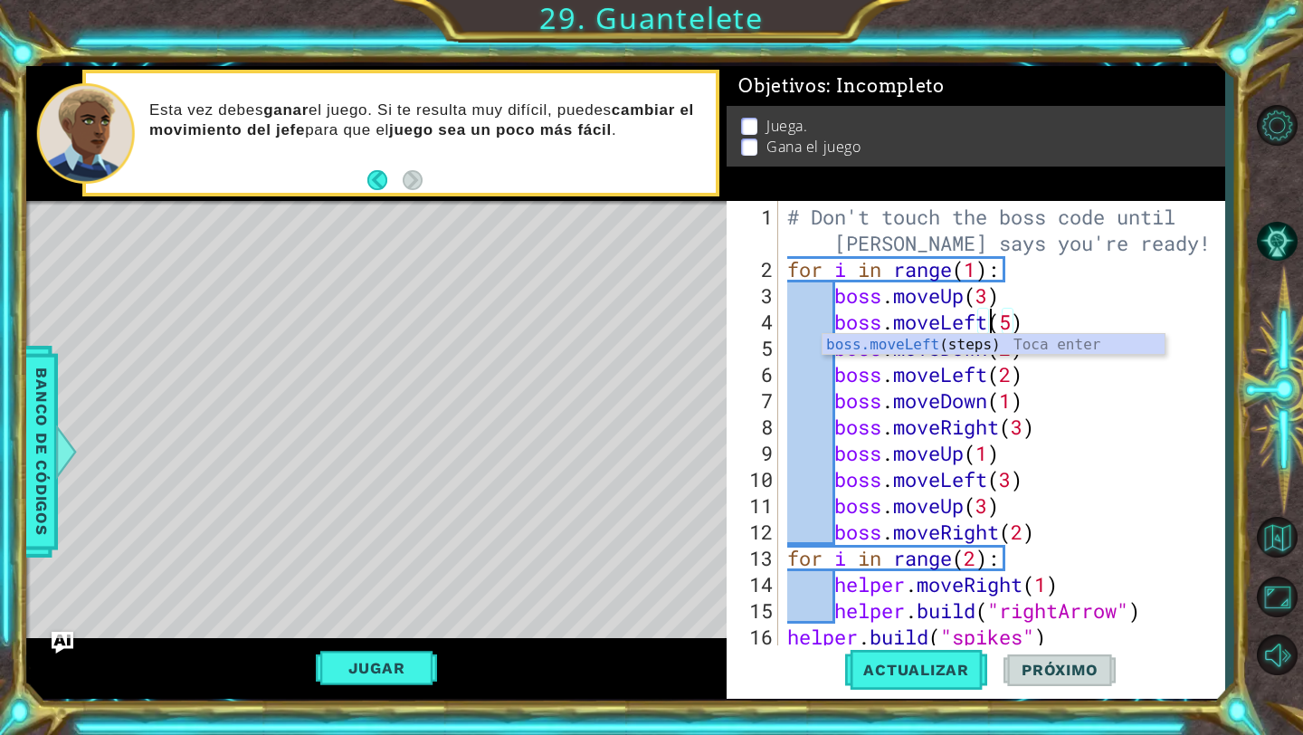
scroll to position [0, 9]
click at [1031, 366] on div "# Don't touch the boss code until [PERSON_NAME] says you're ready! for i in ran…" at bounding box center [1006, 466] width 445 height 525
click at [1042, 343] on div "# Don't touch the boss code until [PERSON_NAME] says you're ready! for i in ran…" at bounding box center [1006, 466] width 445 height 525
click at [991, 367] on div "# Don't touch the boss code until [PERSON_NAME] says you're ready! for i in ran…" at bounding box center [1006, 466] width 445 height 525
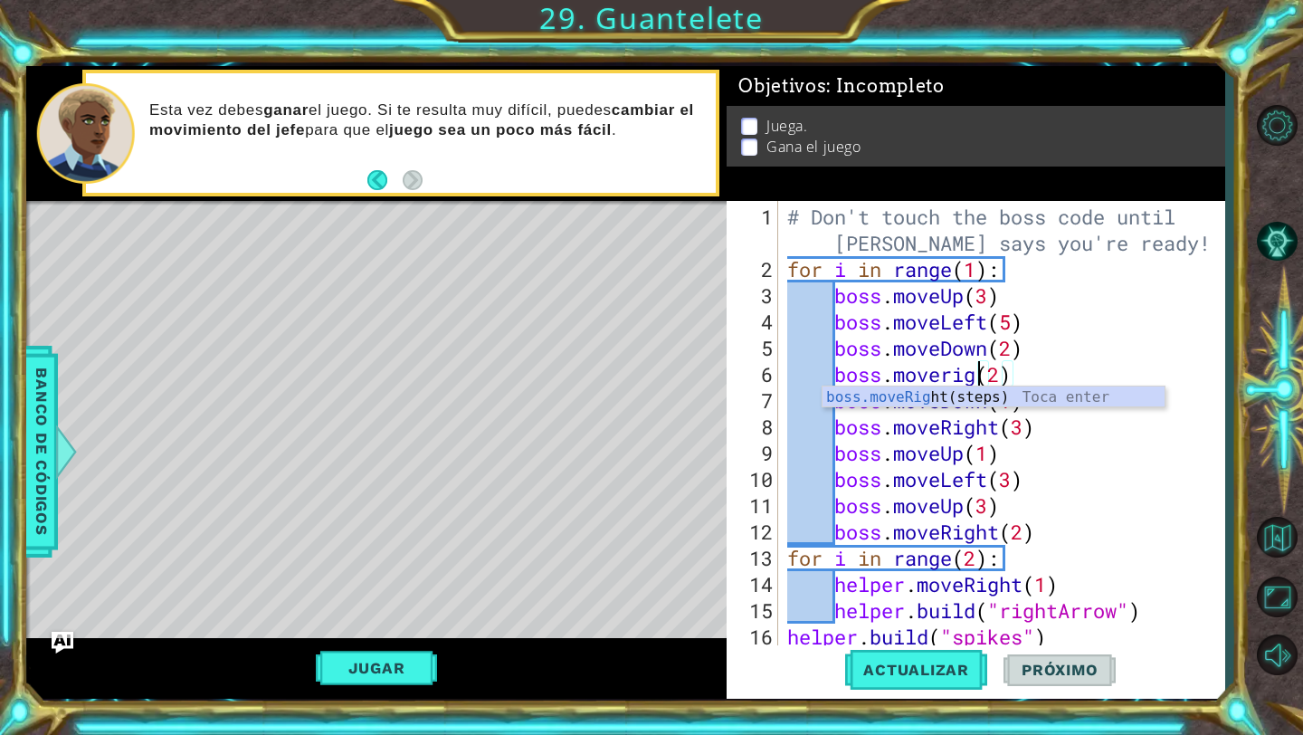
scroll to position [0, 10]
click at [1021, 368] on div "# Don't touch the boss code until [PERSON_NAME] says you're ready! for i in ran…" at bounding box center [1006, 466] width 445 height 525
click at [1012, 402] on div "# Don't touch the boss code until [PERSON_NAME] says you're ready! for i in ran…" at bounding box center [1006, 466] width 445 height 525
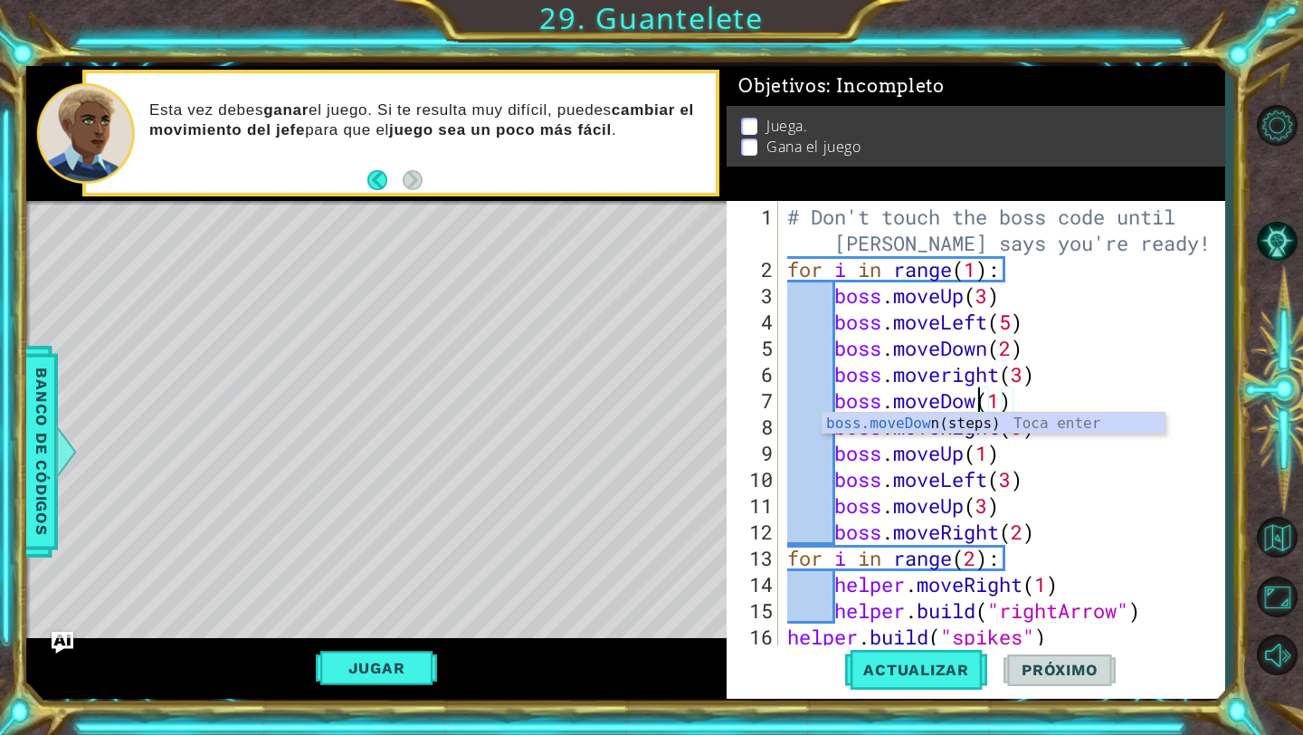
click at [991, 395] on div "# Don't touch the boss code until [PERSON_NAME] says you're ready! for i in ran…" at bounding box center [1006, 466] width 445 height 525
click at [951, 689] on button "Actualizar" at bounding box center [916, 670] width 142 height 50
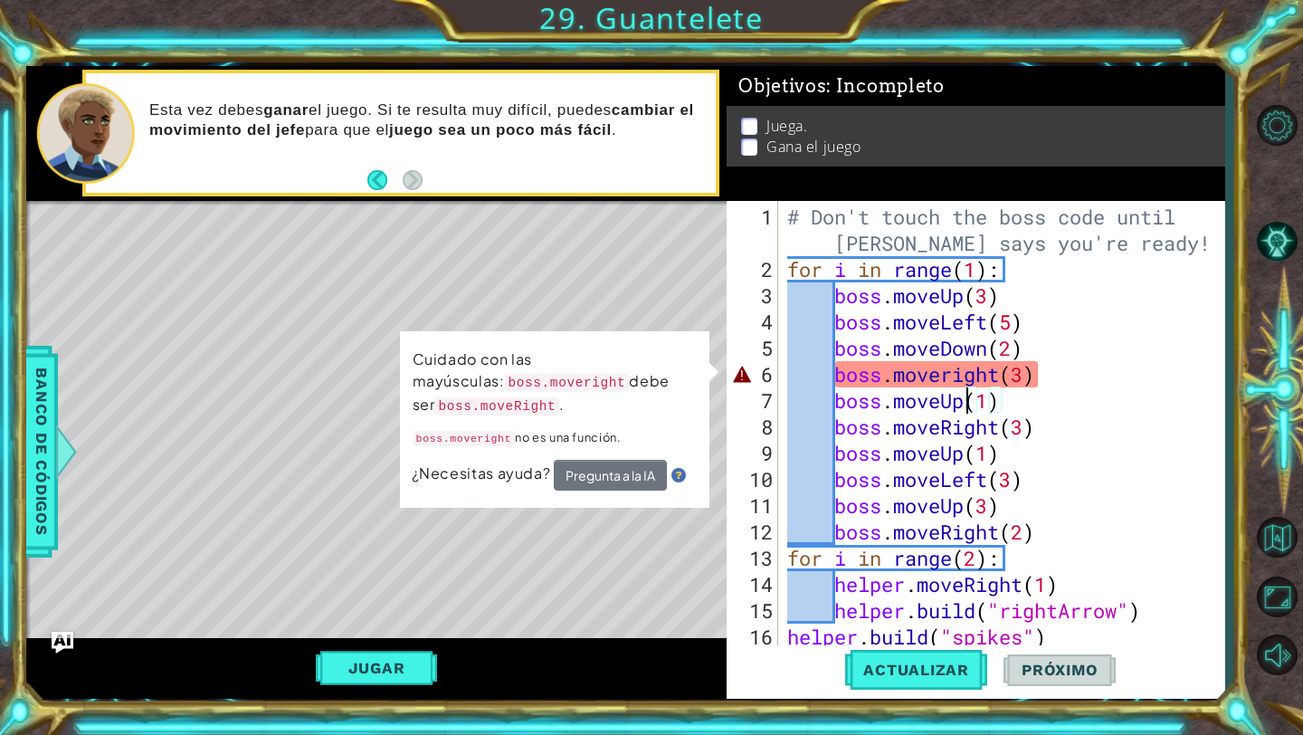
click at [953, 371] on div "# Don't touch the boss code until [PERSON_NAME] says you're ready! for i in ran…" at bounding box center [1006, 466] width 445 height 525
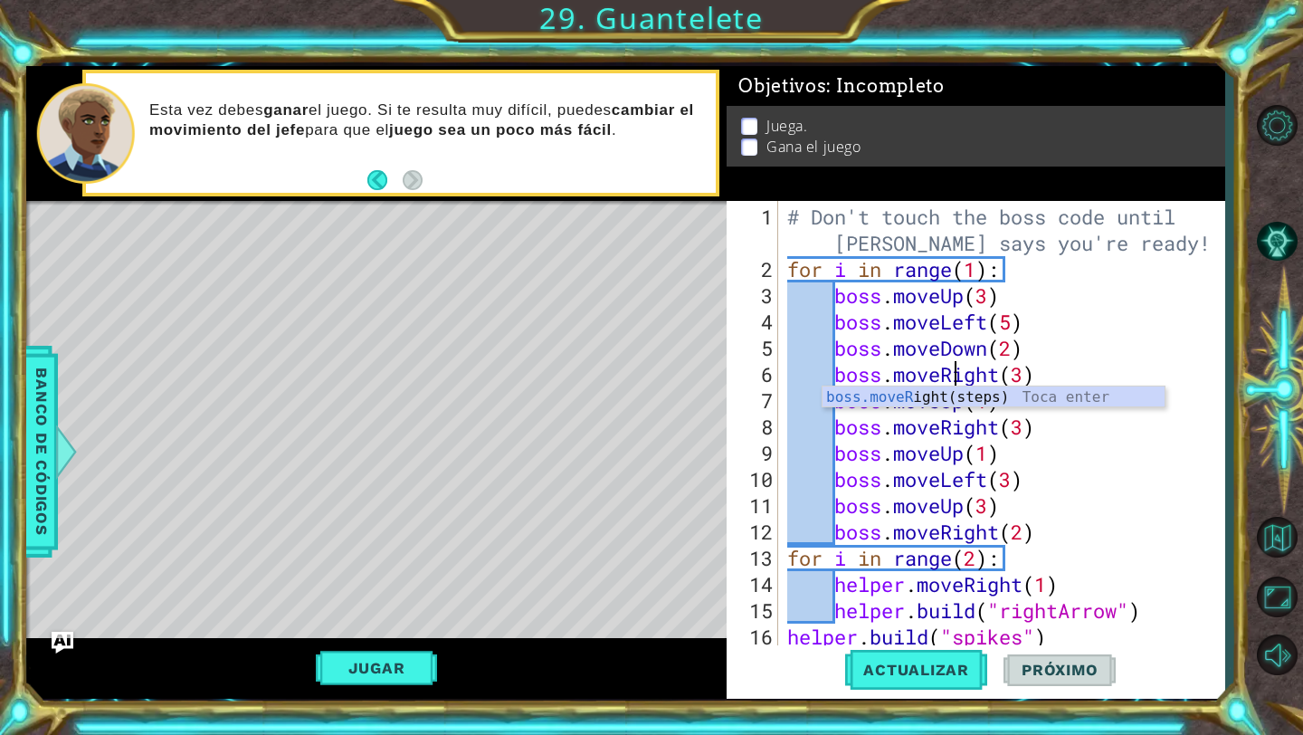
click at [943, 696] on div "boss.moveRight(3) 1 2 3 4 5 6 7 8 9 10 11 12 13 14 15 16 17 # Don't touch the b…" at bounding box center [976, 450] width 498 height 498
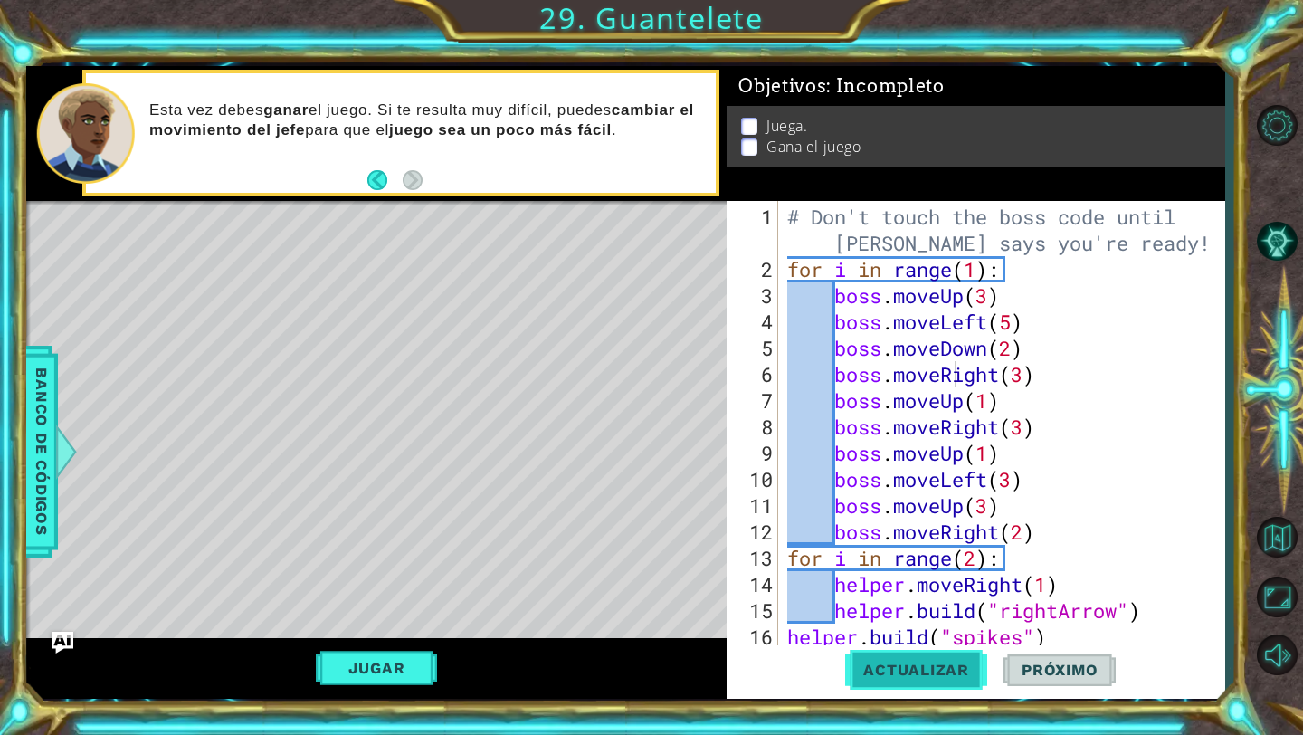
click at [958, 670] on span "Actualizar" at bounding box center [916, 669] width 142 height 18
click at [386, 654] on button "Jugar" at bounding box center [377, 668] width 122 height 34
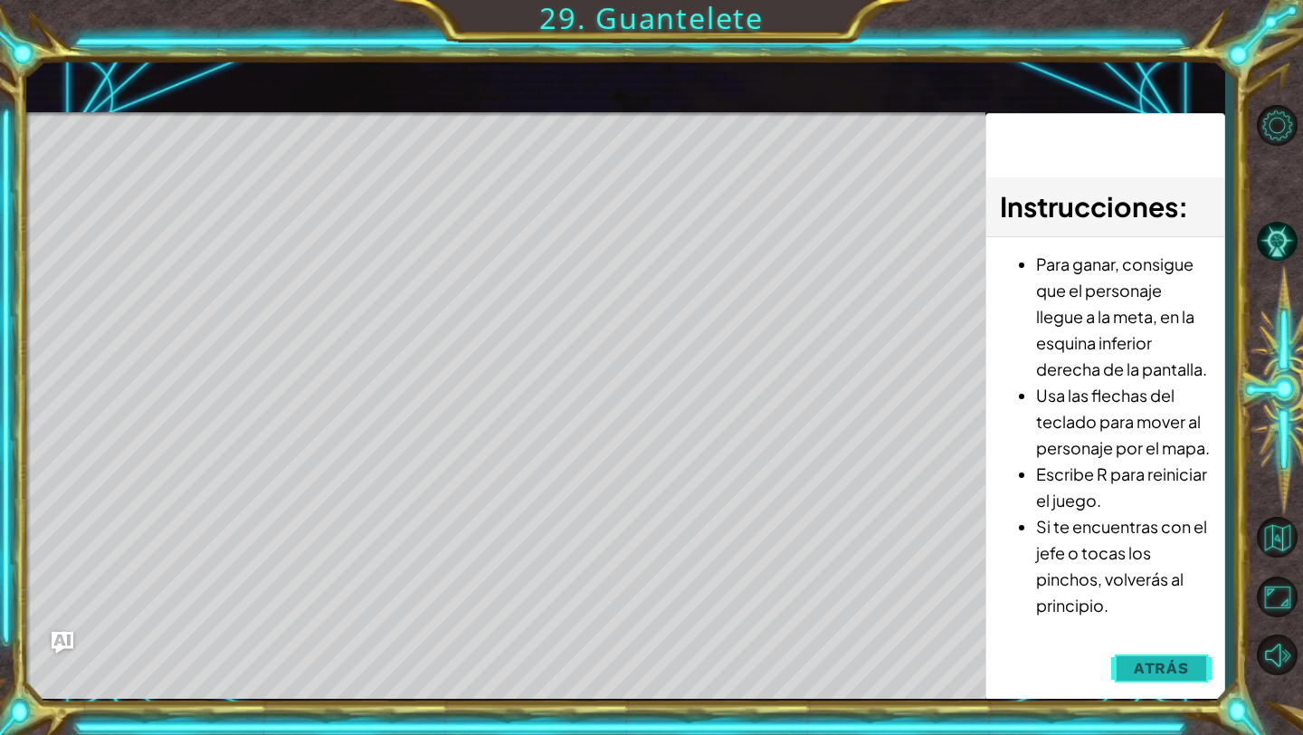
click at [1154, 660] on span "Atrás" at bounding box center [1161, 668] width 55 height 18
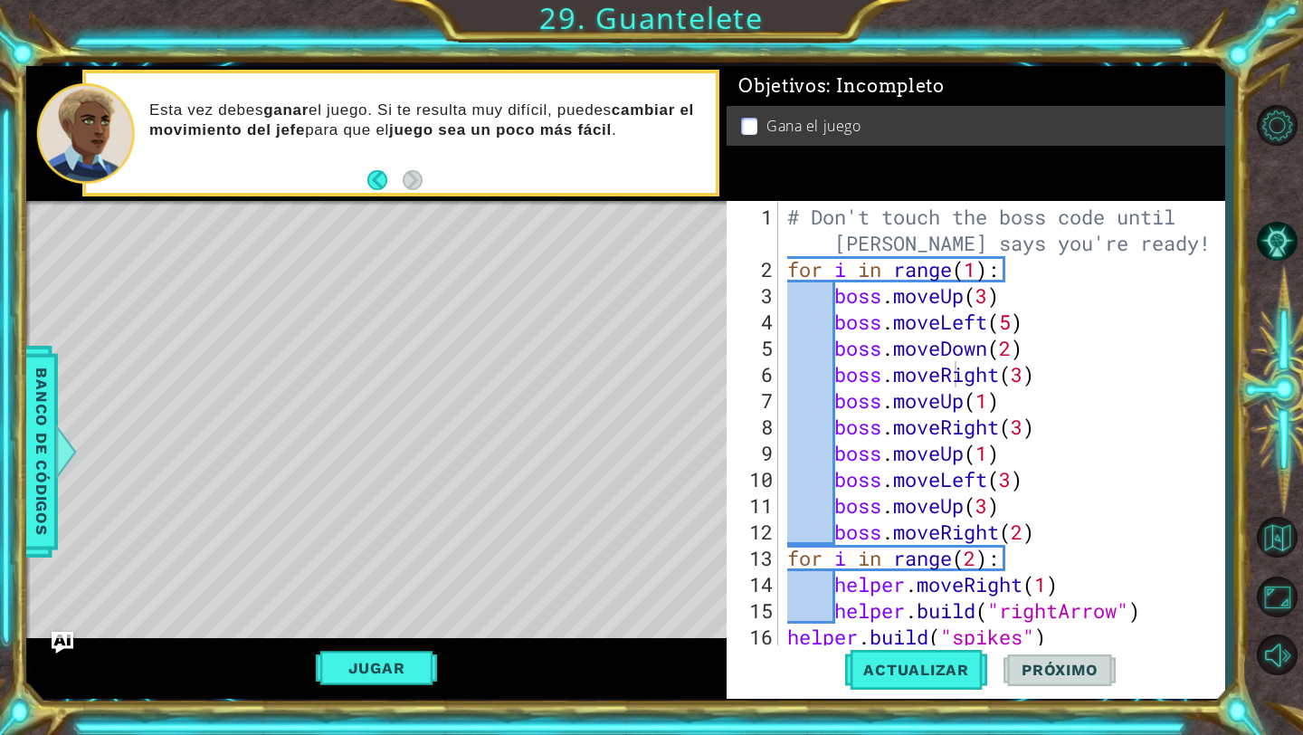
click at [1011, 342] on div "# Don't touch the boss code until [PERSON_NAME] says you're ready! for i in ran…" at bounding box center [1006, 466] width 445 height 525
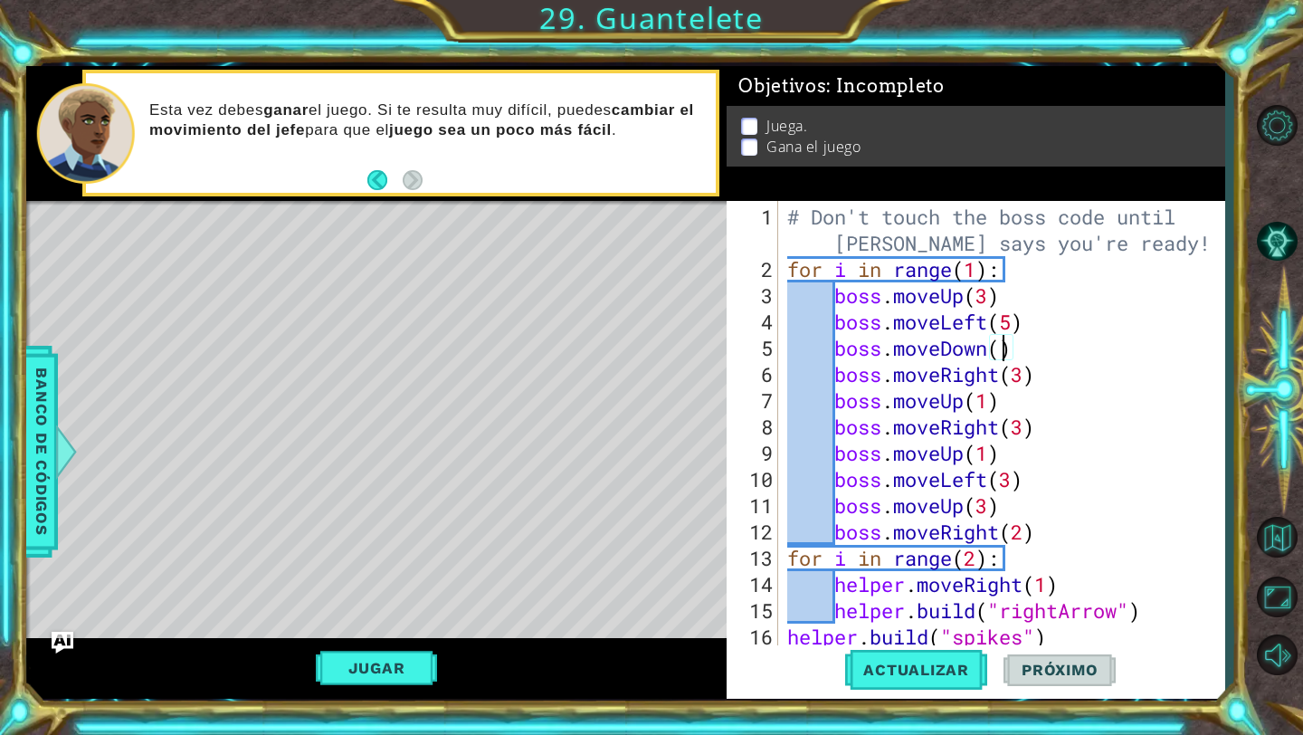
scroll to position [0, 10]
click at [972, 660] on button "Actualizar" at bounding box center [916, 670] width 142 height 50
click at [347, 678] on button "Jugar" at bounding box center [377, 668] width 122 height 34
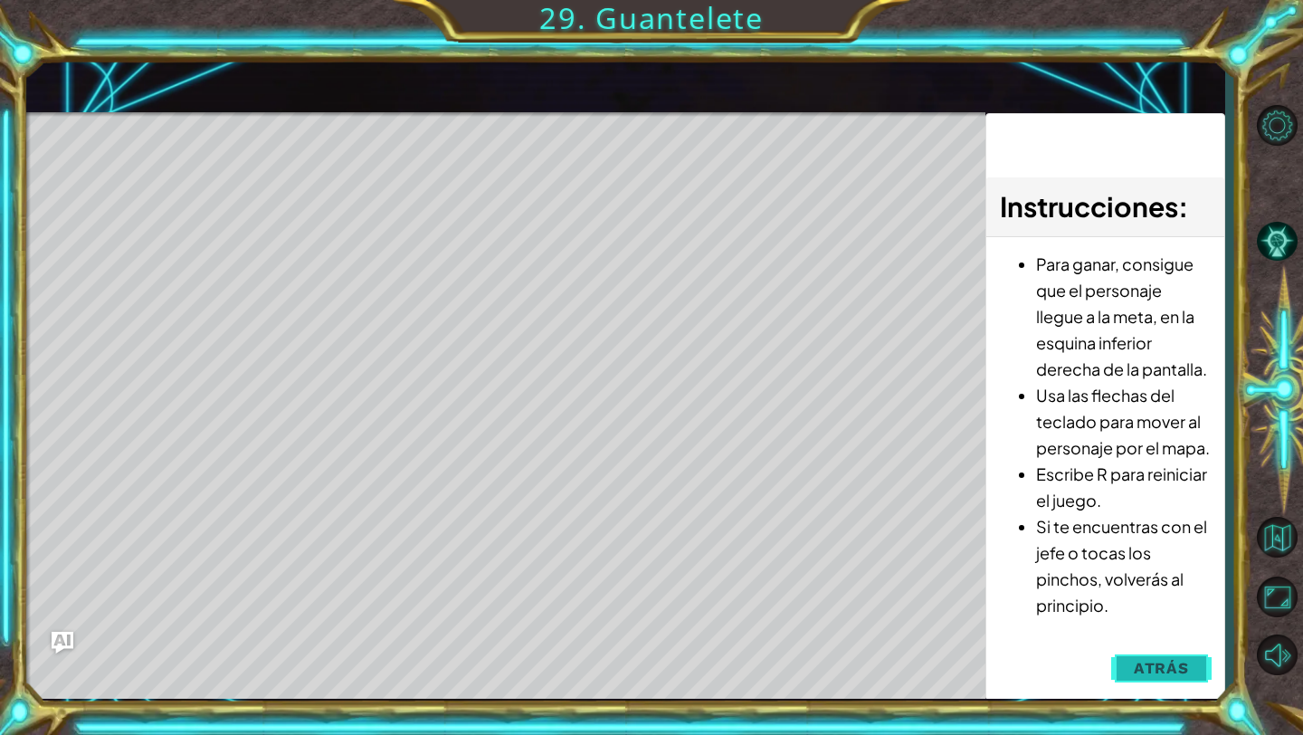
click at [1176, 666] on span "Atrás" at bounding box center [1161, 668] width 55 height 18
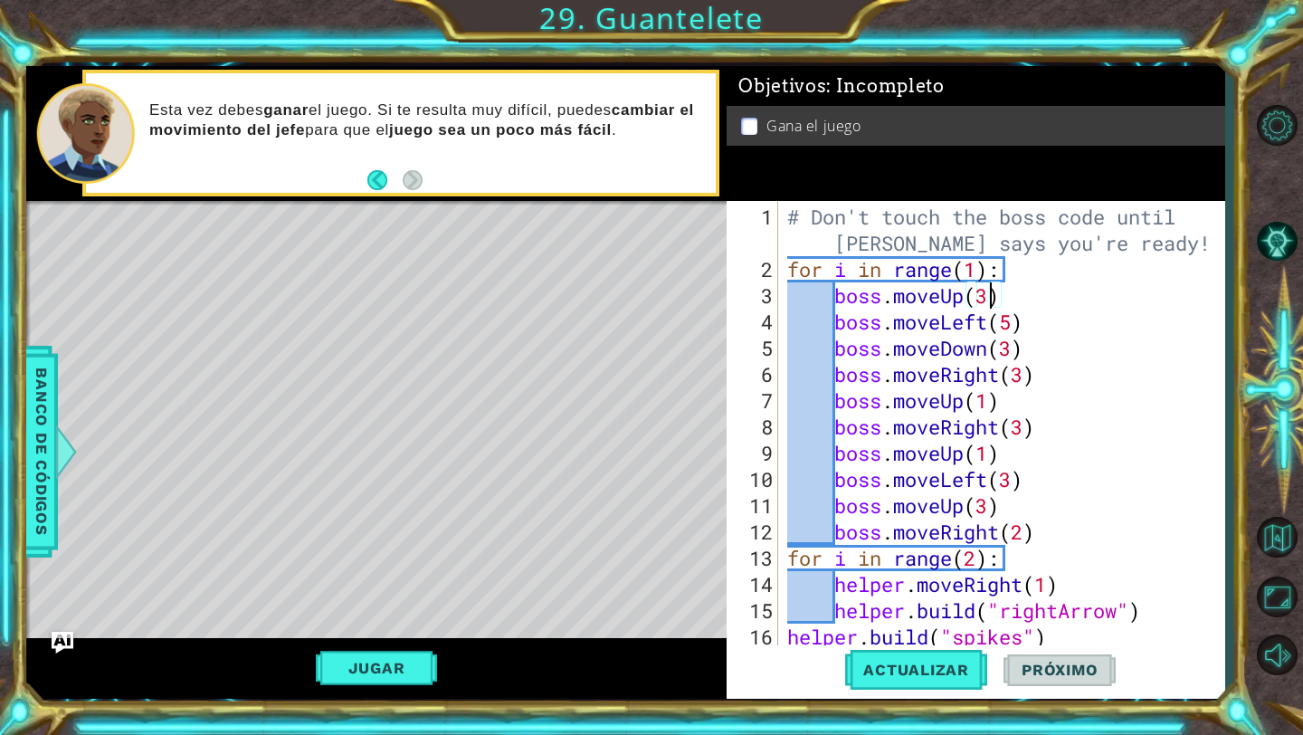
click at [986, 290] on div "# Don't touch the boss code until [PERSON_NAME] says you're ready! for i in ran…" at bounding box center [1006, 466] width 445 height 525
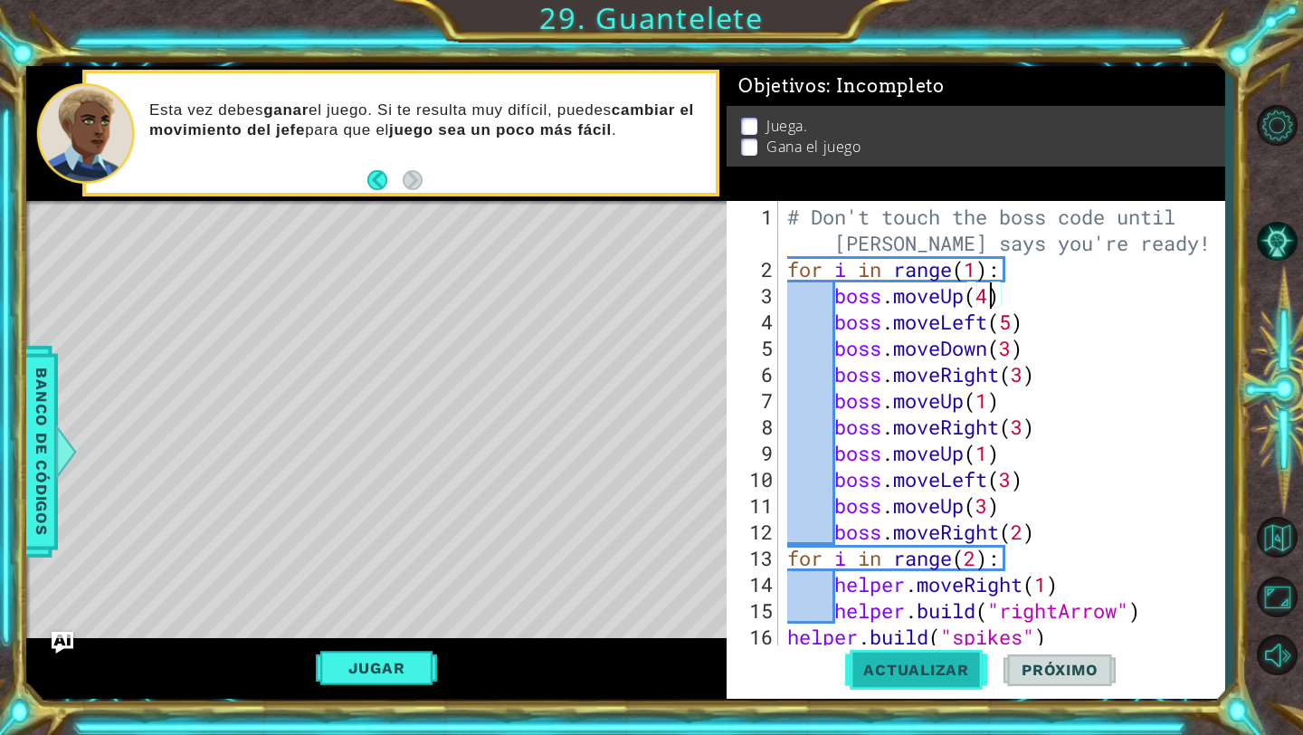
click at [953, 665] on span "Actualizar" at bounding box center [916, 669] width 142 height 18
click at [419, 671] on button "Jugar" at bounding box center [377, 668] width 122 height 34
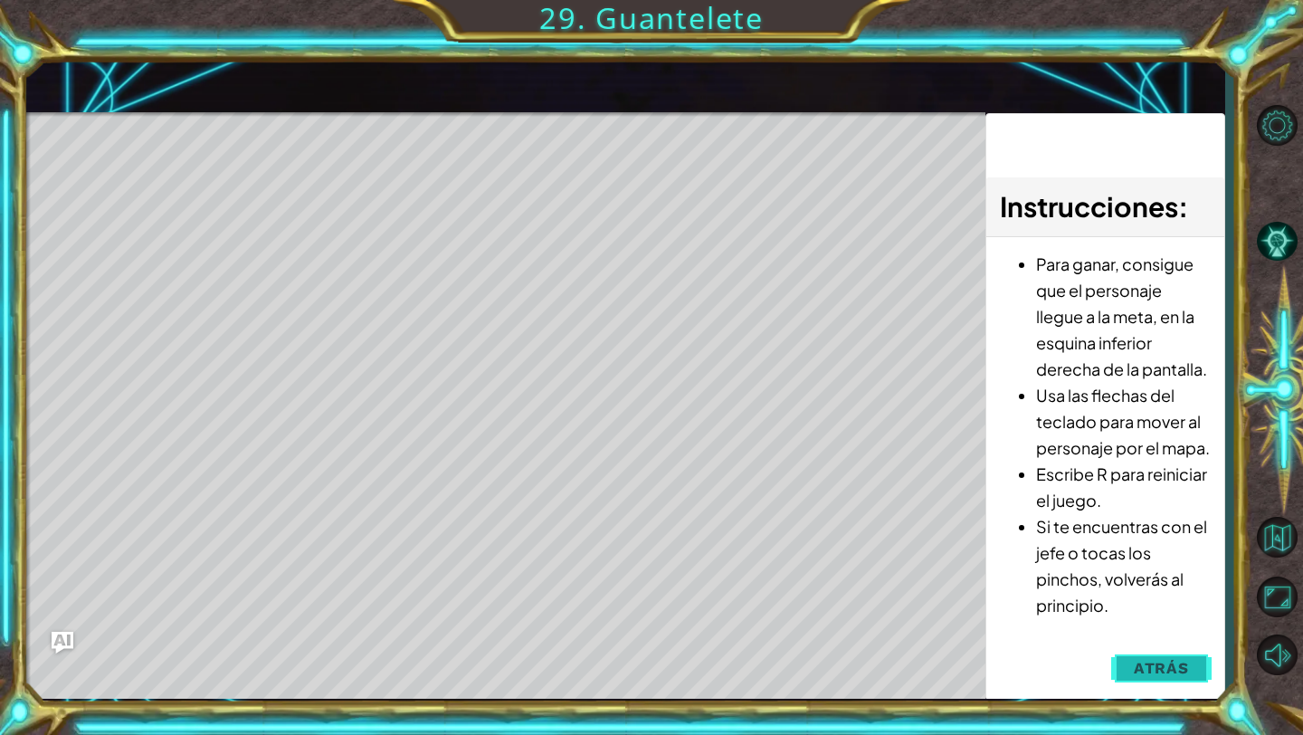
click at [1150, 661] on span "Atrás" at bounding box center [1161, 668] width 55 height 18
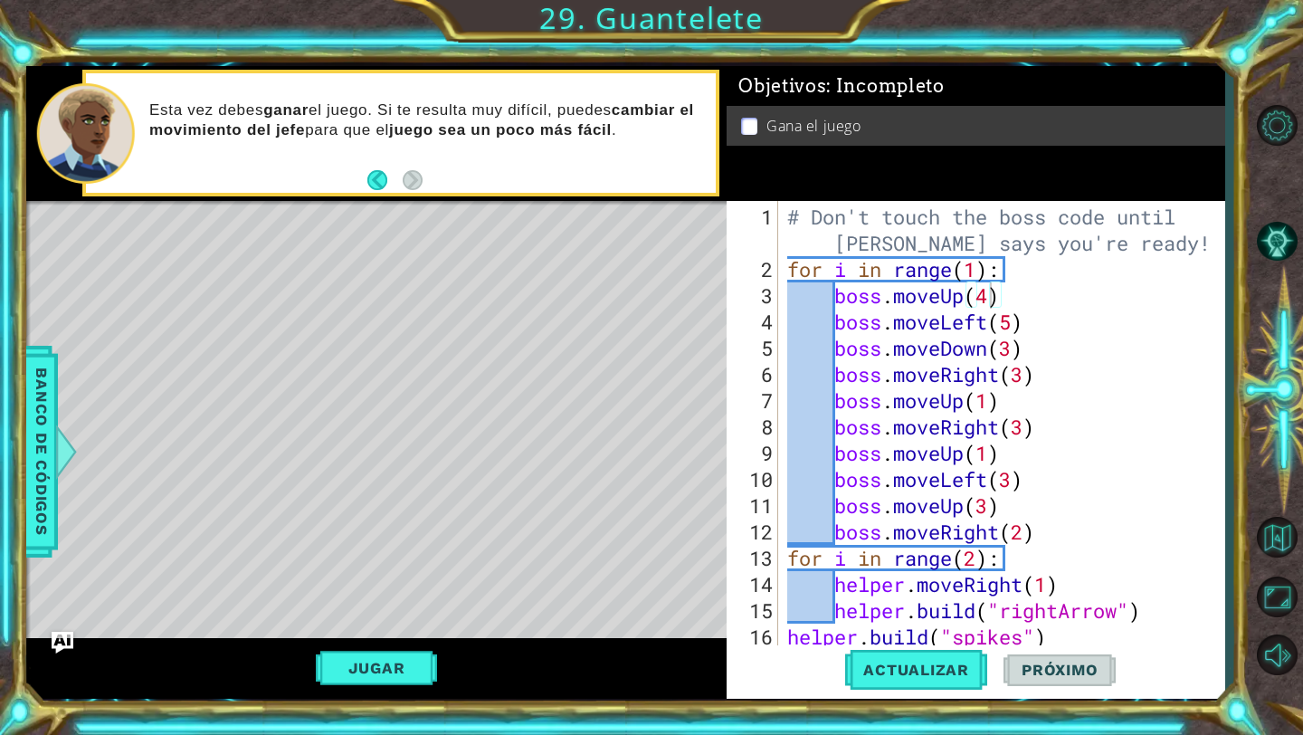
click at [1011, 345] on div "# Don't touch the boss code until [PERSON_NAME] says you're ready! for i in ran…" at bounding box center [1006, 466] width 445 height 525
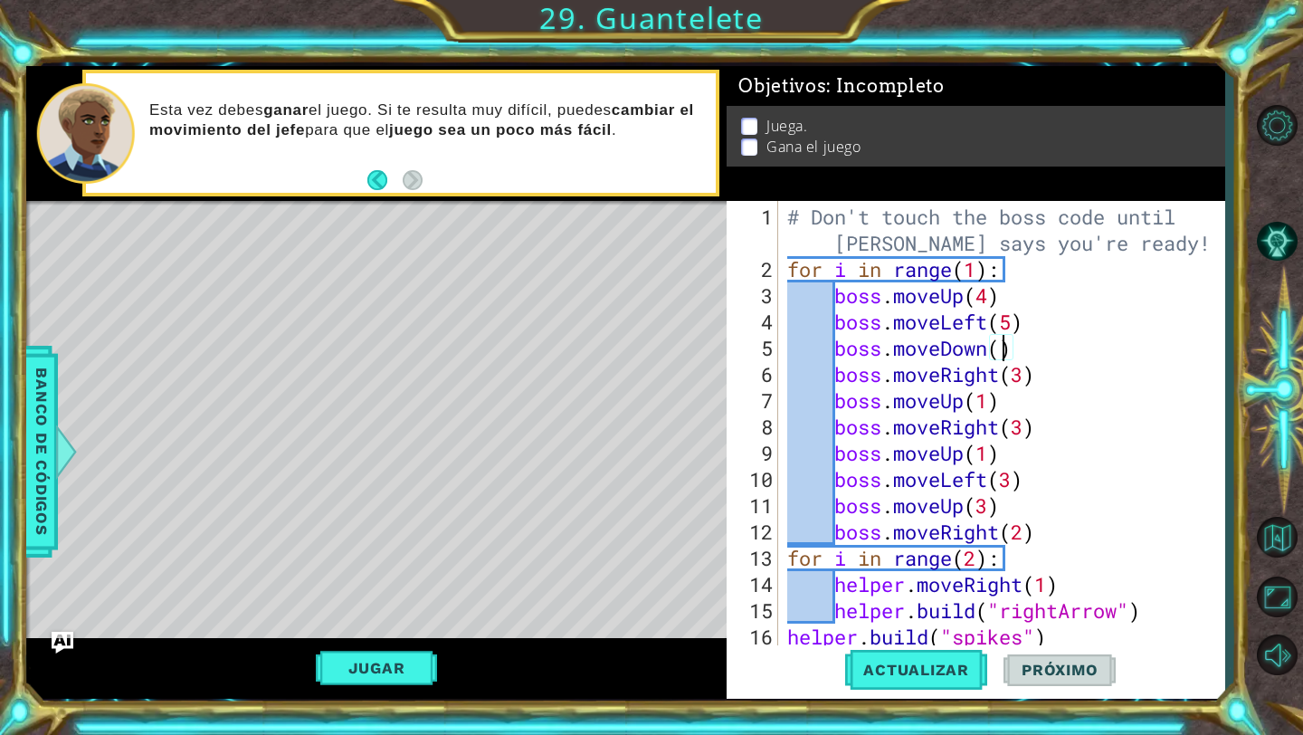
scroll to position [0, 10]
click at [949, 669] on span "Actualizar" at bounding box center [916, 669] width 142 height 18
click at [373, 662] on button "Jugar" at bounding box center [377, 668] width 122 height 34
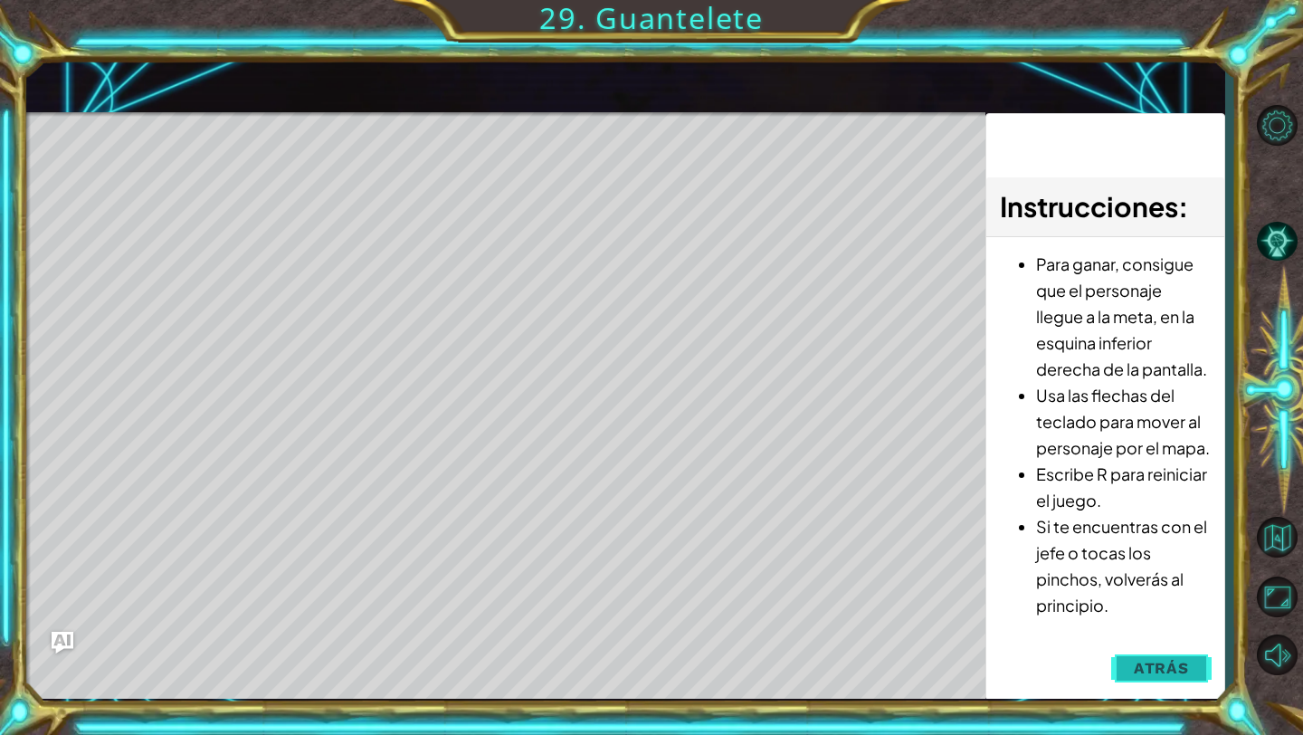
click at [1191, 654] on button "Atrás" at bounding box center [1161, 668] width 100 height 36
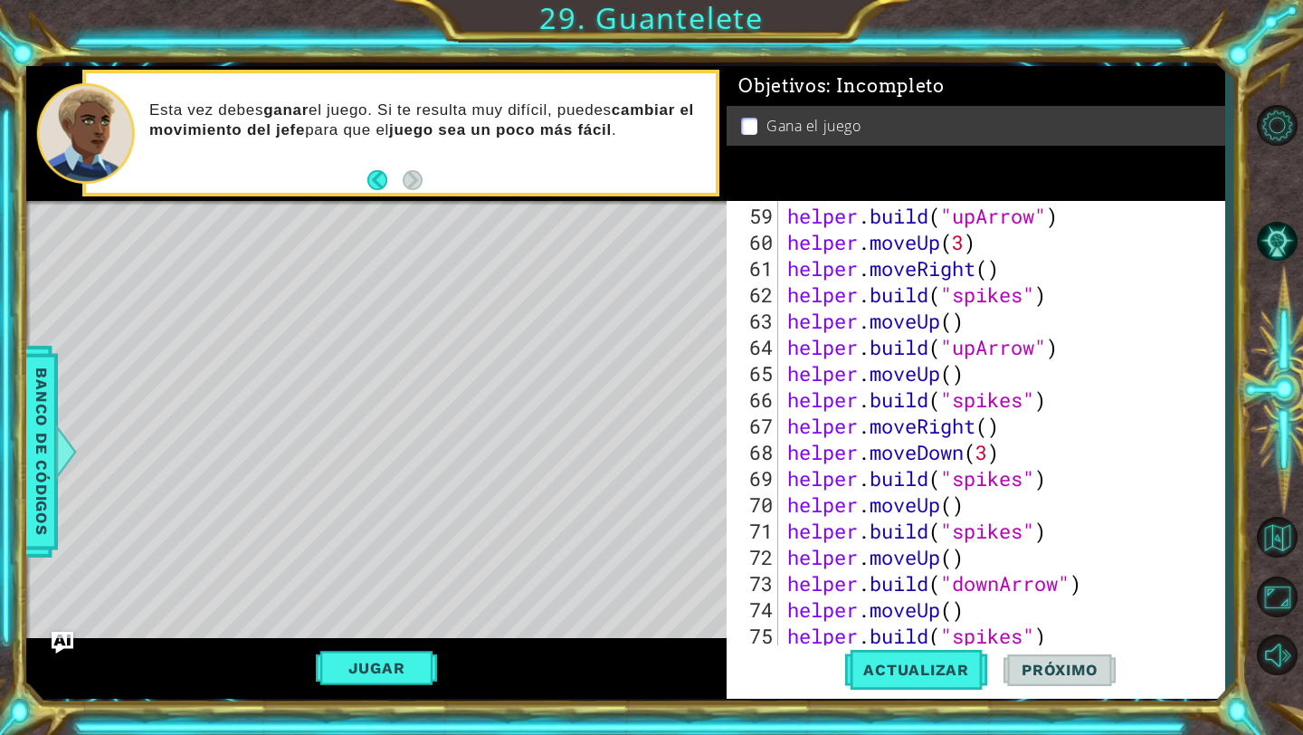
scroll to position [0, 0]
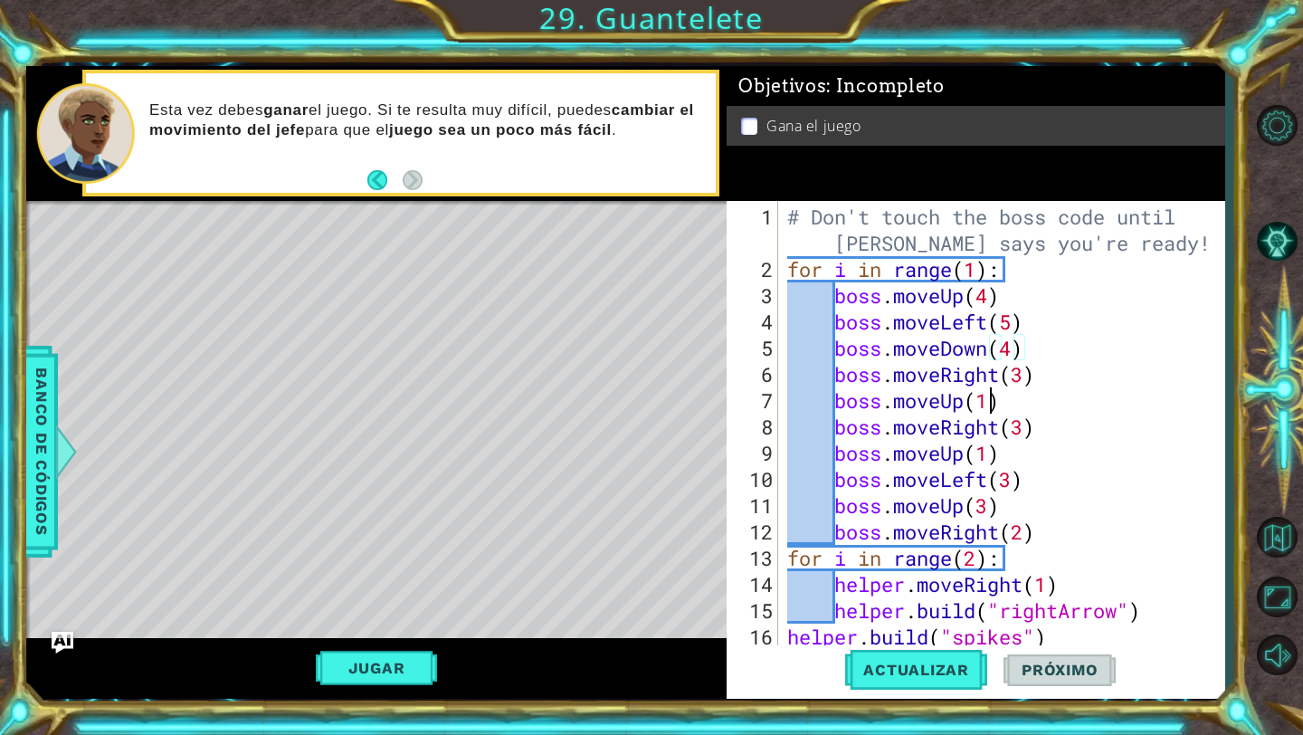
click at [993, 403] on div "# Don't touch the boss code until [PERSON_NAME] says you're ready! for i in ran…" at bounding box center [1006, 466] width 445 height 525
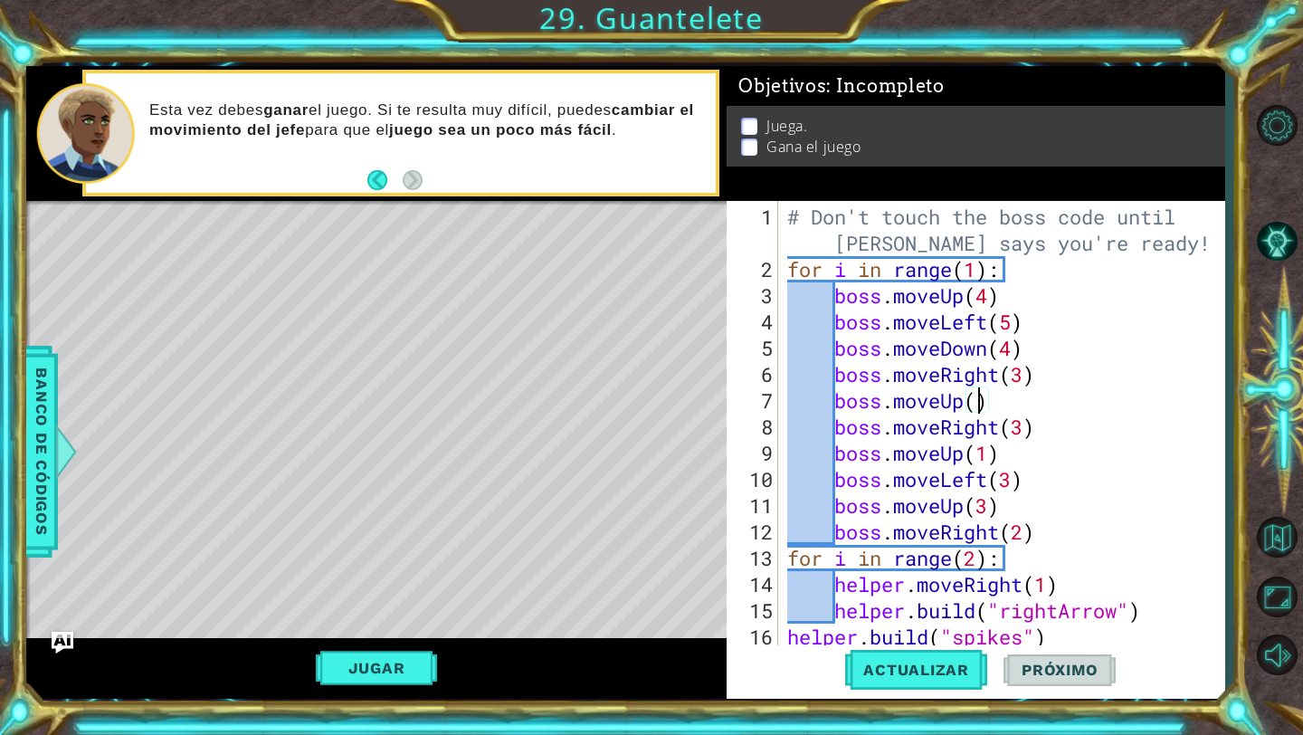
scroll to position [0, 9]
click at [1026, 426] on div "# Don't touch the boss code until [PERSON_NAME] says you're ready! for i in ran…" at bounding box center [1006, 466] width 445 height 525
click at [1006, 425] on div "# Don't touch the boss code until [PERSON_NAME] says you're ready! for i in ran…" at bounding box center [1006, 466] width 445 height 525
click at [1039, 448] on div "boss.moveLeft (steps) Toca enter" at bounding box center [993, 471] width 342 height 65
click at [1027, 414] on div "# Don't touch the boss code until [PERSON_NAME] says you're ready! for i in ran…" at bounding box center [1006, 466] width 445 height 525
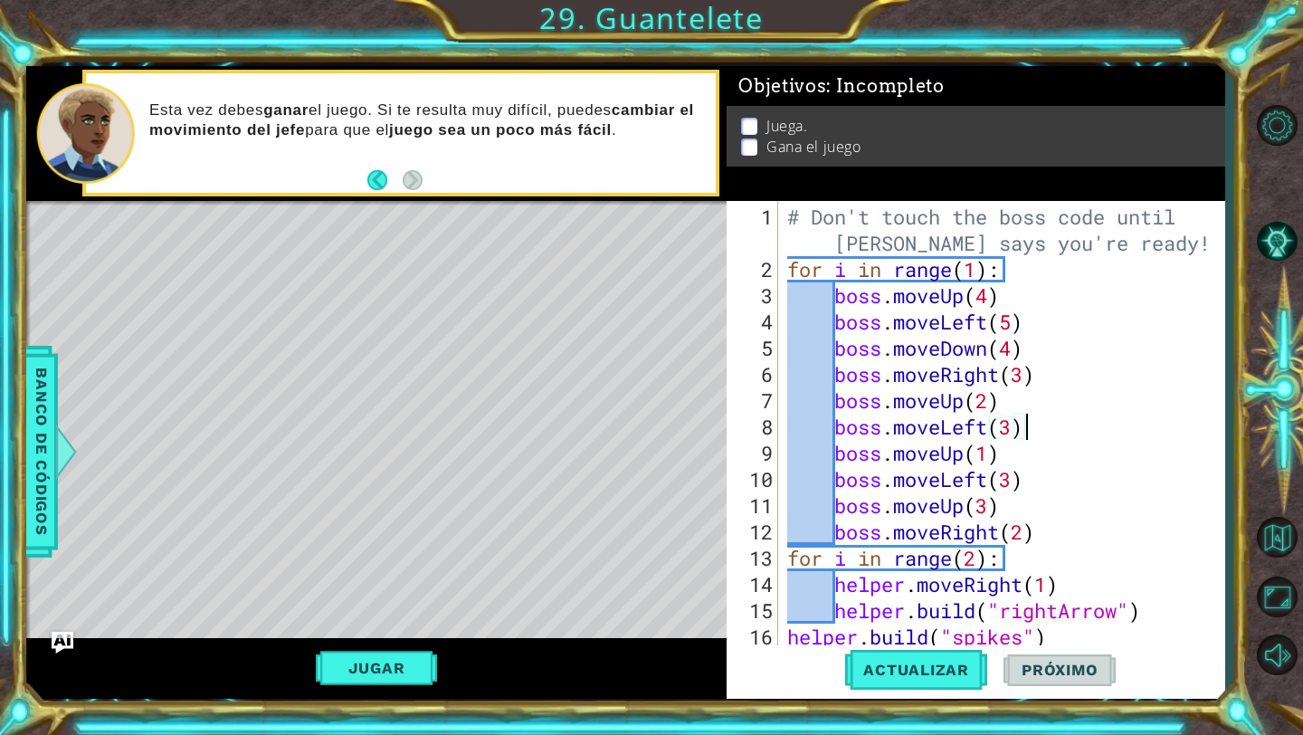
click at [1017, 464] on div "# Don't touch the boss code until [PERSON_NAME] says you're ready! for i in ran…" at bounding box center [1006, 466] width 445 height 525
click at [1018, 451] on div "# Don't touch the boss code until [PERSON_NAME] says you're ready! for i in ran…" at bounding box center [1006, 466] width 445 height 525
click at [992, 481] on div "# Don't touch the boss code until [PERSON_NAME] says you're ready! for i in ran…" at bounding box center [1006, 466] width 445 height 525
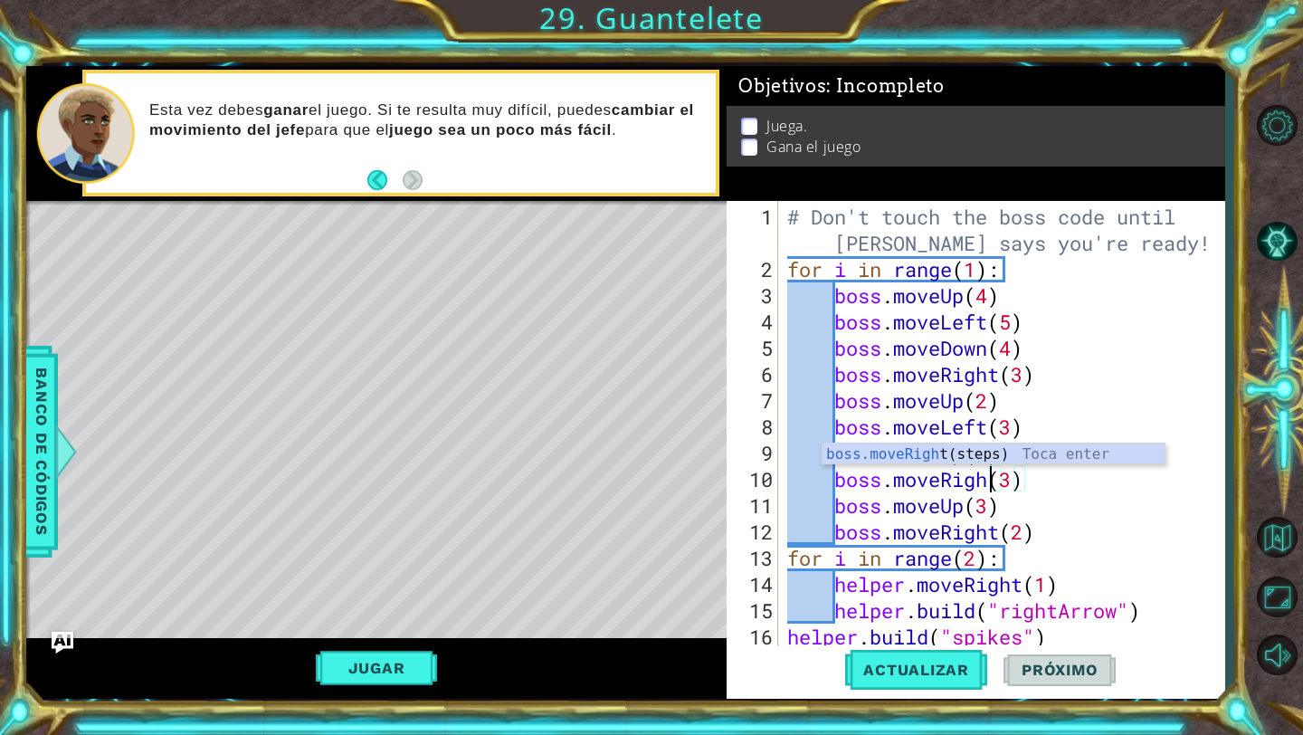
scroll to position [0, 10]
click at [1023, 472] on div "# Don't touch the boss code until [PERSON_NAME] says you're ready! for i in ran…" at bounding box center [1006, 466] width 445 height 525
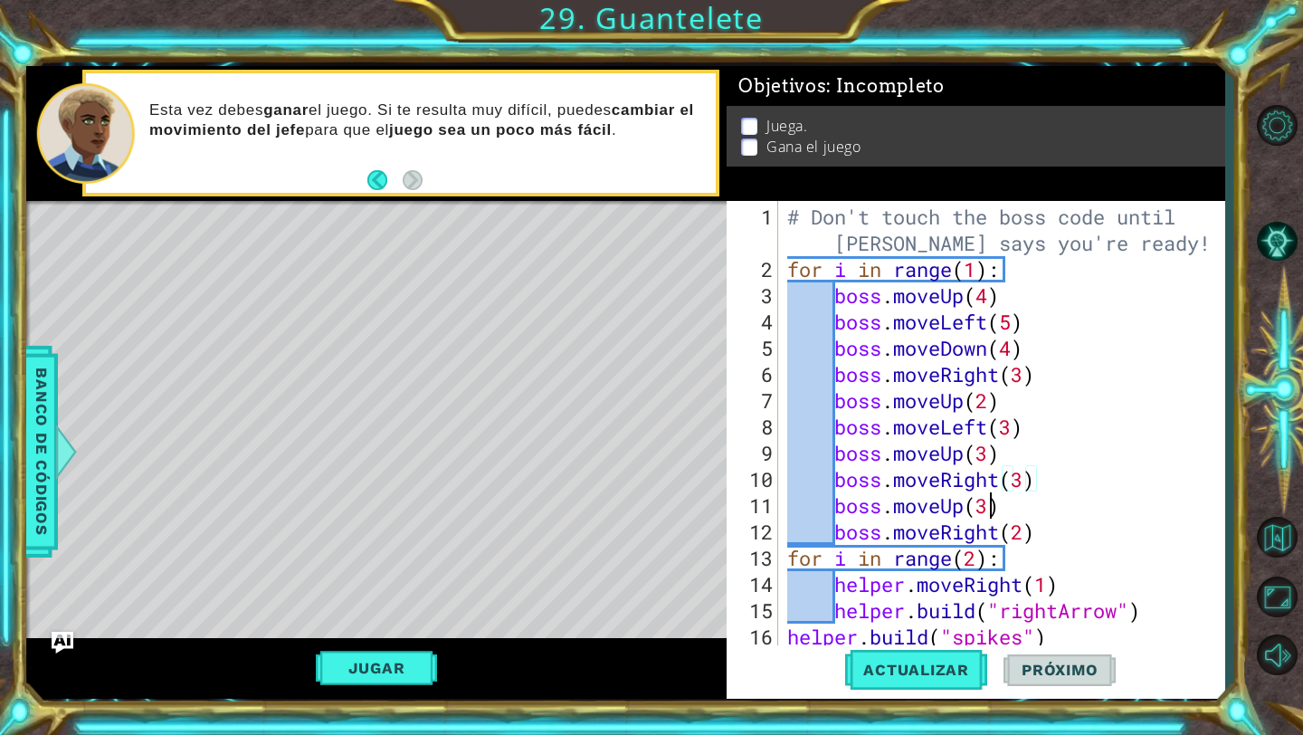
click at [984, 504] on div "# Don't touch the boss code until [PERSON_NAME] says you're ready! for i in ran…" at bounding box center [1006, 466] width 445 height 525
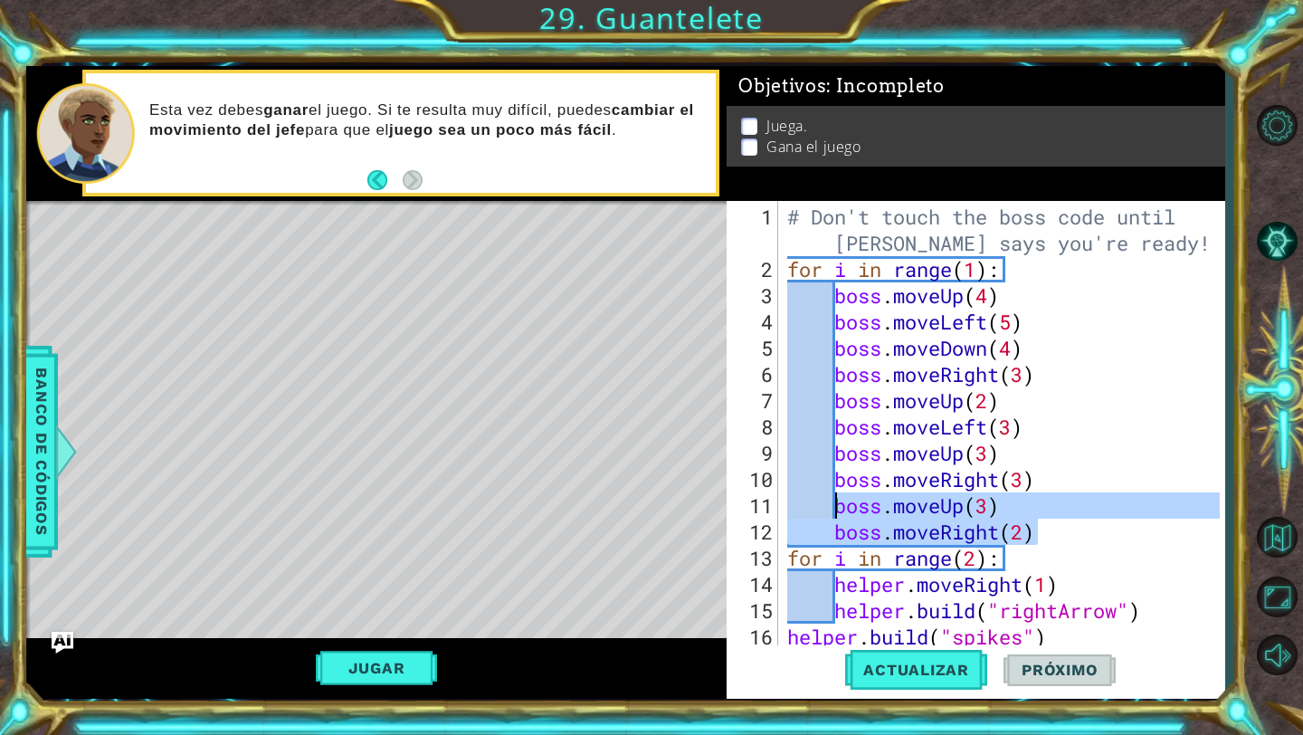
drag, startPoint x: 1045, startPoint y: 531, endPoint x: 837, endPoint y: 498, distance: 210.8
click at [837, 498] on div "# Don't touch the boss code until [PERSON_NAME] says you're ready! for i in ran…" at bounding box center [1006, 466] width 445 height 525
type textarea "boss.moveUp(3) boss.moveRight(2)"
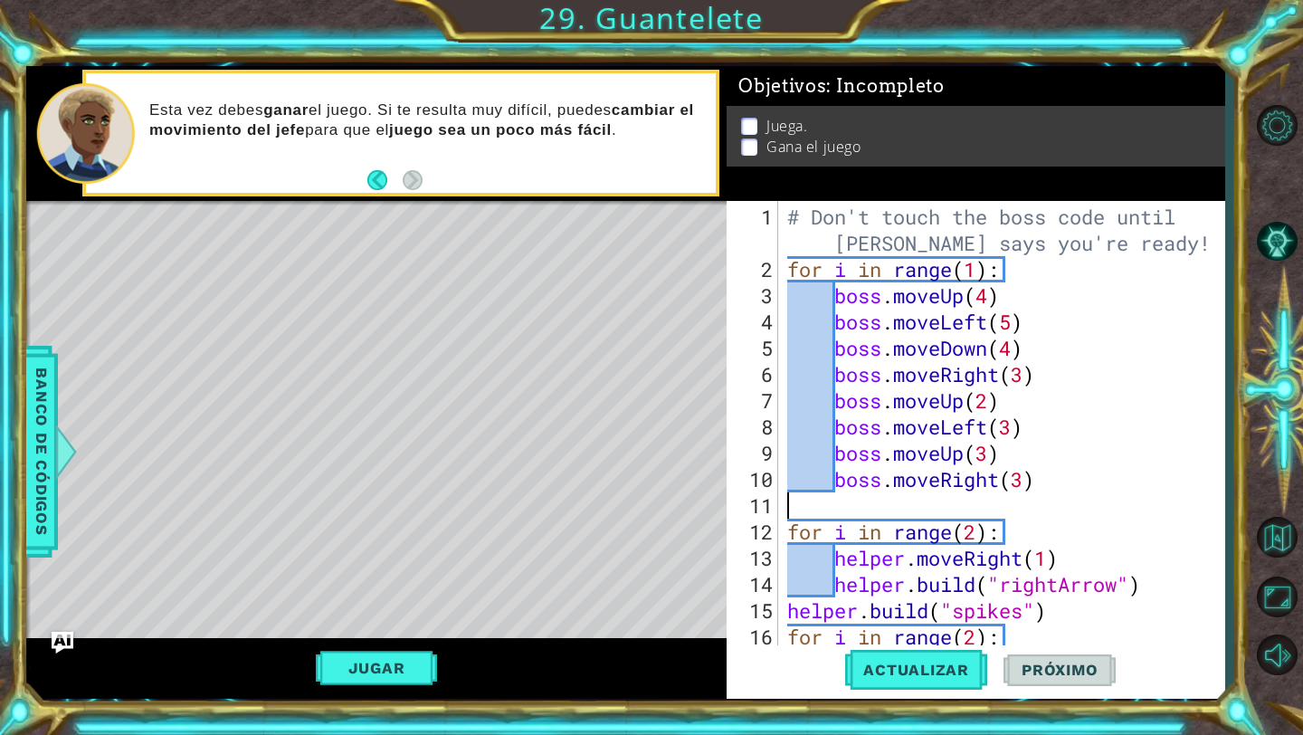
scroll to position [0, 0]
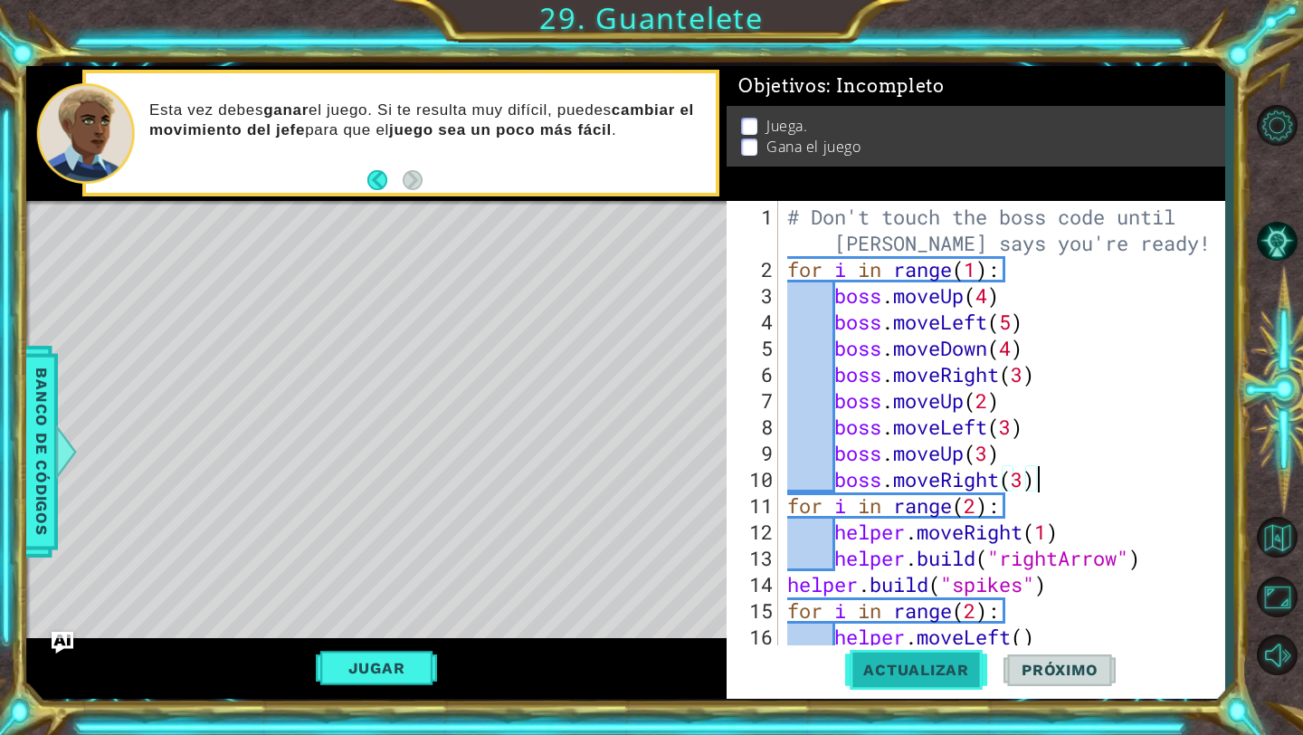
click at [967, 686] on button "Actualizar" at bounding box center [916, 670] width 142 height 50
click at [407, 660] on button "Jugar" at bounding box center [377, 668] width 122 height 34
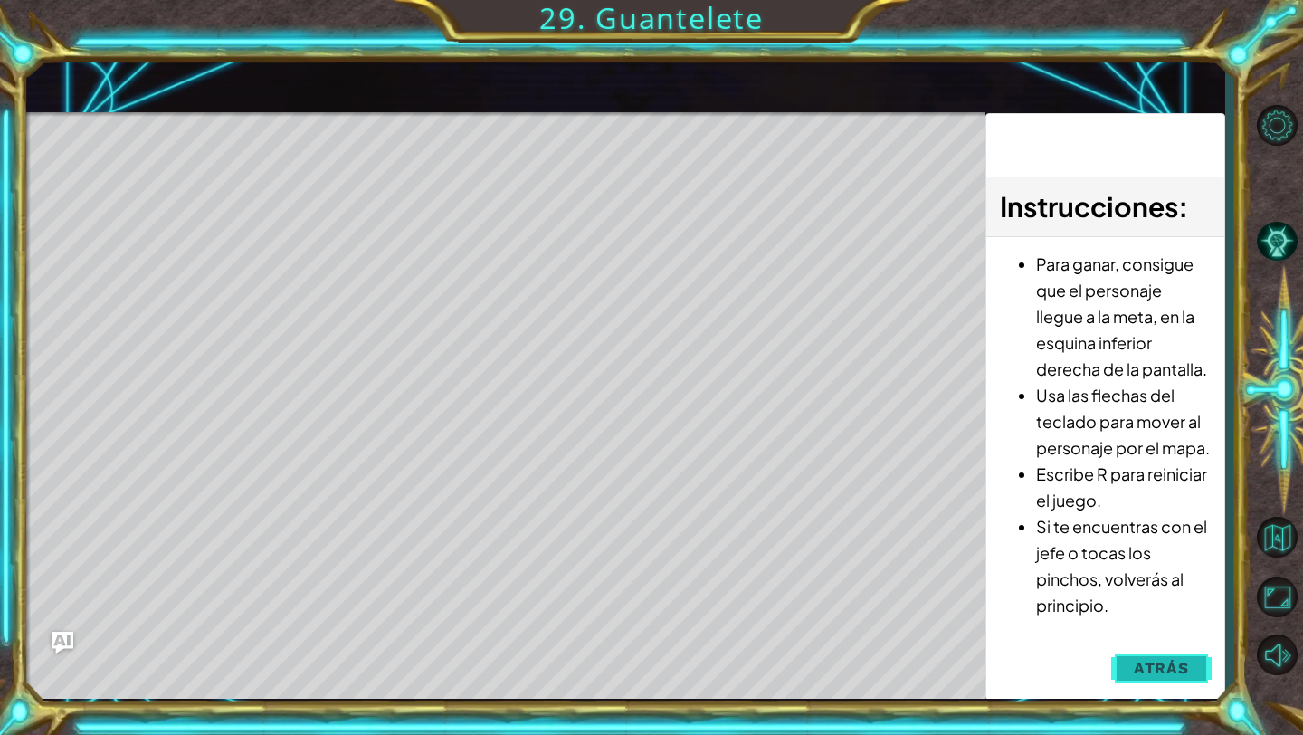
click at [1161, 656] on button "Atrás" at bounding box center [1161, 668] width 100 height 36
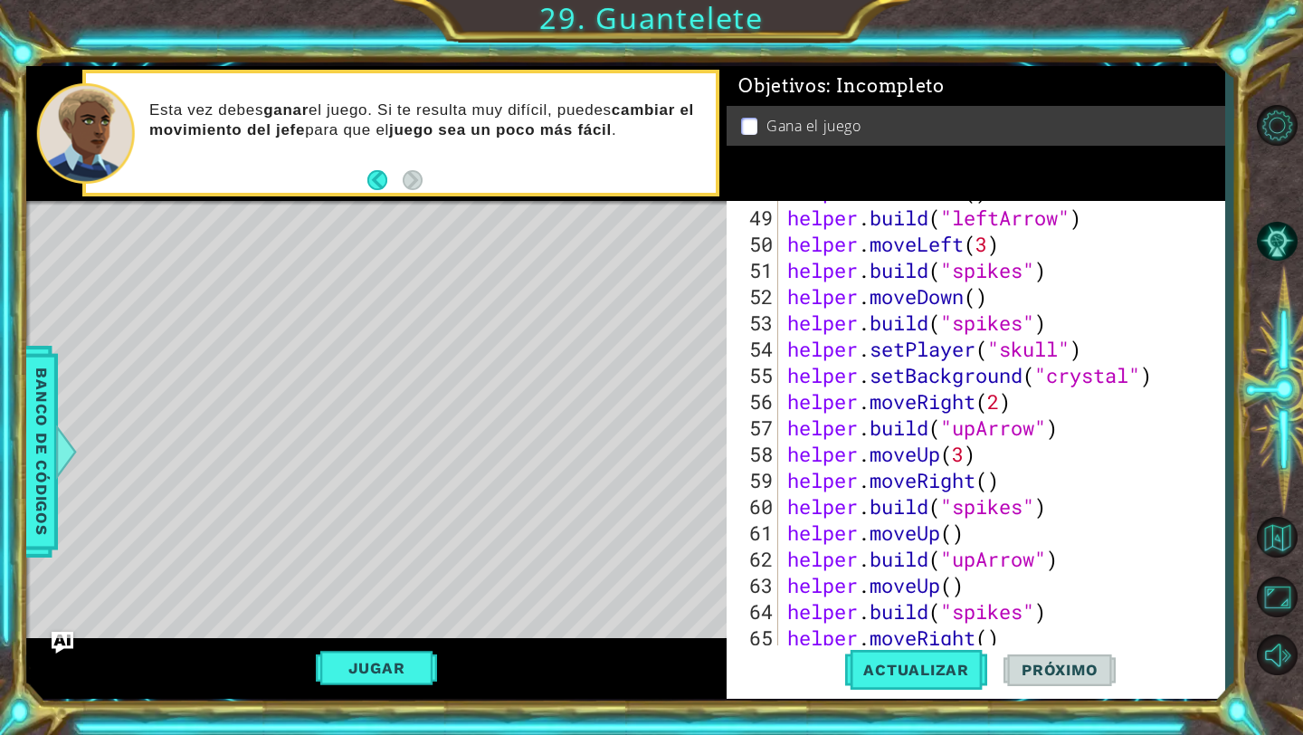
scroll to position [1548, 0]
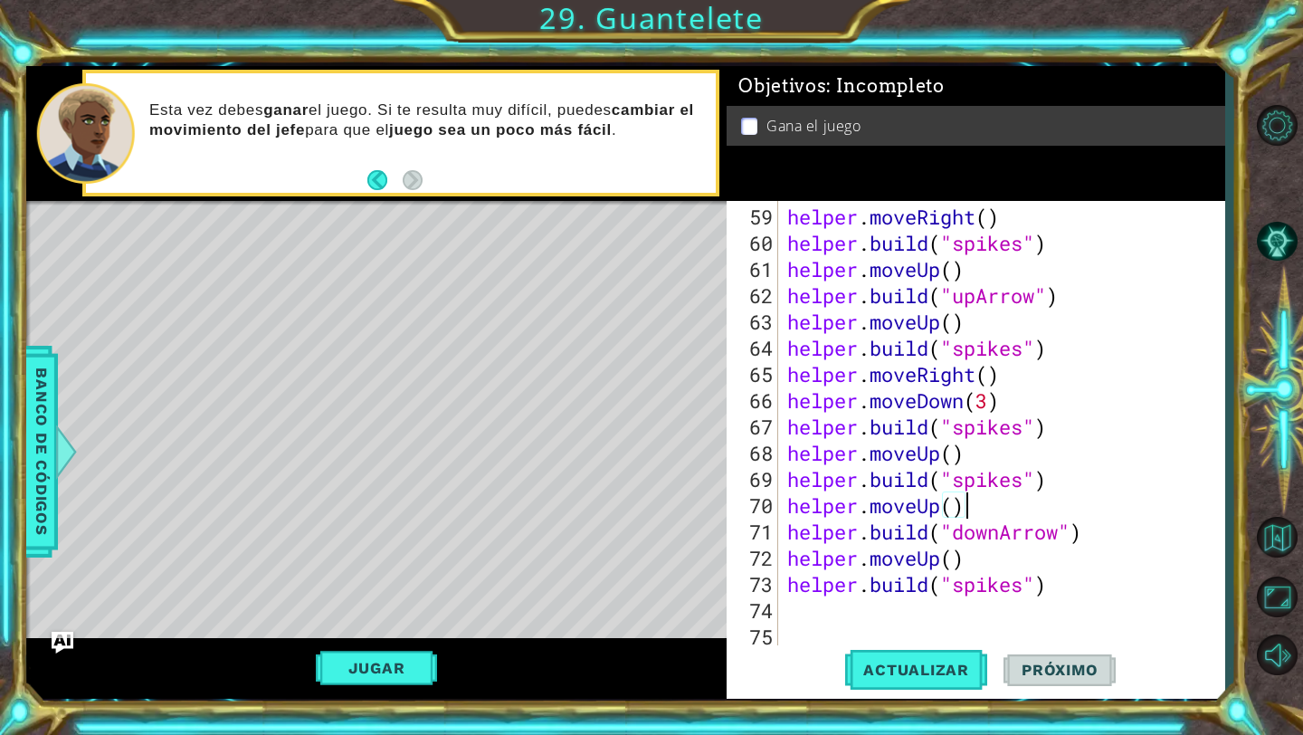
click at [1115, 515] on div "helper . moveRight ( ) helper . build ( "spikes" ) helper . moveUp ( ) helper .…" at bounding box center [1006, 453] width 445 height 499
click at [1114, 514] on div "helper . moveRight ( ) helper . build ( "spikes" ) helper . moveUp ( ) helper .…" at bounding box center [1006, 453] width 445 height 499
click at [1116, 530] on div "helper . moveRight ( ) helper . build ( "spikes" ) helper . moveUp ( ) helper .…" at bounding box center [1006, 453] width 445 height 499
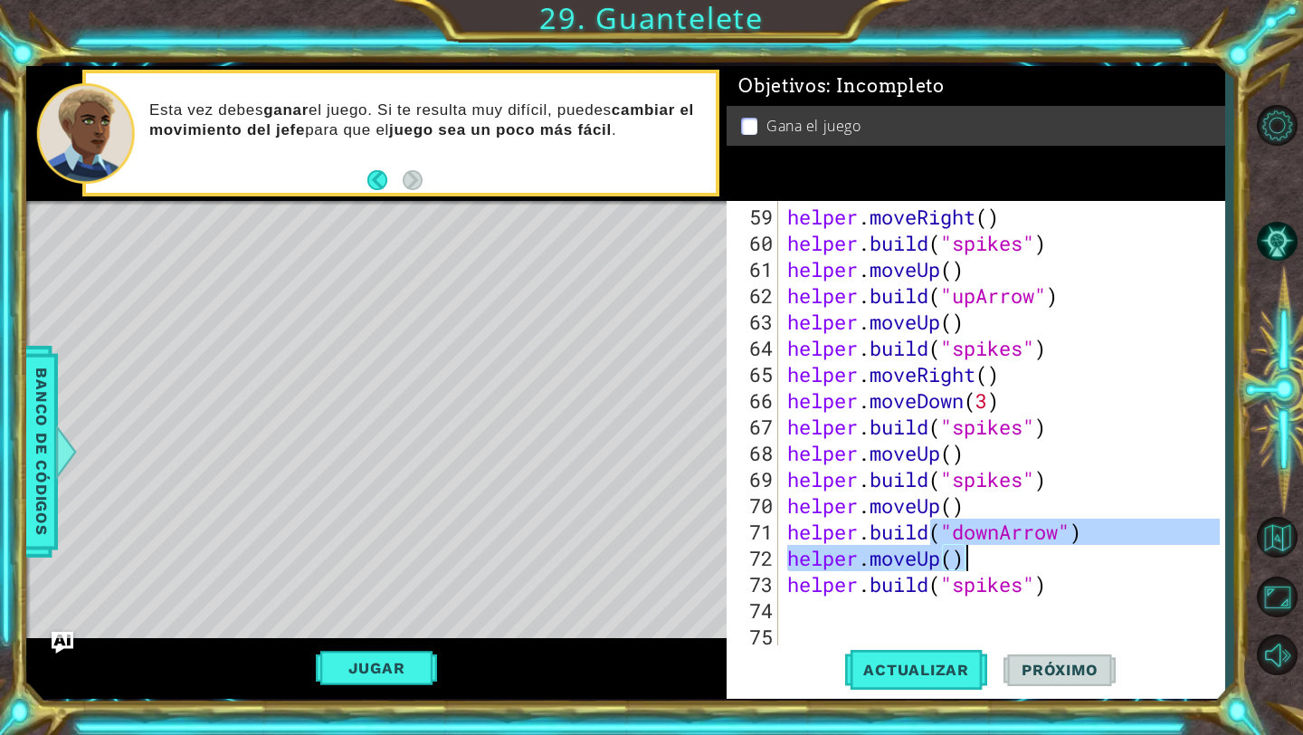
drag, startPoint x: 1116, startPoint y: 530, endPoint x: 994, endPoint y: 559, distance: 125.5
click at [994, 559] on div "helper . moveRight ( ) helper . build ( "spikes" ) helper . moveUp ( ) helper .…" at bounding box center [1006, 453] width 445 height 499
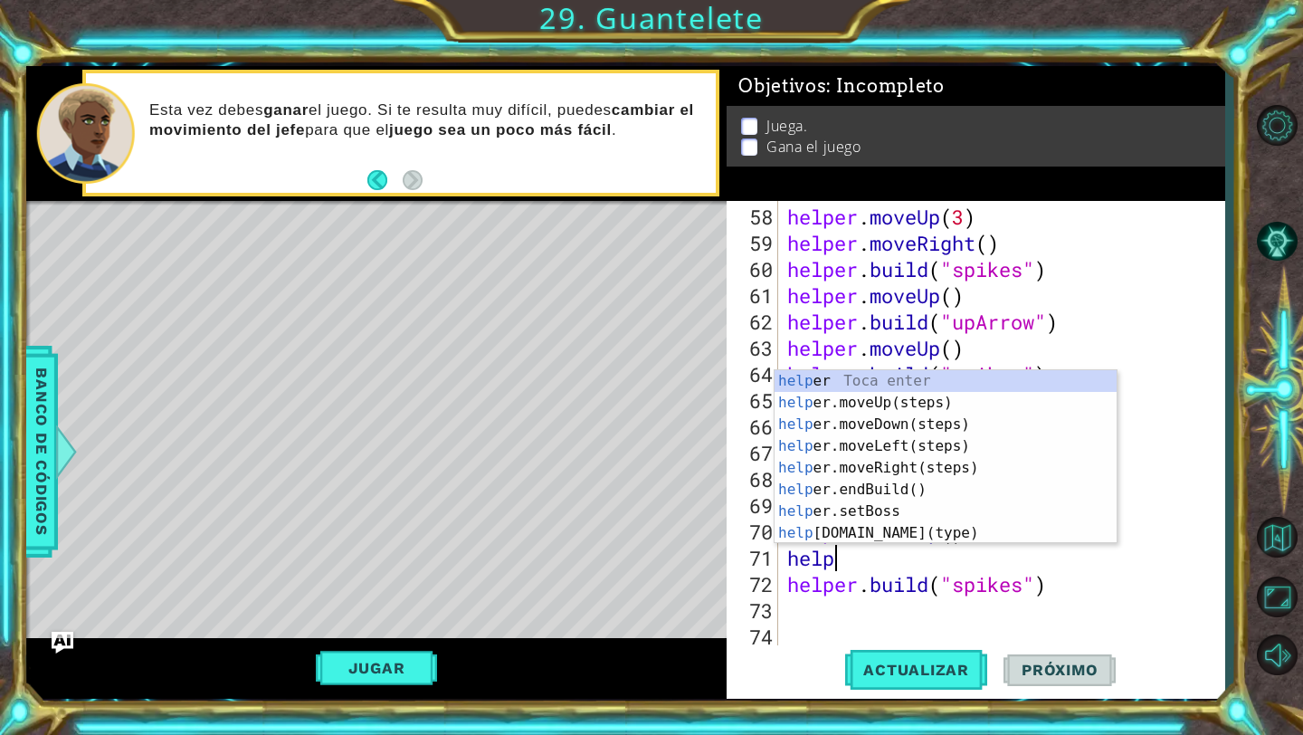
type textarea "h"
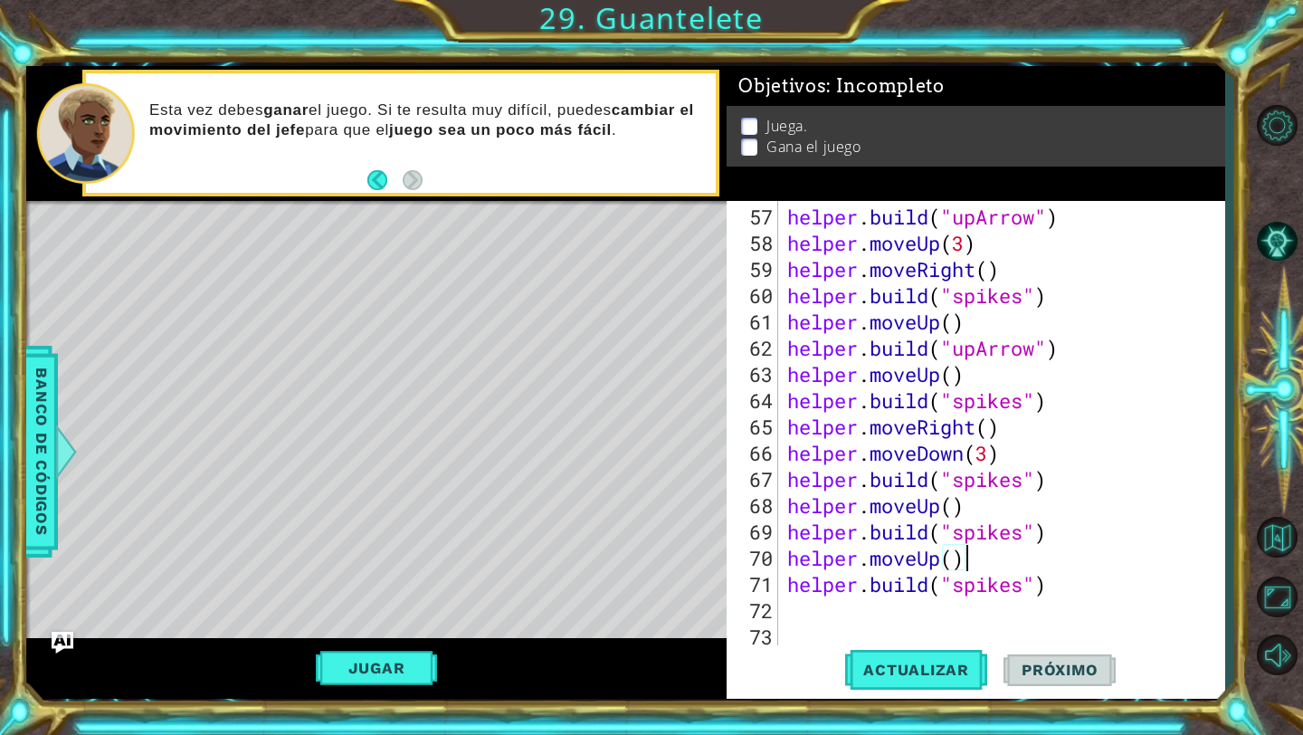
scroll to position [1496, 0]
click at [943, 655] on button "Actualizar" at bounding box center [916, 670] width 142 height 50
click at [955, 563] on div "helper . build ( "upArrow" ) helper . moveUp ( 3 ) helper . moveRight ( ) helpe…" at bounding box center [1006, 453] width 445 height 499
type textarea "helper.moveUp(2)"
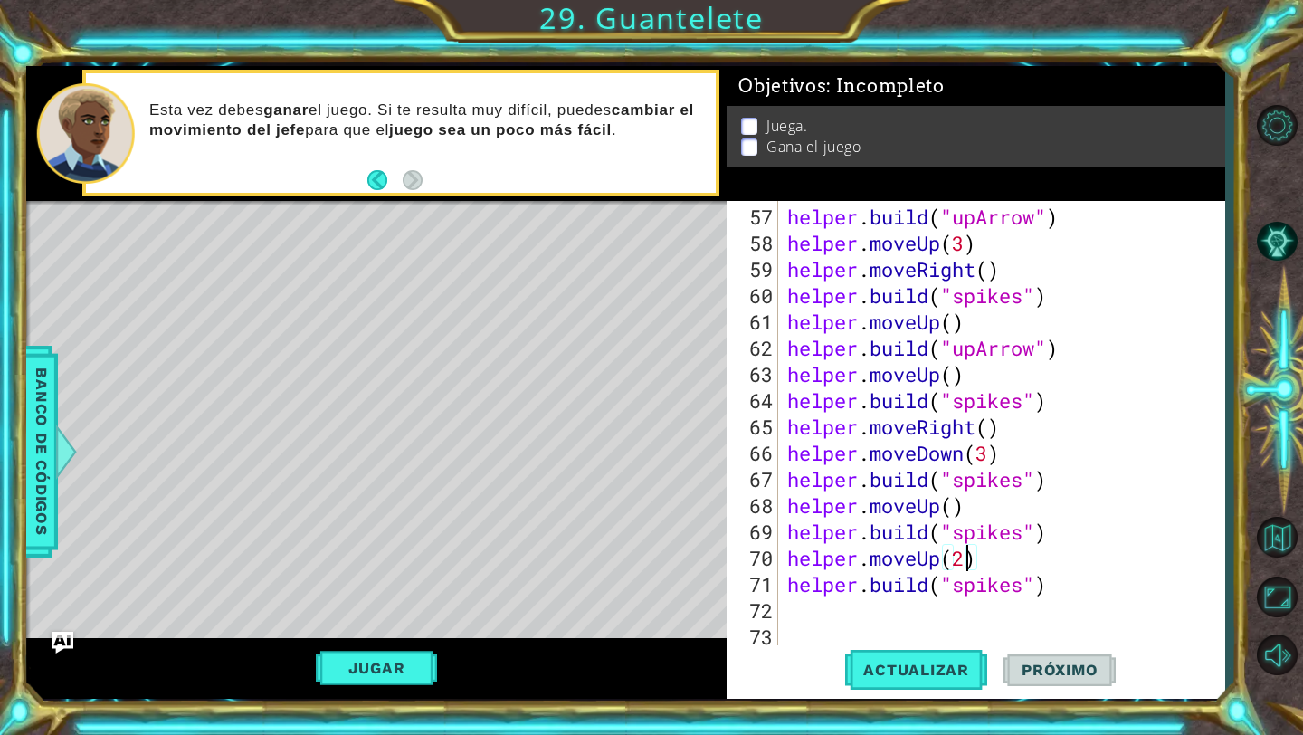
click at [937, 641] on div "helper . build ( "upArrow" ) helper . moveUp ( 3 ) helper . moveRight ( ) helpe…" at bounding box center [1006, 453] width 445 height 499
click at [937, 660] on button "Actualizar" at bounding box center [916, 670] width 142 height 50
click at [946, 616] on div "helper . build ( "upArrow" ) helper . moveUp ( 3 ) helper . moveRight ( ) helpe…" at bounding box center [1006, 453] width 445 height 499
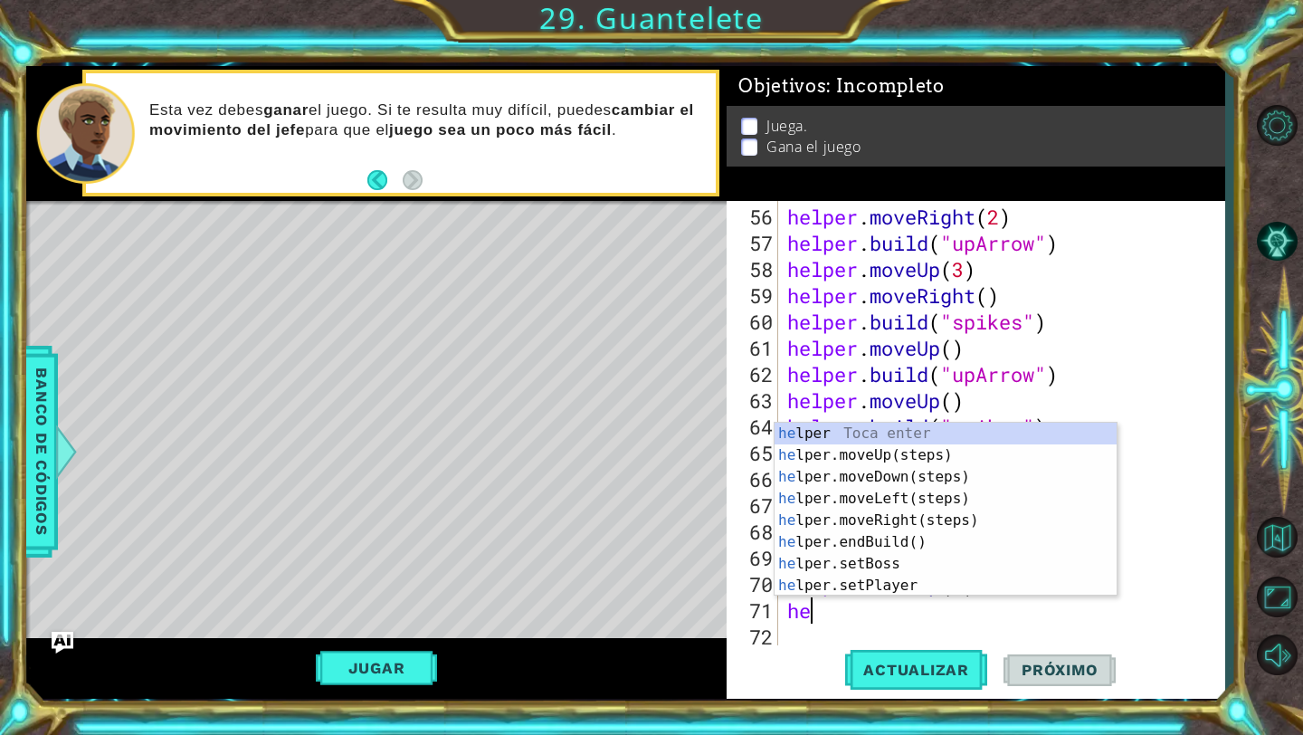
type textarea "h"
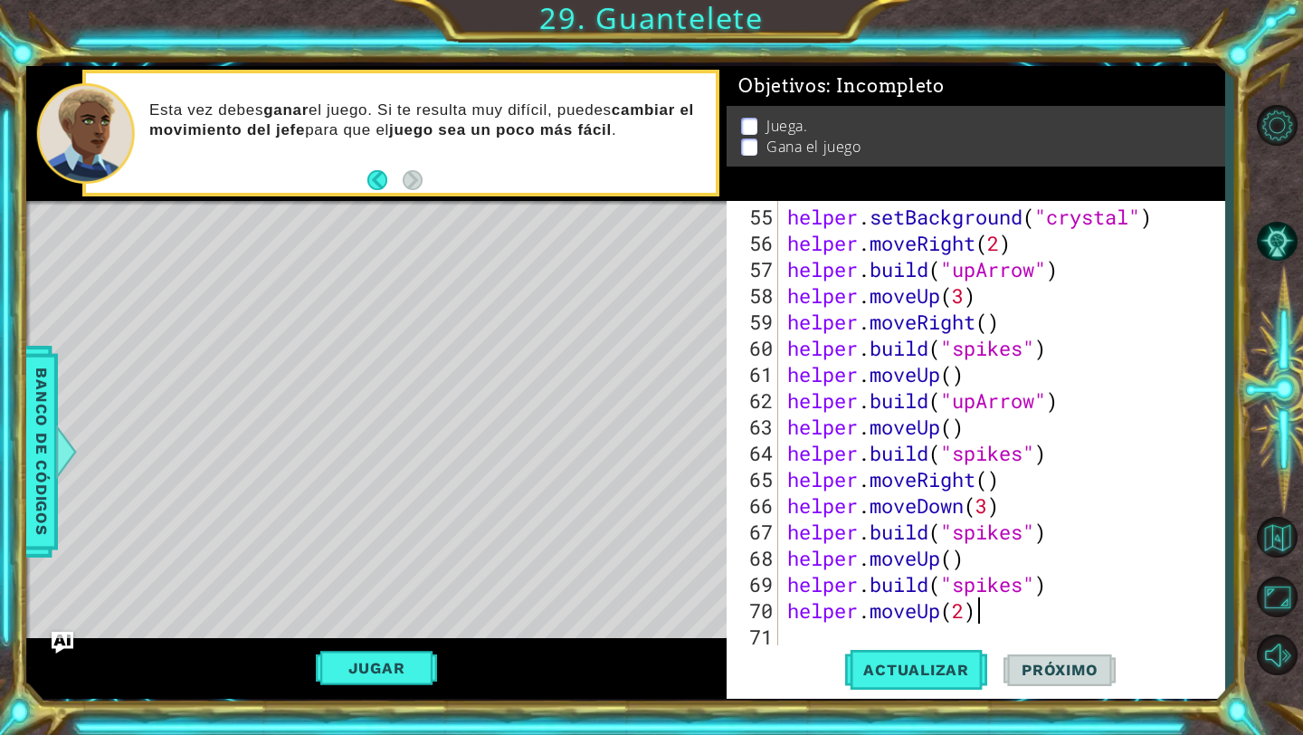
scroll to position [1443, 0]
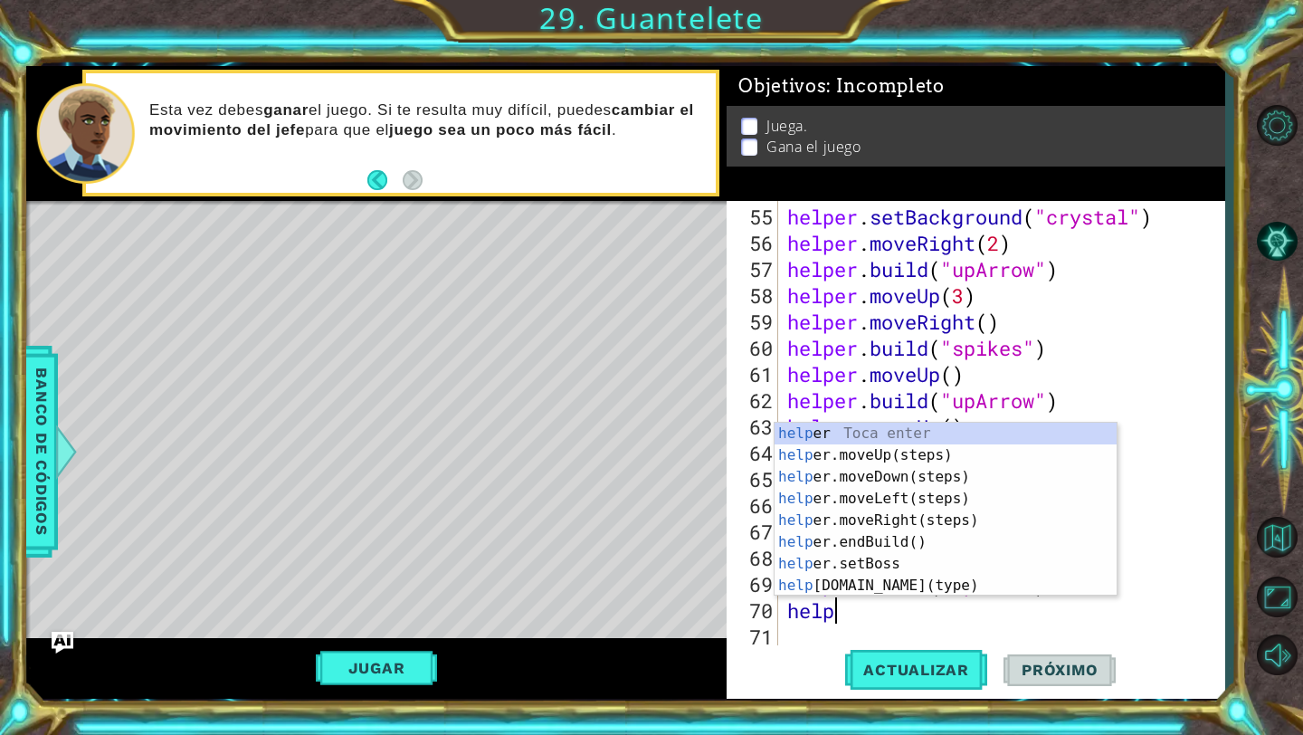
type textarea "h"
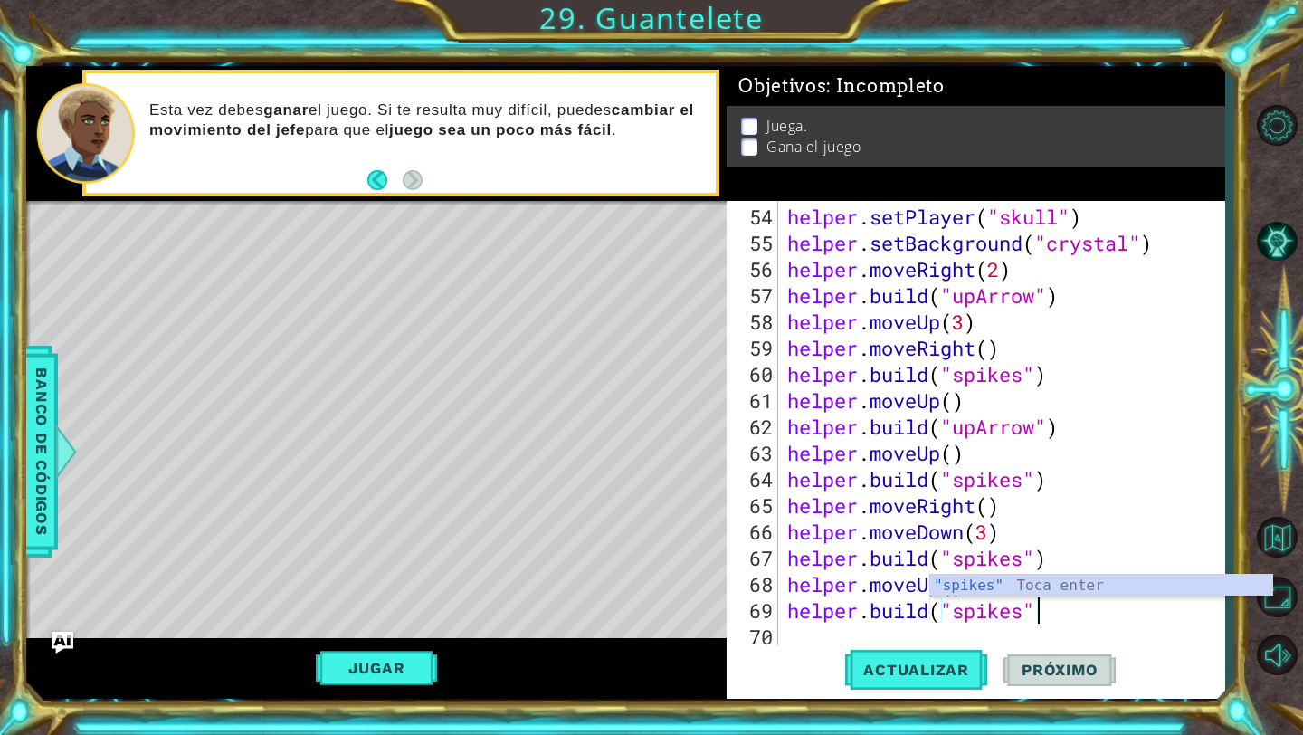
scroll to position [1417, 0]
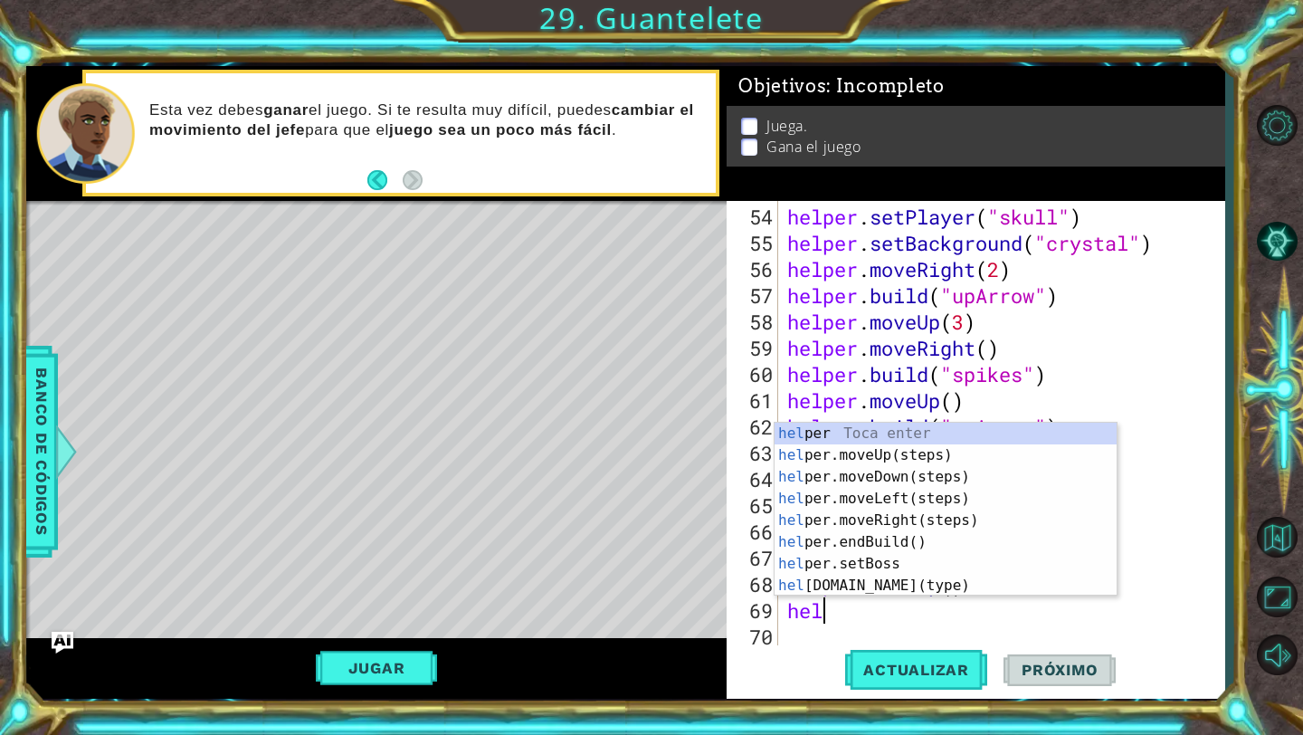
type textarea "h"
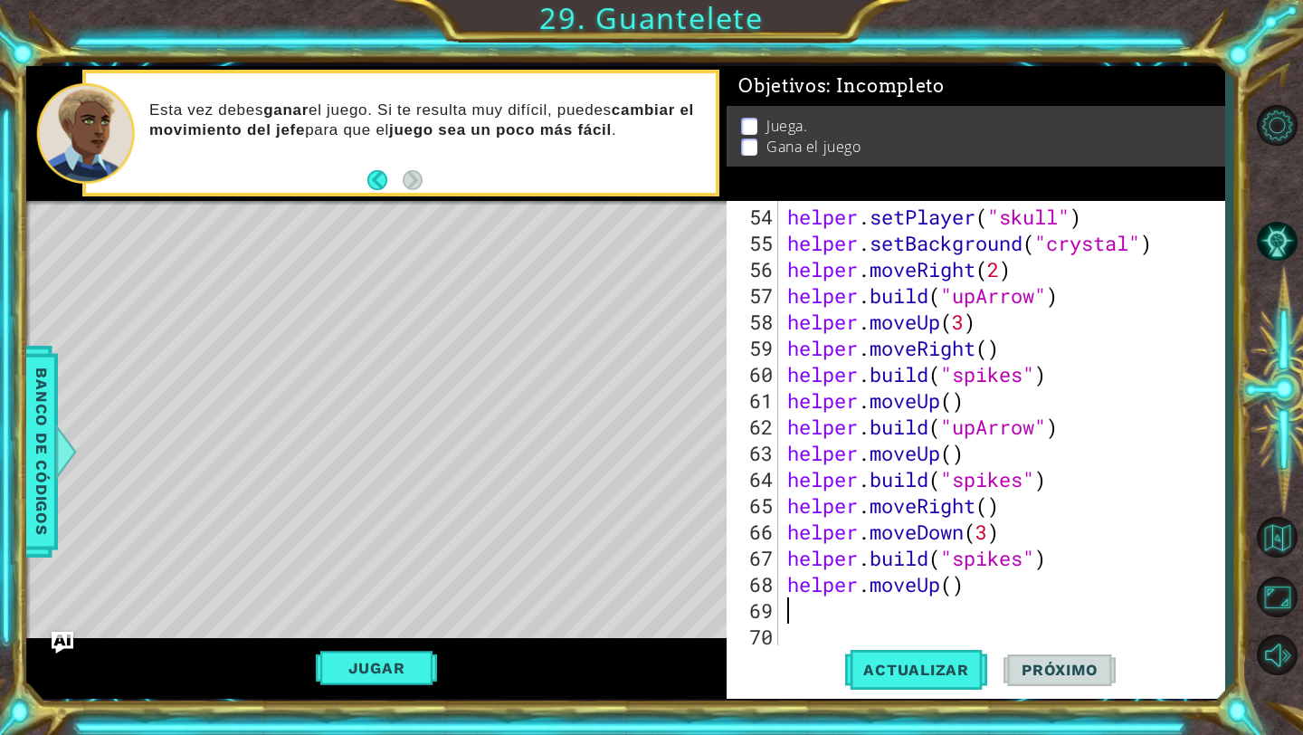
scroll to position [1391, 0]
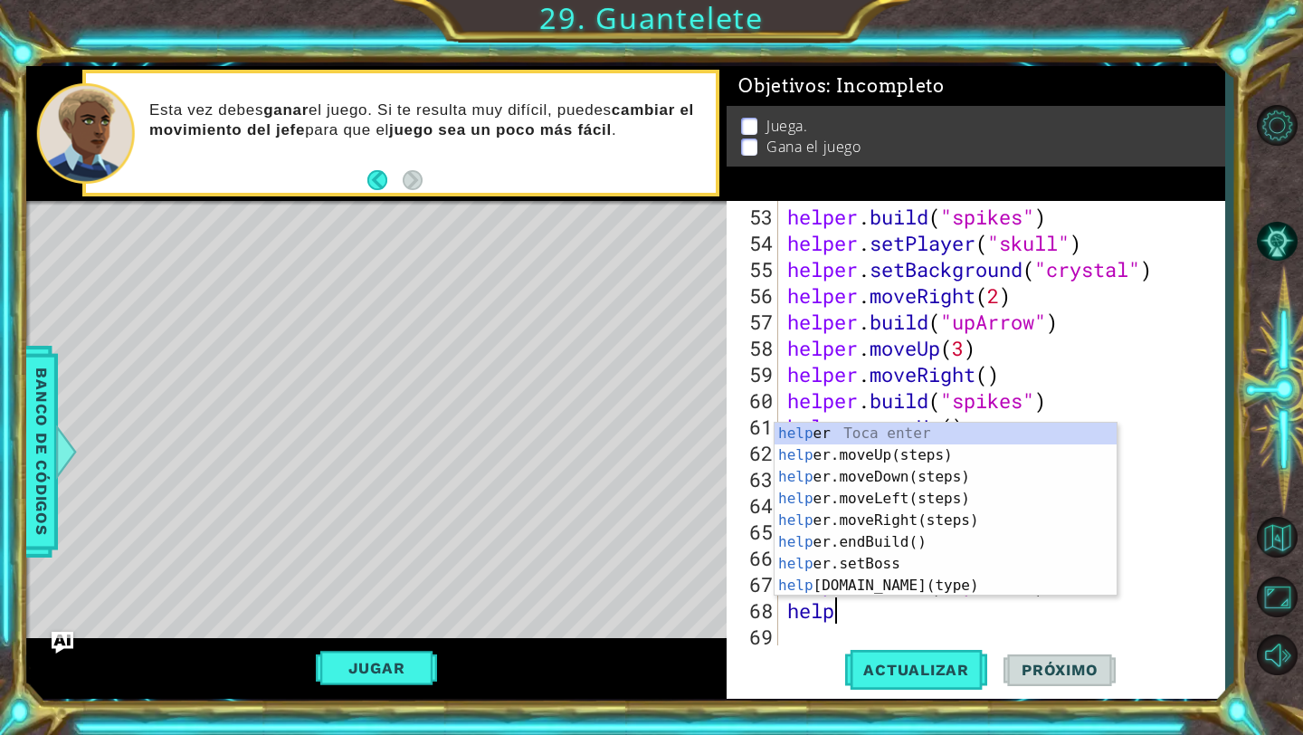
type textarea "h"
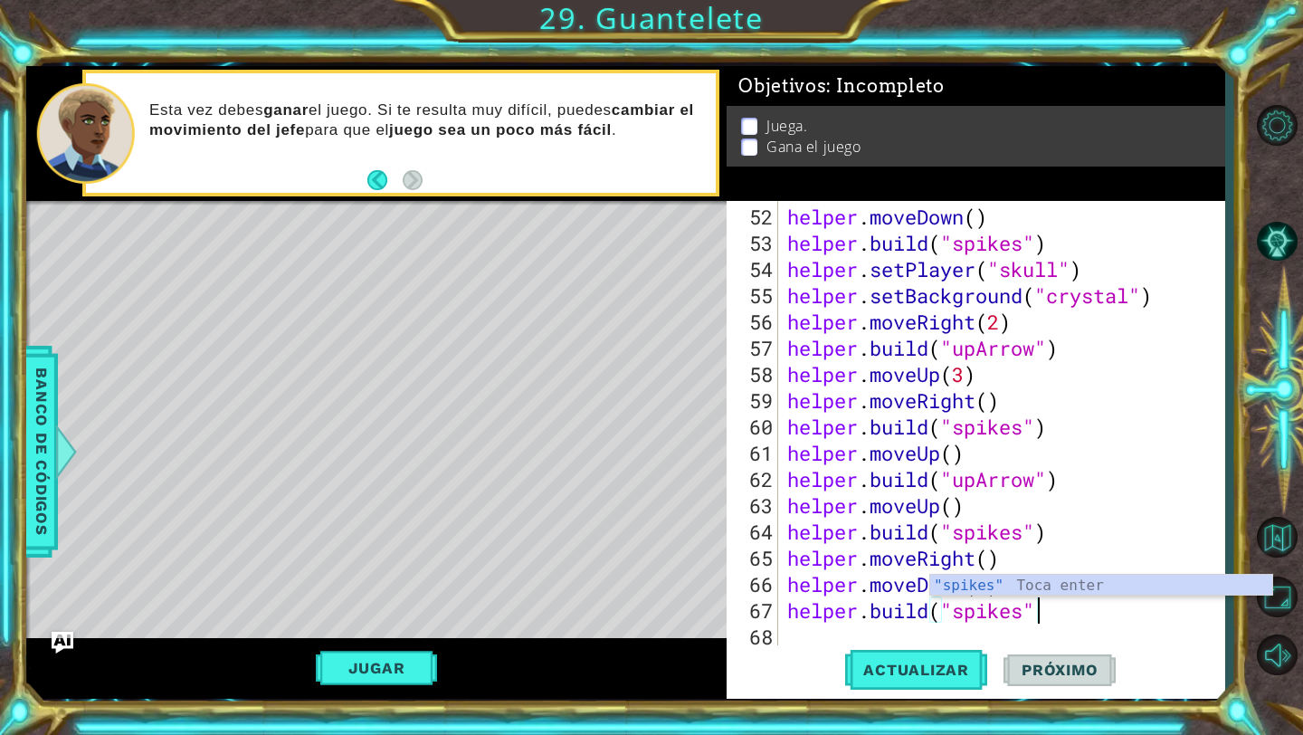
scroll to position [1364, 0]
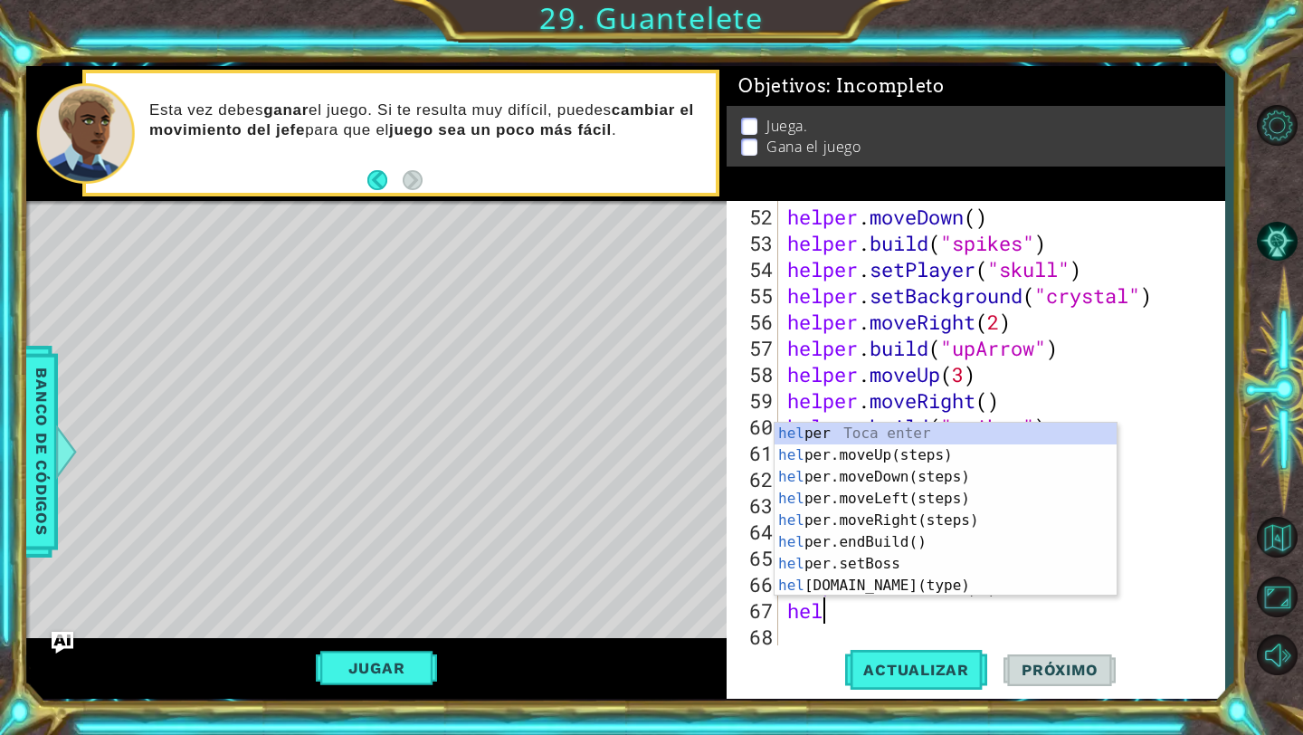
type textarea "h"
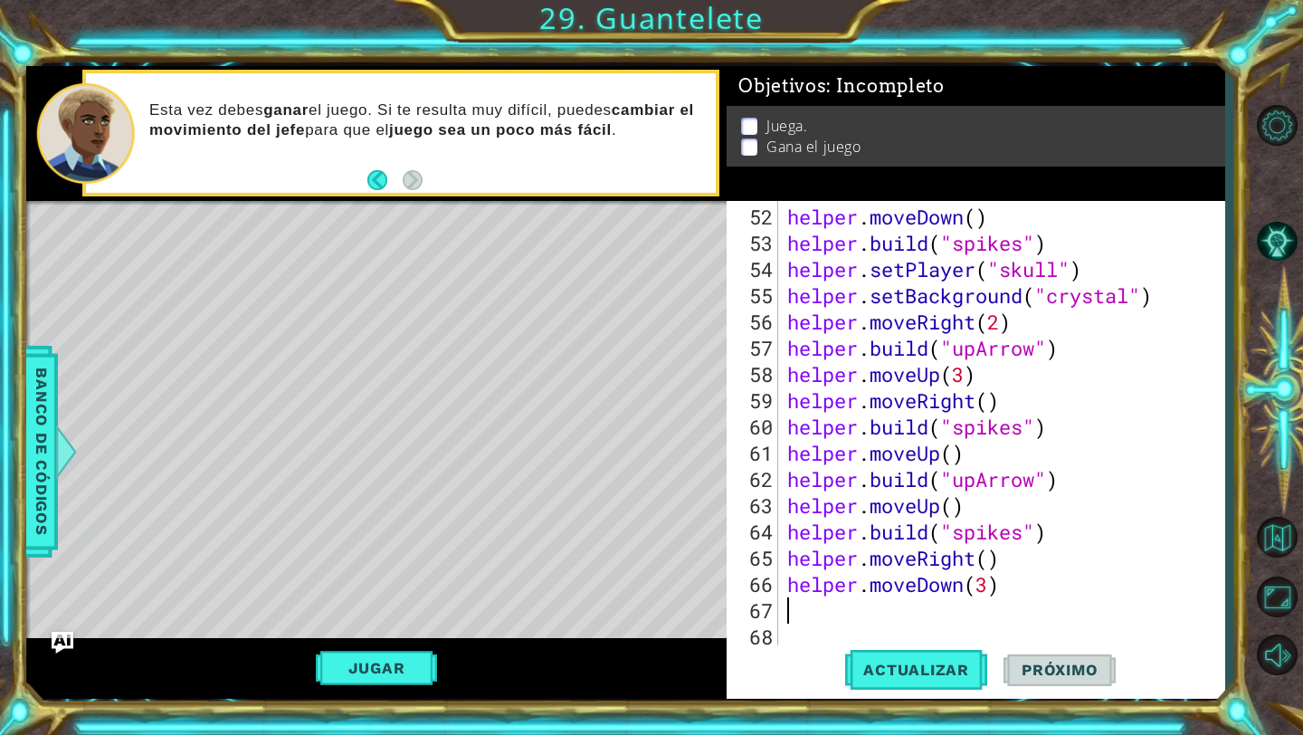
type textarea "helper.moveDown(3)"
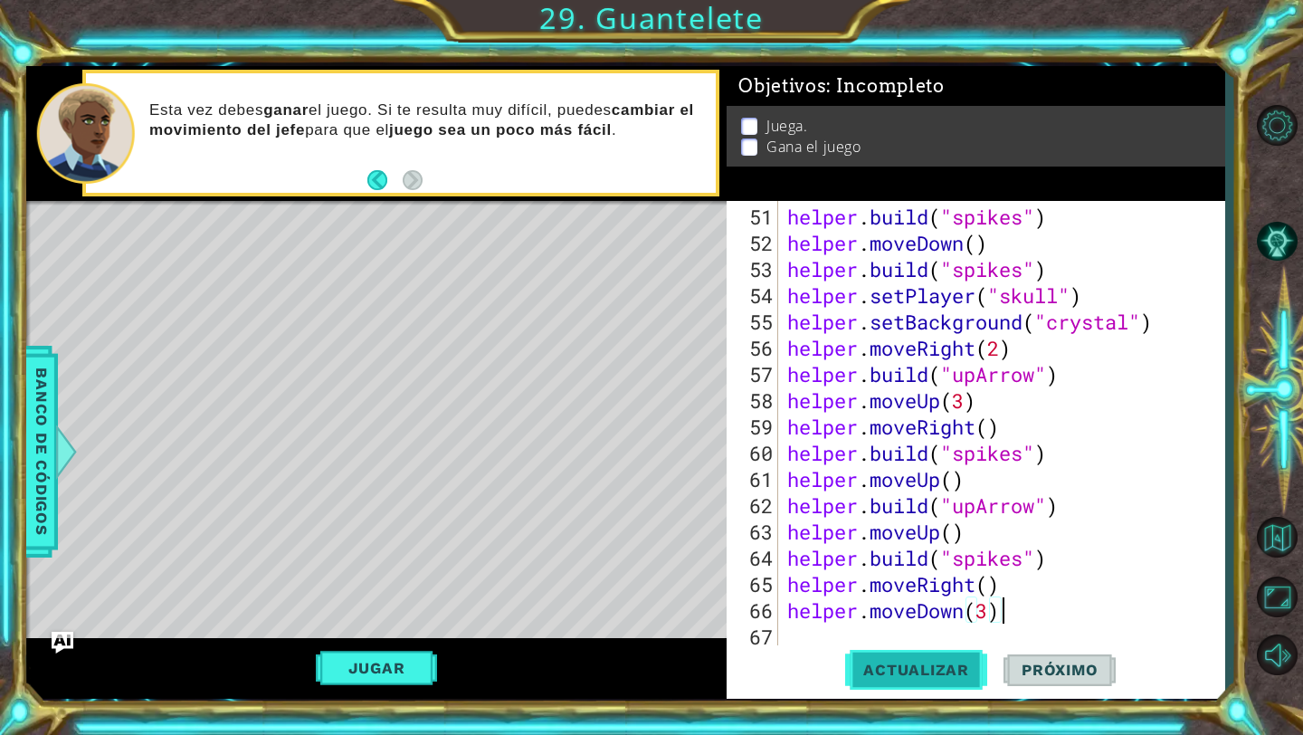
click at [925, 658] on button "Actualizar" at bounding box center [916, 670] width 142 height 50
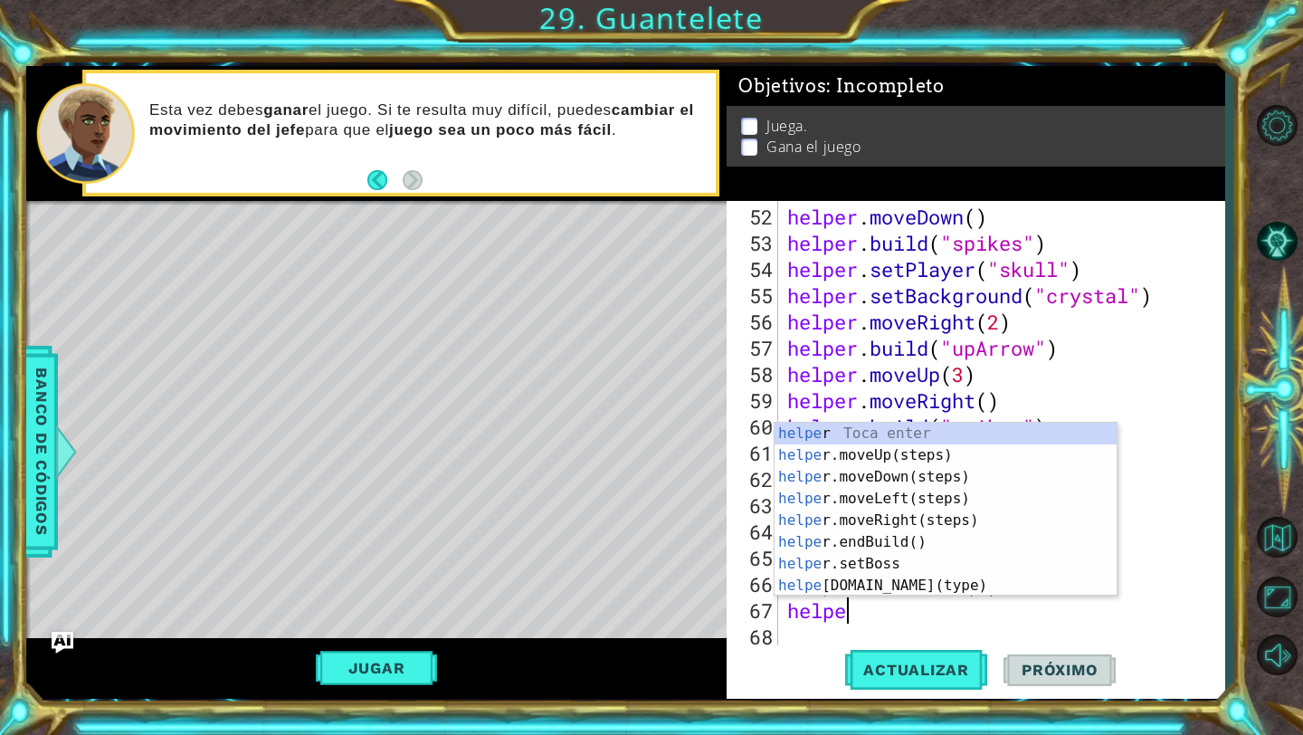
scroll to position [0, 2]
click at [955, 592] on div "helper Toca enter helper .moveUp(steps) Toca enter helper .moveDown(steps) Toca…" at bounding box center [945, 531] width 342 height 217
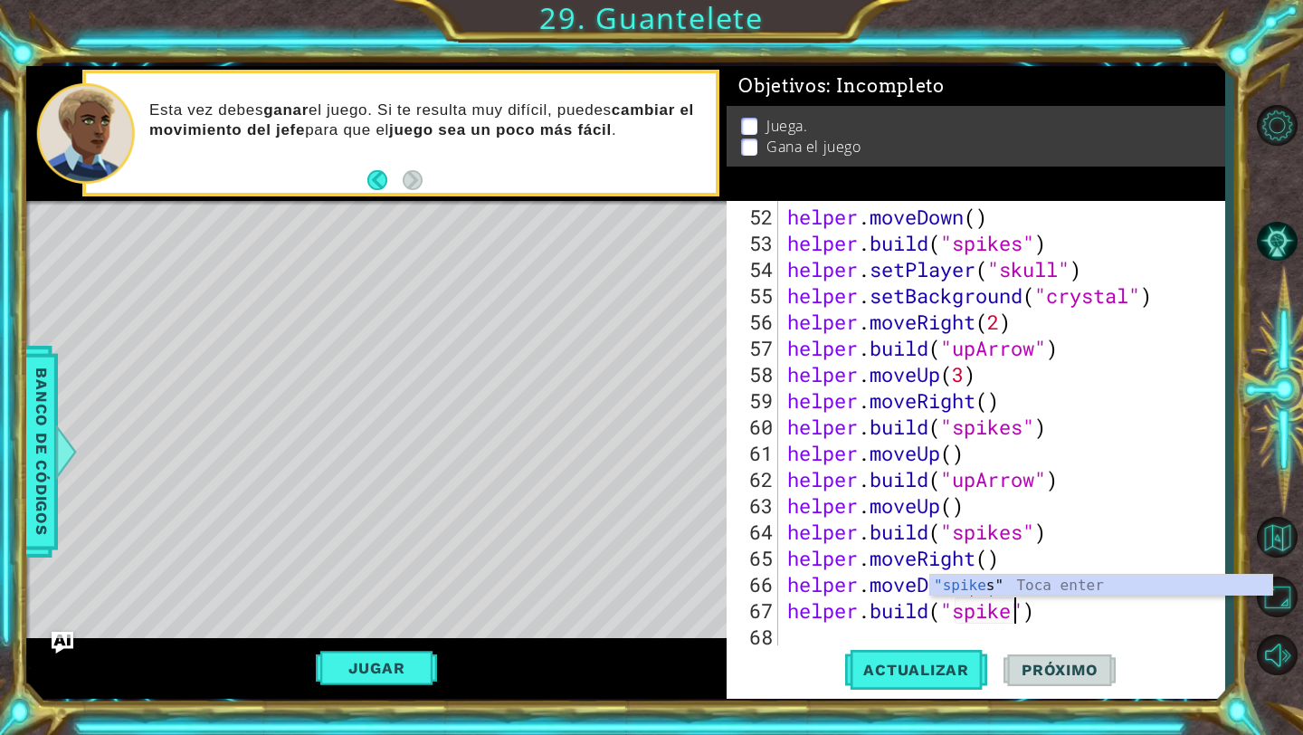
scroll to position [0, 11]
type textarea "[DOMAIN_NAME]("spikes")"
click at [942, 684] on button "Actualizar" at bounding box center [916, 670] width 142 height 50
click at [998, 633] on div "helper . moveDown ( ) helper . build ( "spikes" ) helper . setPlayer ( "skull" …" at bounding box center [1006, 453] width 445 height 499
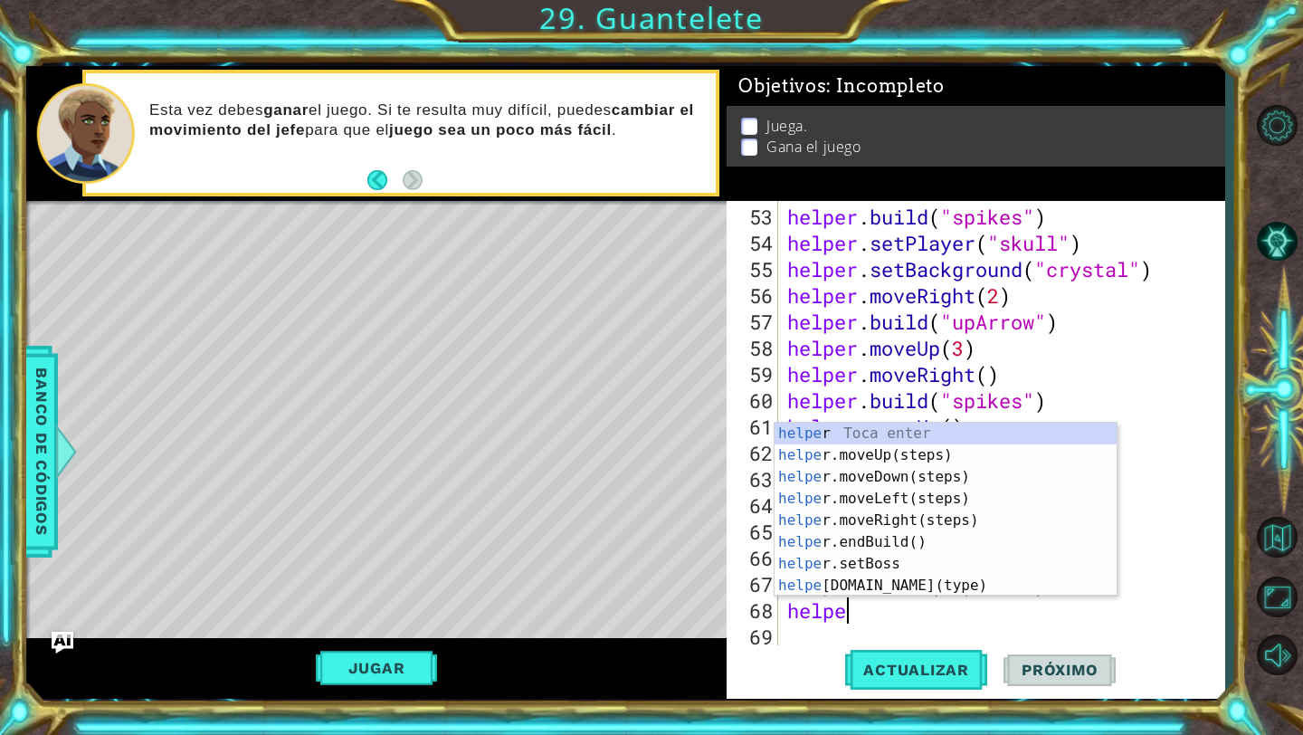
type textarea "helper"
click at [972, 457] on div "helper Toca enter helper .moveUp(steps) Toca enter helper .moveDown(steps) Toca…" at bounding box center [945, 531] width 342 height 217
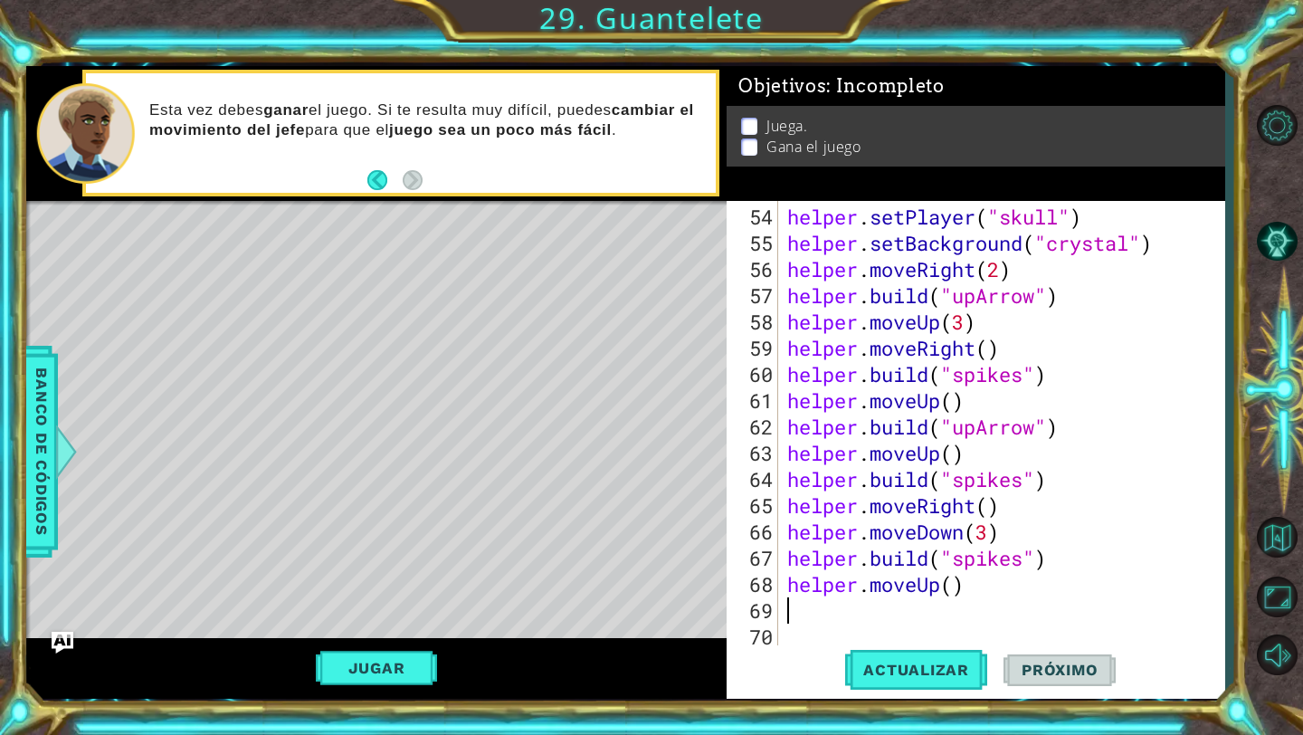
scroll to position [1417, 0]
type textarea "x"
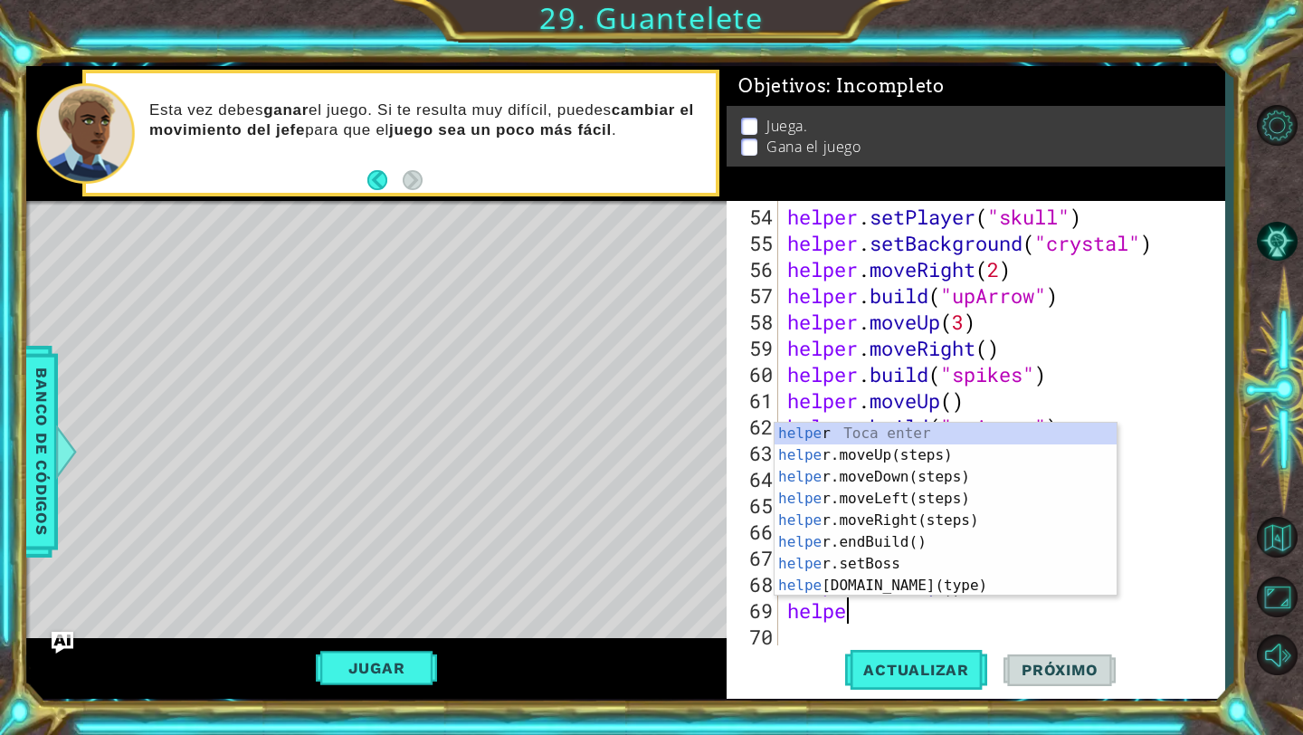
scroll to position [0, 2]
click at [978, 582] on div "helper Toca enter helper .moveUp(steps) Toca enter helper .moveDown(steps) Toca…" at bounding box center [945, 531] width 342 height 217
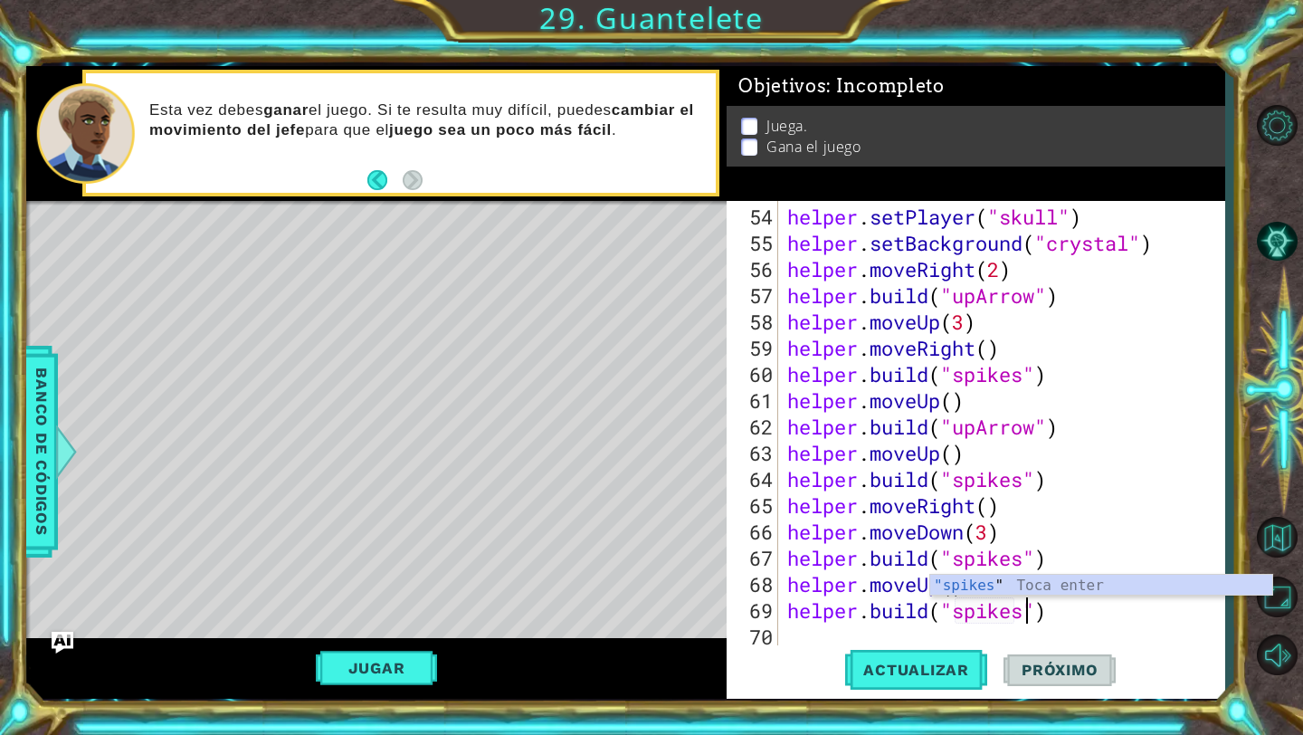
scroll to position [0, 11]
type textarea "[DOMAIN_NAME]("spikes")"
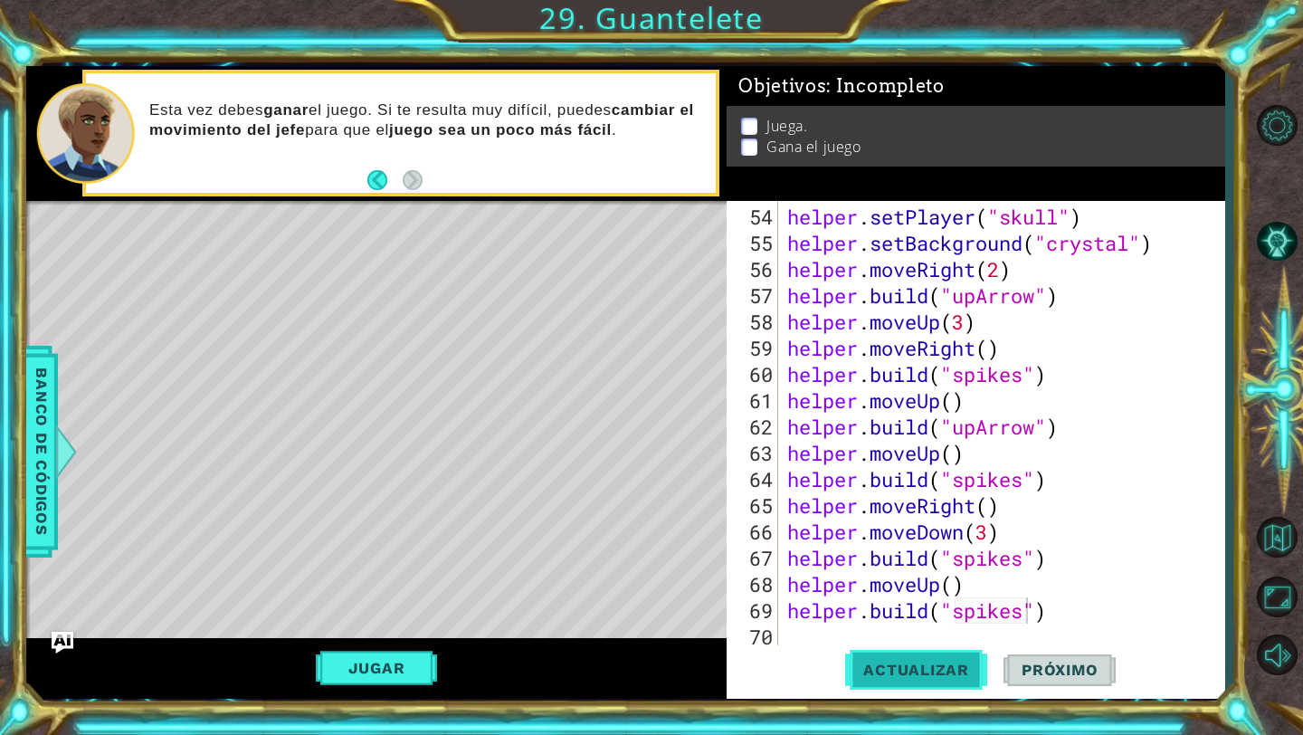
click at [939, 671] on span "Actualizar" at bounding box center [916, 669] width 142 height 18
click at [994, 633] on div "helper . setPlayer ( "skull" ) helper . setBackground ( "crystal" ) helper . mo…" at bounding box center [1006, 453] width 445 height 499
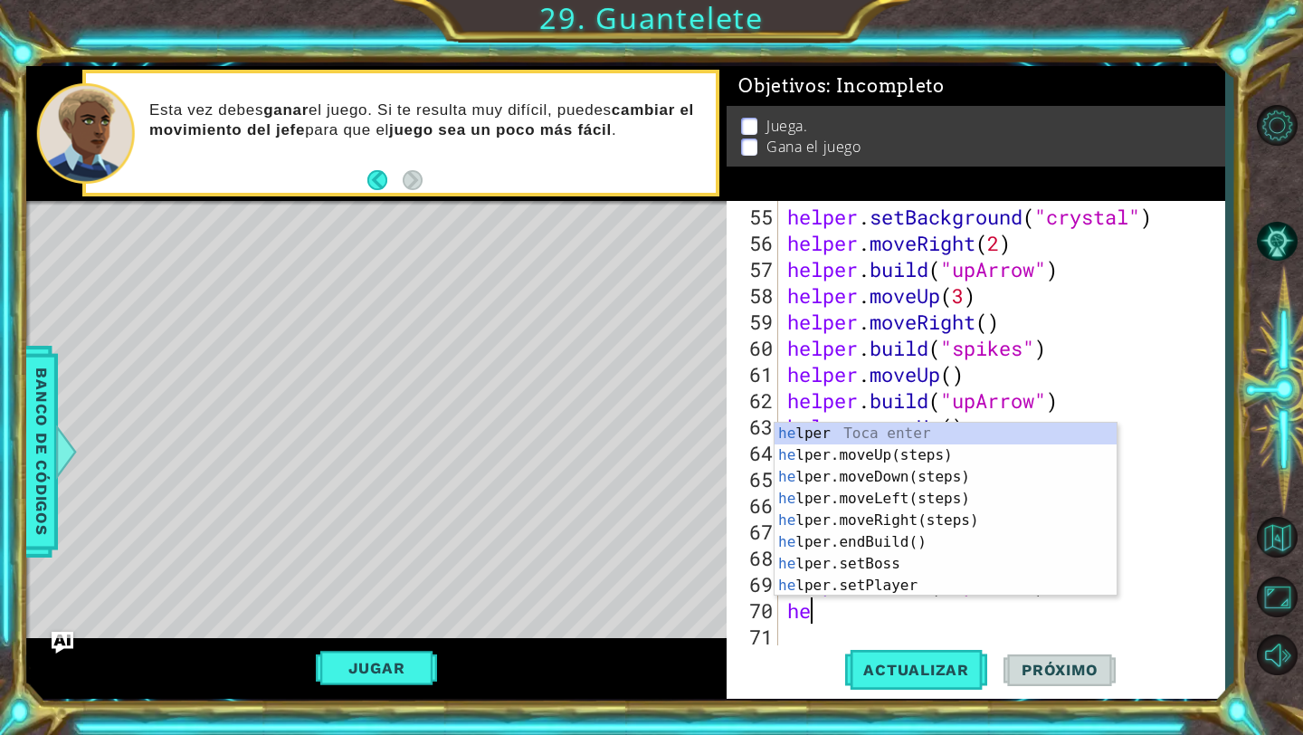
scroll to position [1443, 0]
type textarea "helper"
click at [1059, 460] on div "helper Toca enter helper .moveUp(steps) Toca enter helper .moveDown(steps) Toca…" at bounding box center [945, 531] width 342 height 217
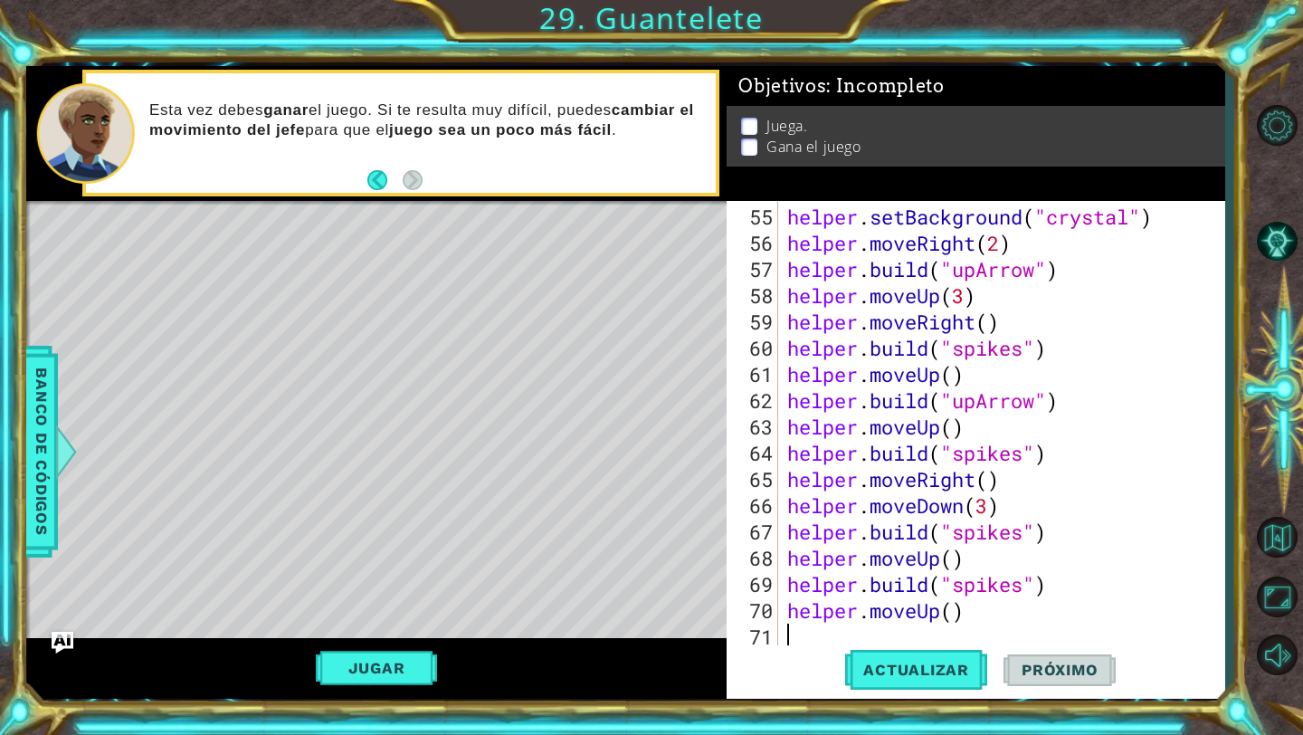
scroll to position [1469, 0]
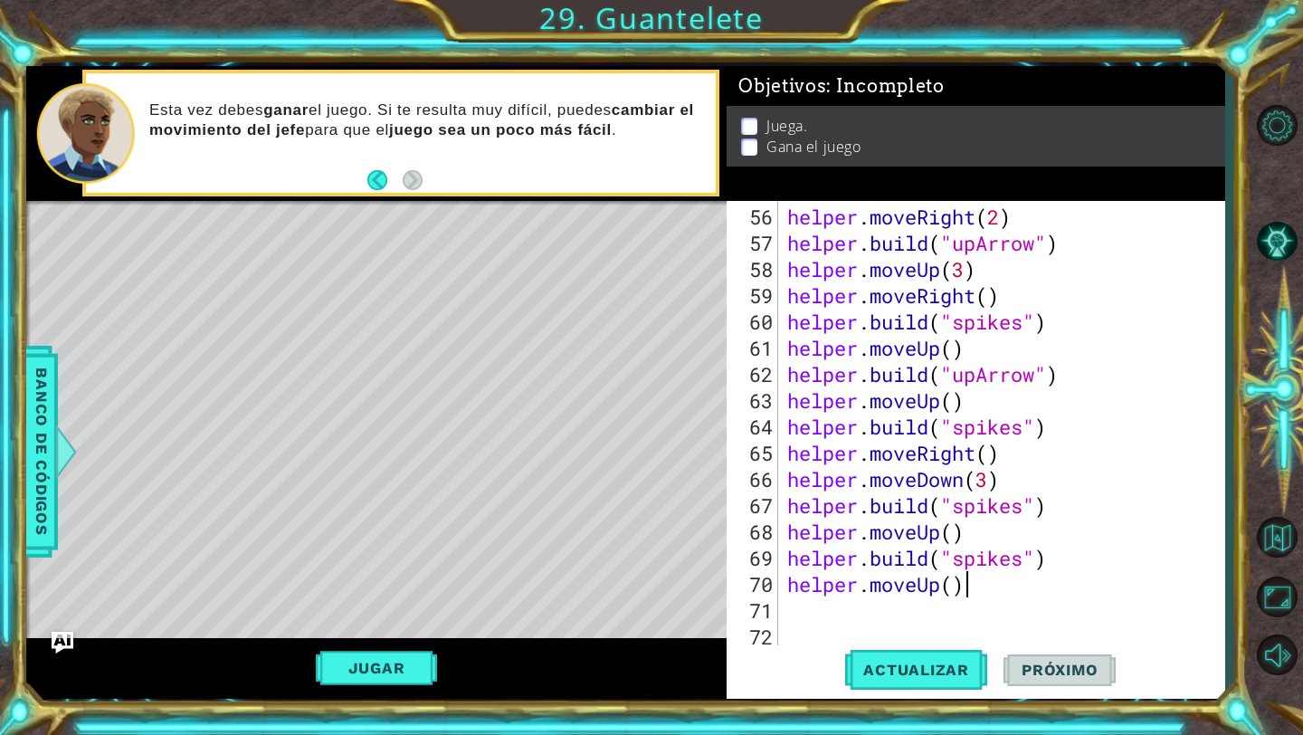
click at [961, 587] on div "helper . moveRight ( 2 ) helper . build ( "upArrow" ) helper . moveUp ( 3 ) hel…" at bounding box center [1006, 453] width 445 height 499
click at [958, 587] on div "helper . moveRight ( 2 ) helper . build ( "upArrow" ) helper . moveUp ( 3 ) hel…" at bounding box center [1006, 453] width 445 height 499
type textarea "helper.moveUp(2)"
click at [954, 673] on span "Actualizar" at bounding box center [916, 669] width 142 height 18
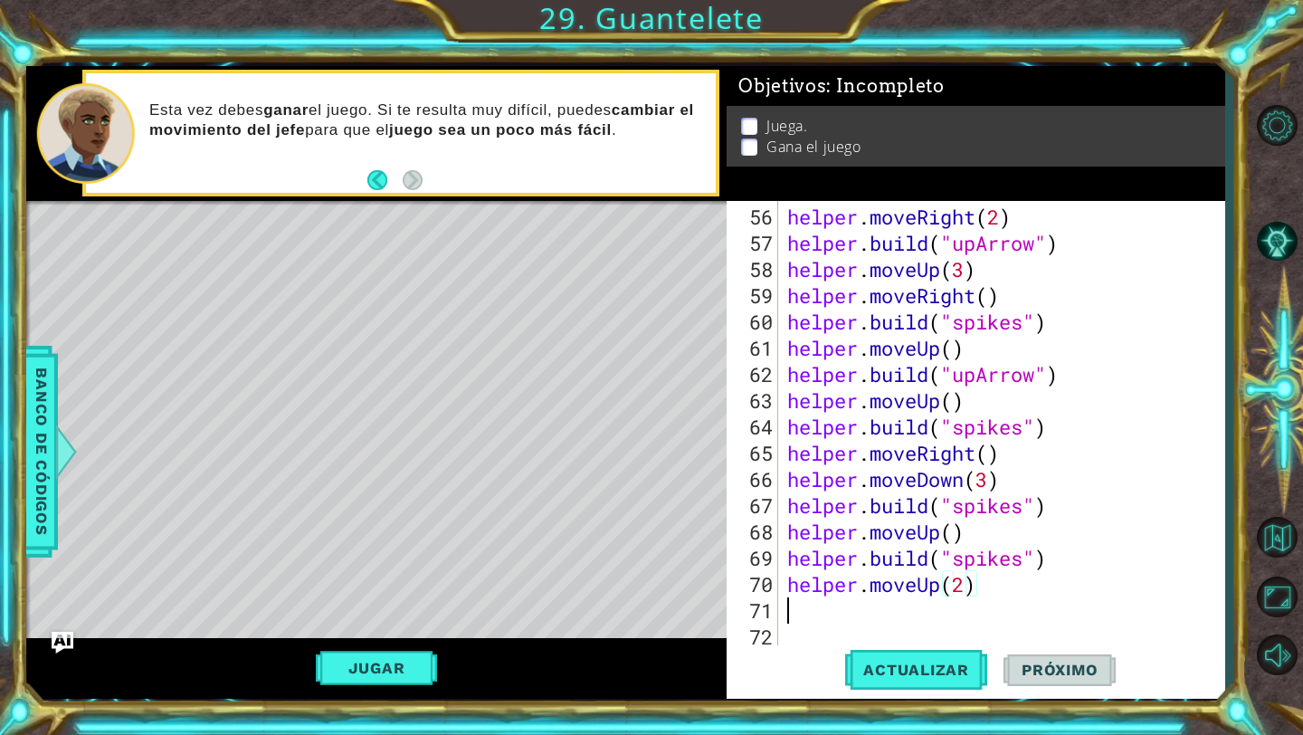
click at [919, 610] on div "helper . moveRight ( 2 ) helper . build ( "upArrow" ) helper . moveUp ( 3 ) hel…" at bounding box center [1006, 453] width 445 height 499
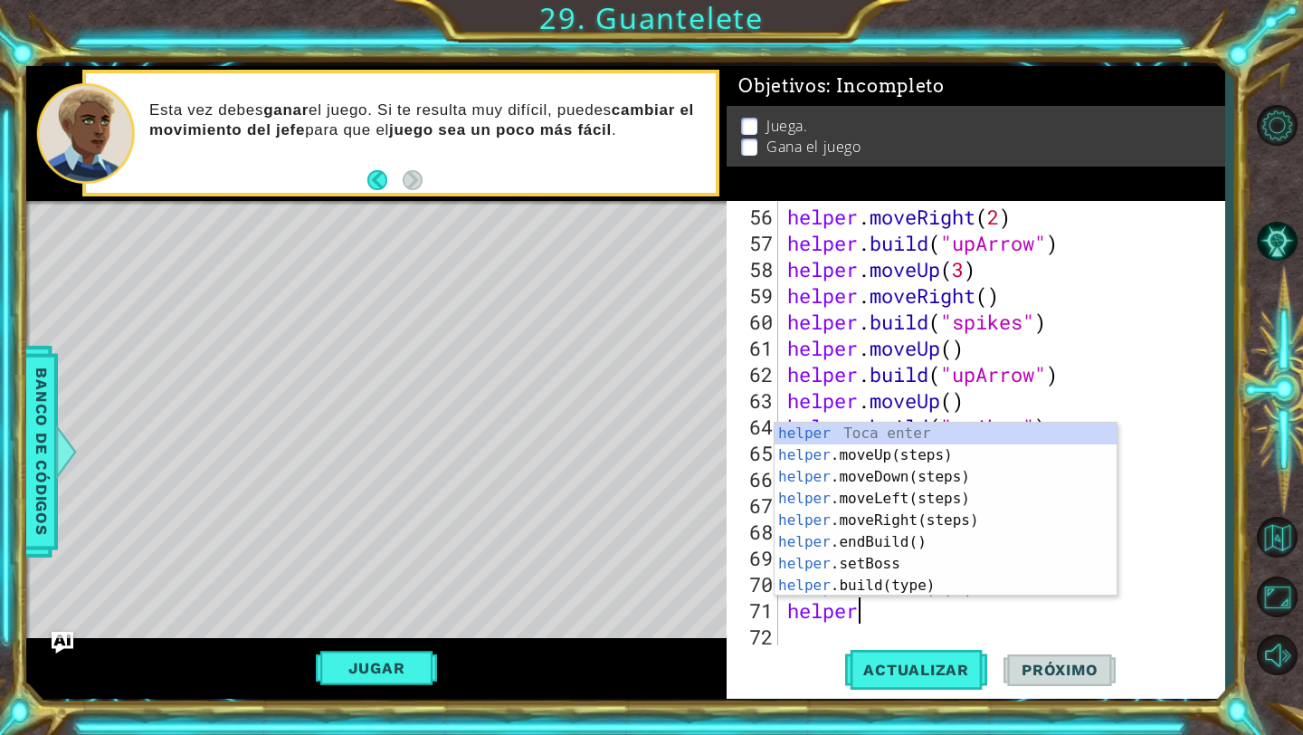
scroll to position [0, 2]
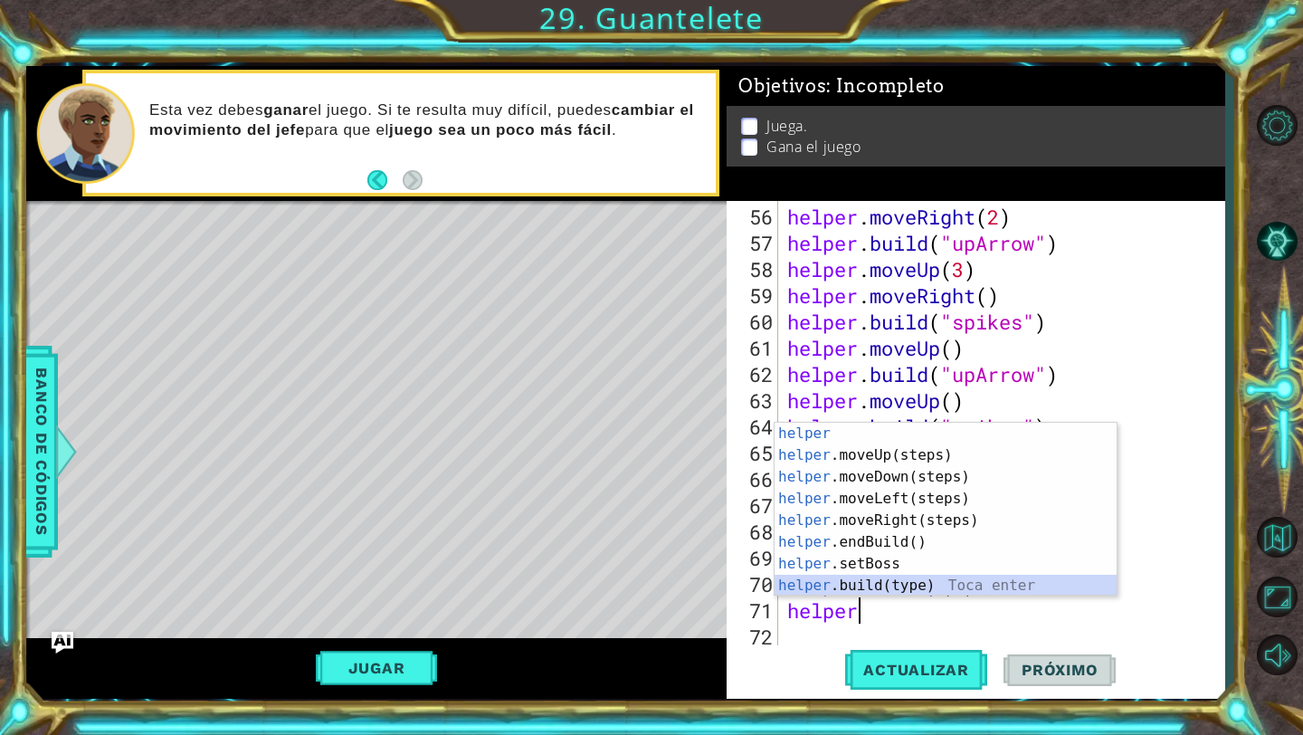
click at [928, 591] on div "helper Toca enter helper .moveUp(steps) Toca enter helper .moveDown(steps) Toca…" at bounding box center [945, 531] width 342 height 217
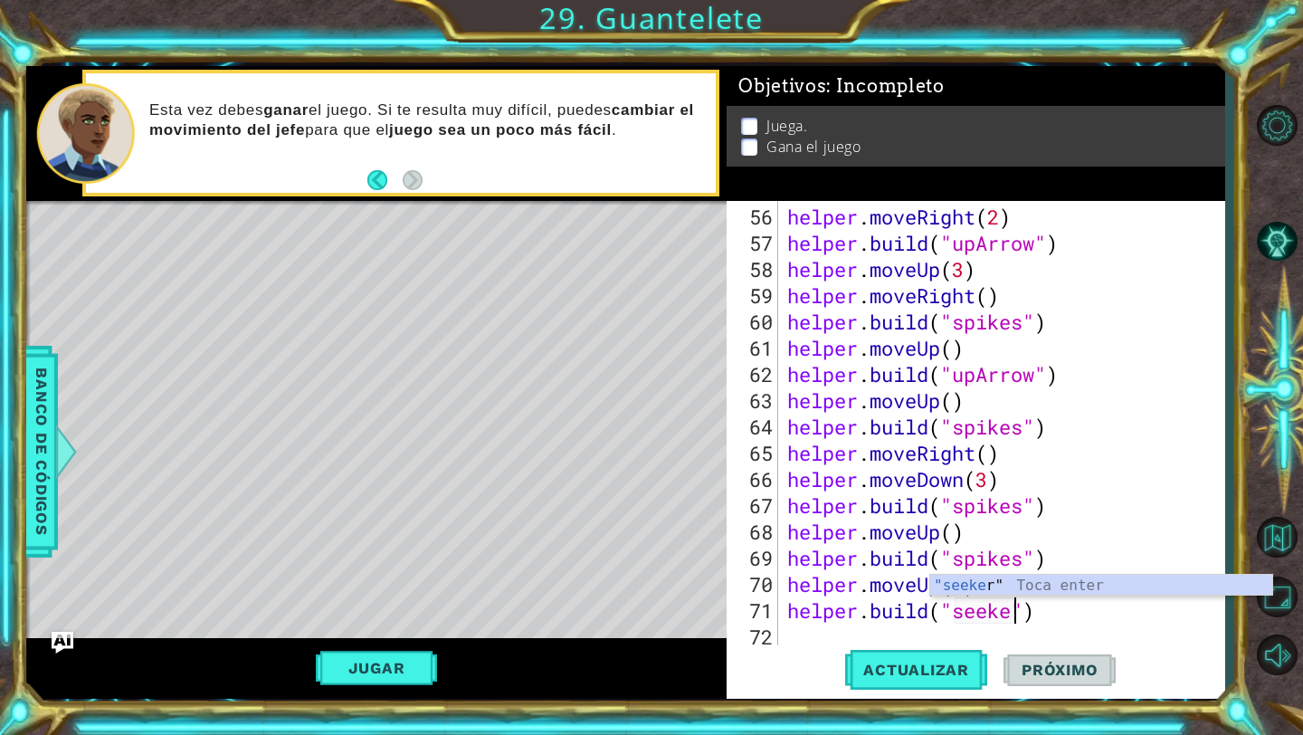
scroll to position [0, 11]
type textarea "[DOMAIN_NAME]("seeker")"
click at [949, 680] on button "Actualizar" at bounding box center [916, 670] width 142 height 50
click at [935, 626] on div "helper . moveRight ( 2 ) helper . build ( "upArrow" ) helper . moveUp ( 3 ) hel…" at bounding box center [1006, 453] width 445 height 499
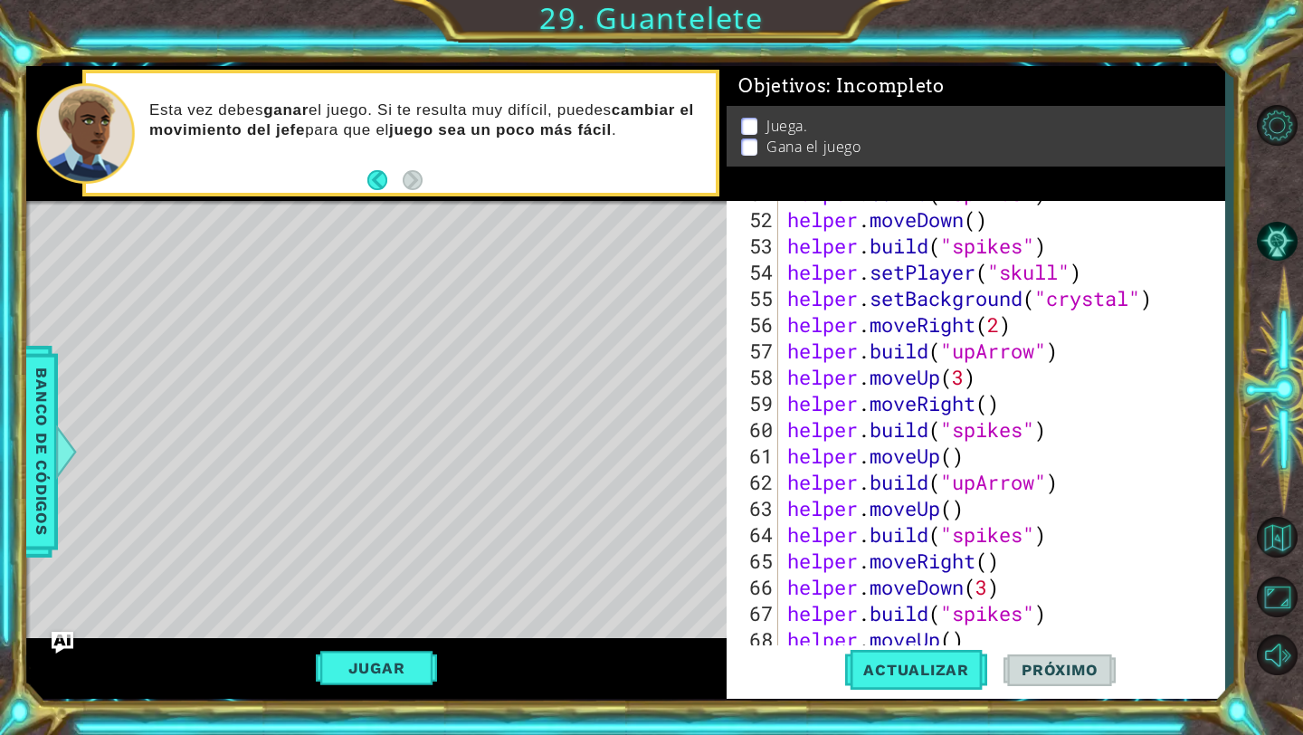
scroll to position [1364, 0]
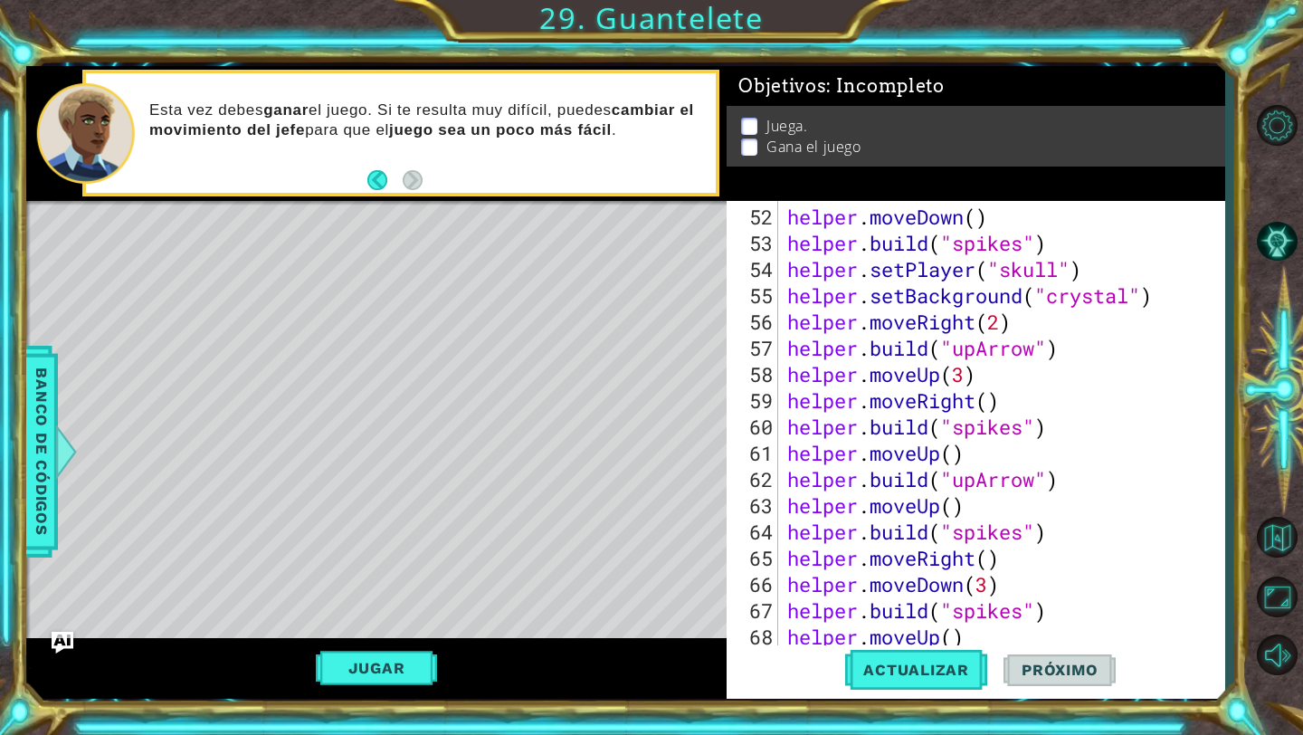
click at [1022, 424] on div "helper . moveDown ( ) helper . build ( "spikes" ) helper . setPlayer ( "skull" …" at bounding box center [1006, 453] width 445 height 499
click at [928, 677] on span "Actualizar" at bounding box center [916, 669] width 142 height 18
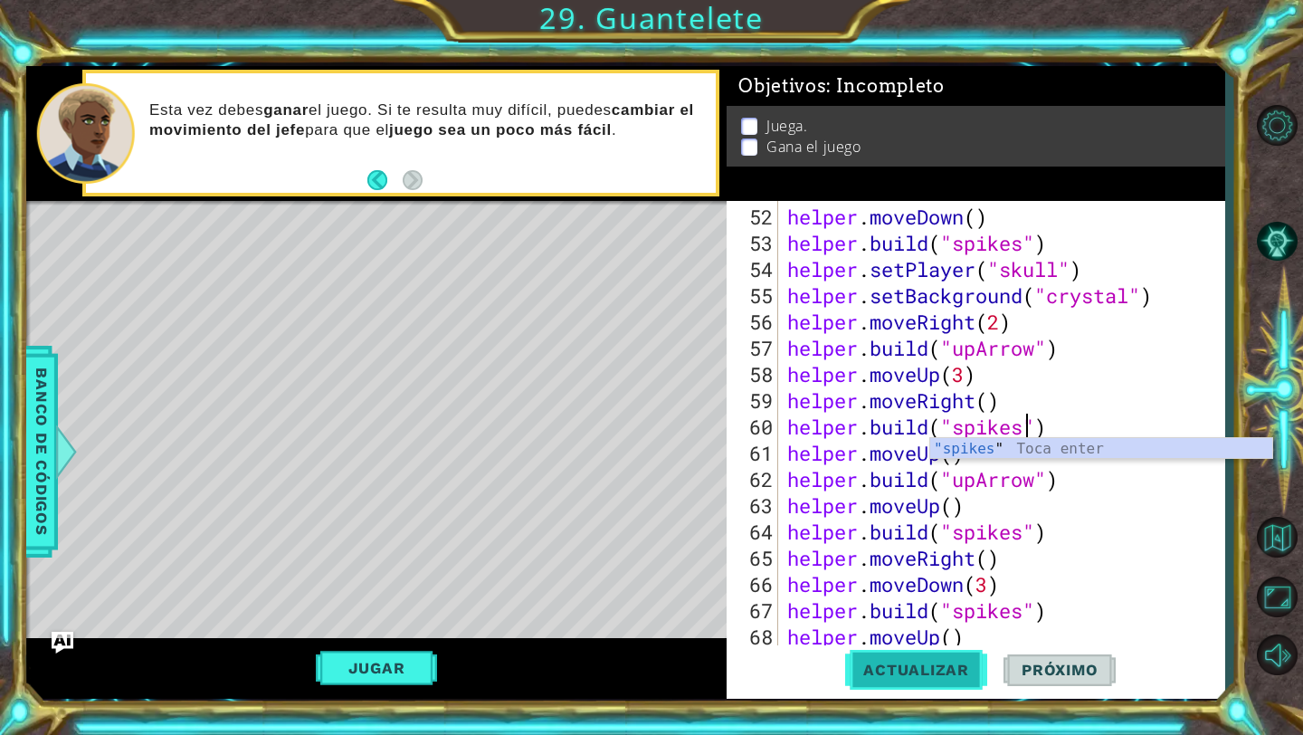
click at [928, 679] on button "Actualizar" at bounding box center [916, 670] width 142 height 50
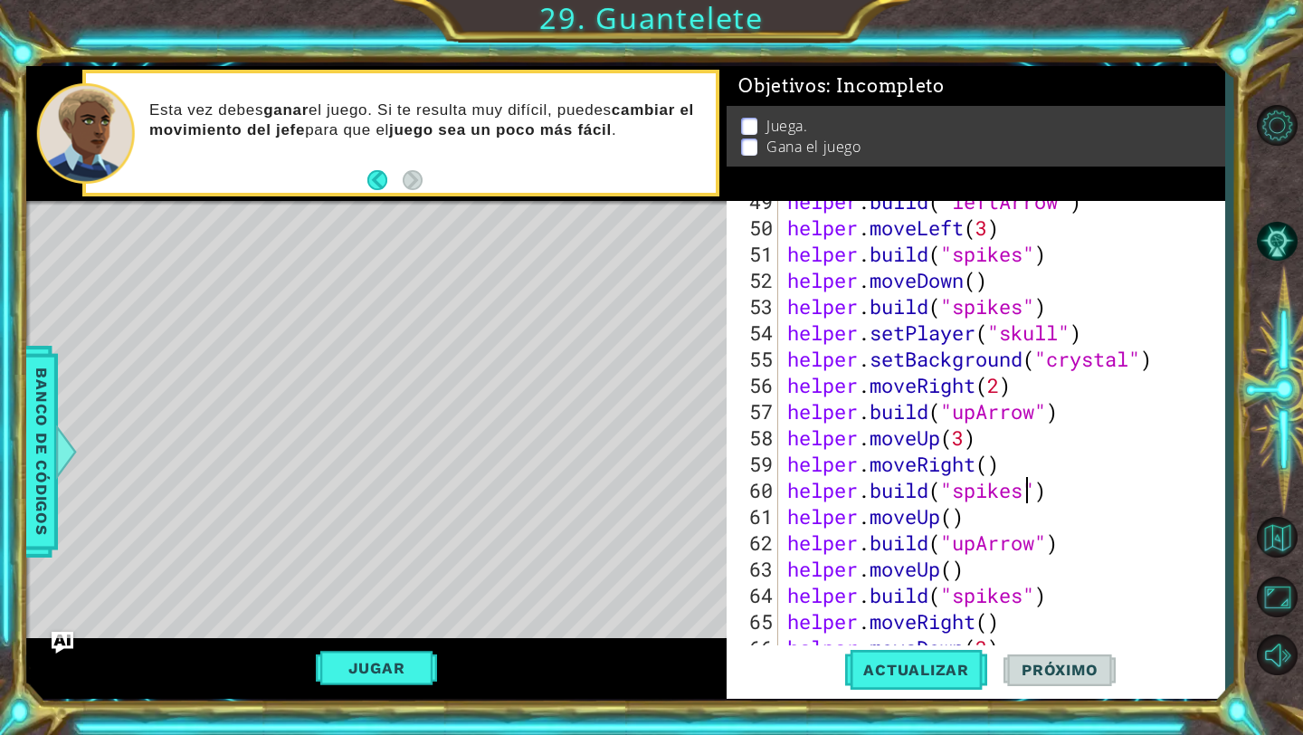
scroll to position [1275, 0]
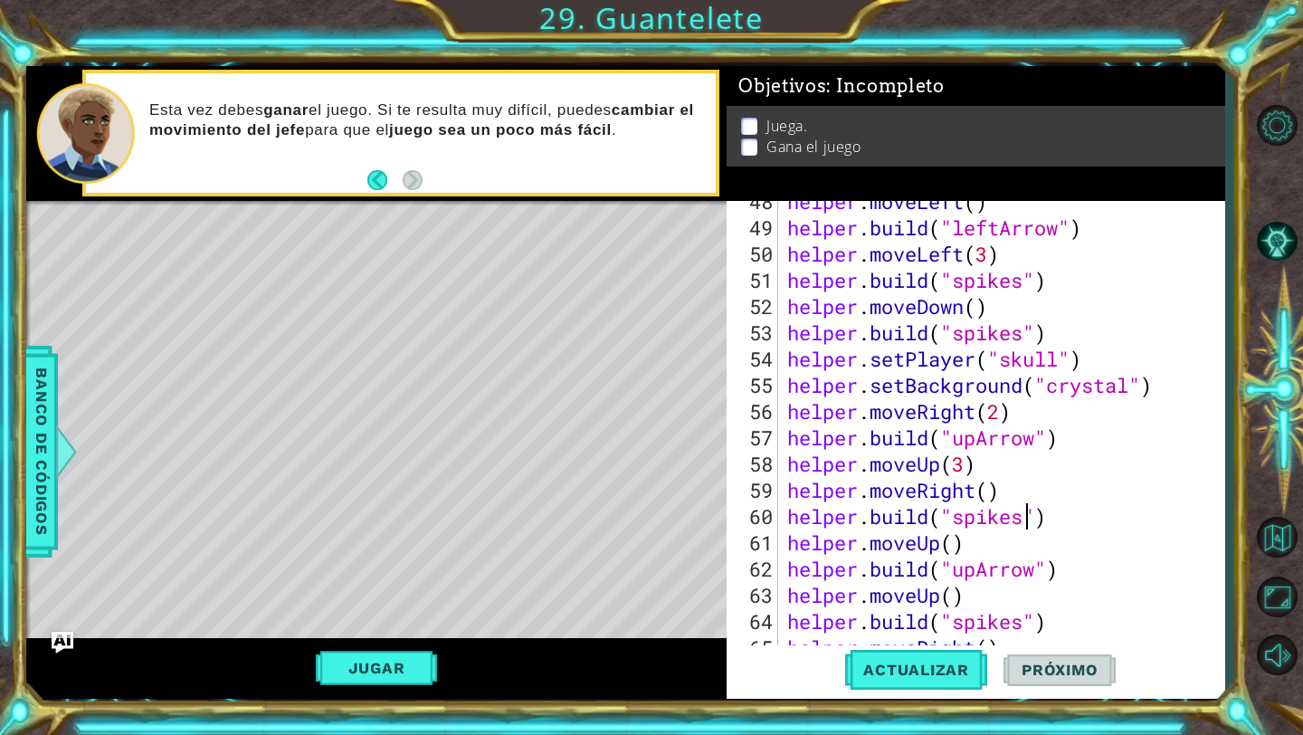
click at [1022, 333] on div "helper . moveLeft ( ) helper . build ( "leftArrow" ) helper . moveLeft ( 3 ) he…" at bounding box center [1006, 437] width 445 height 499
click at [954, 673] on span "Actualizar" at bounding box center [916, 669] width 142 height 18
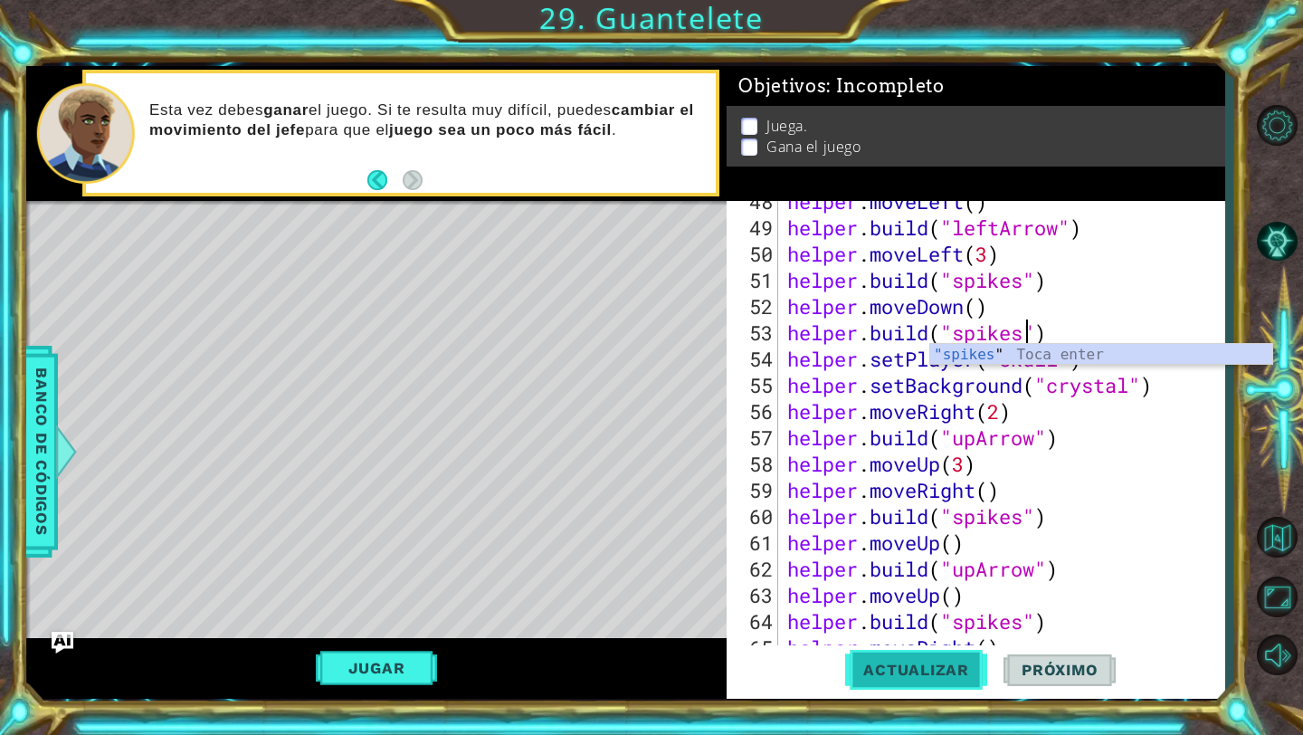
click at [961, 681] on button "Actualizar" at bounding box center [916, 670] width 142 height 50
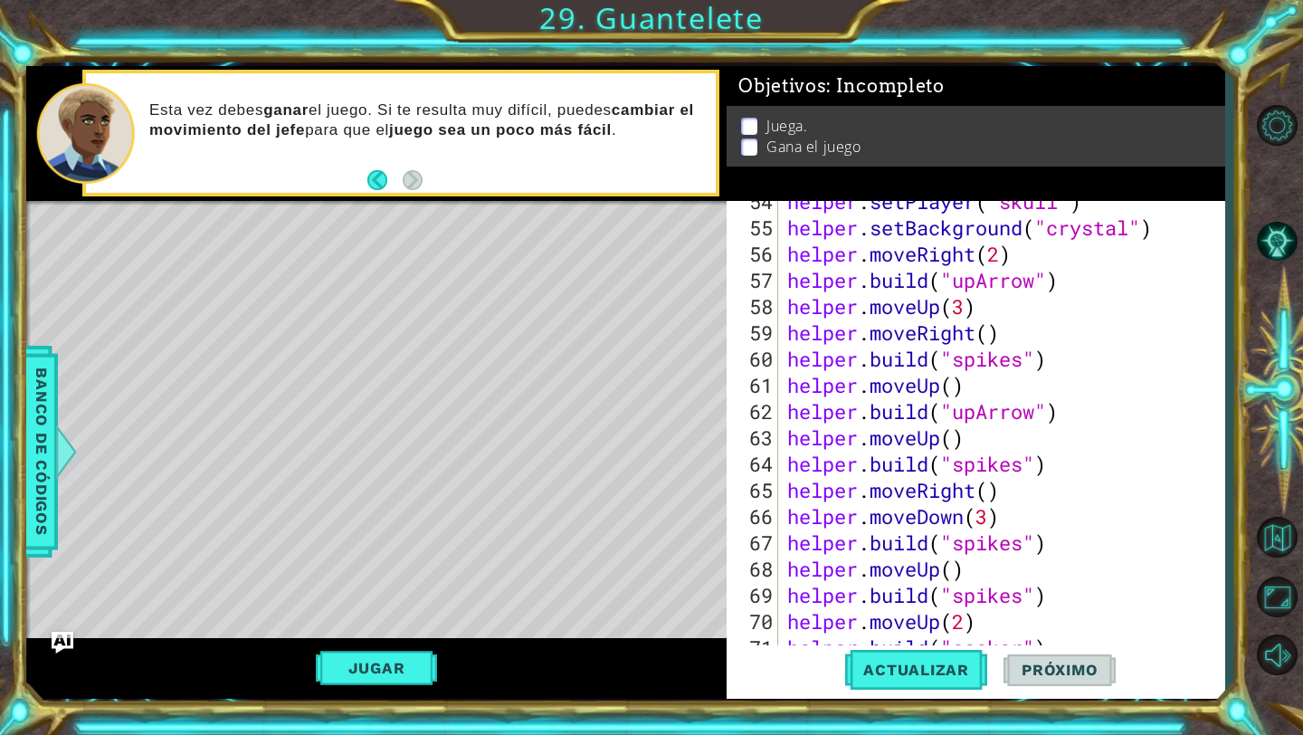
scroll to position [1434, 0]
click at [1029, 466] on div "helper . setPlayer ( "skull" ) helper . setBackground ( "crystal" ) helper . mo…" at bounding box center [1006, 435] width 445 height 499
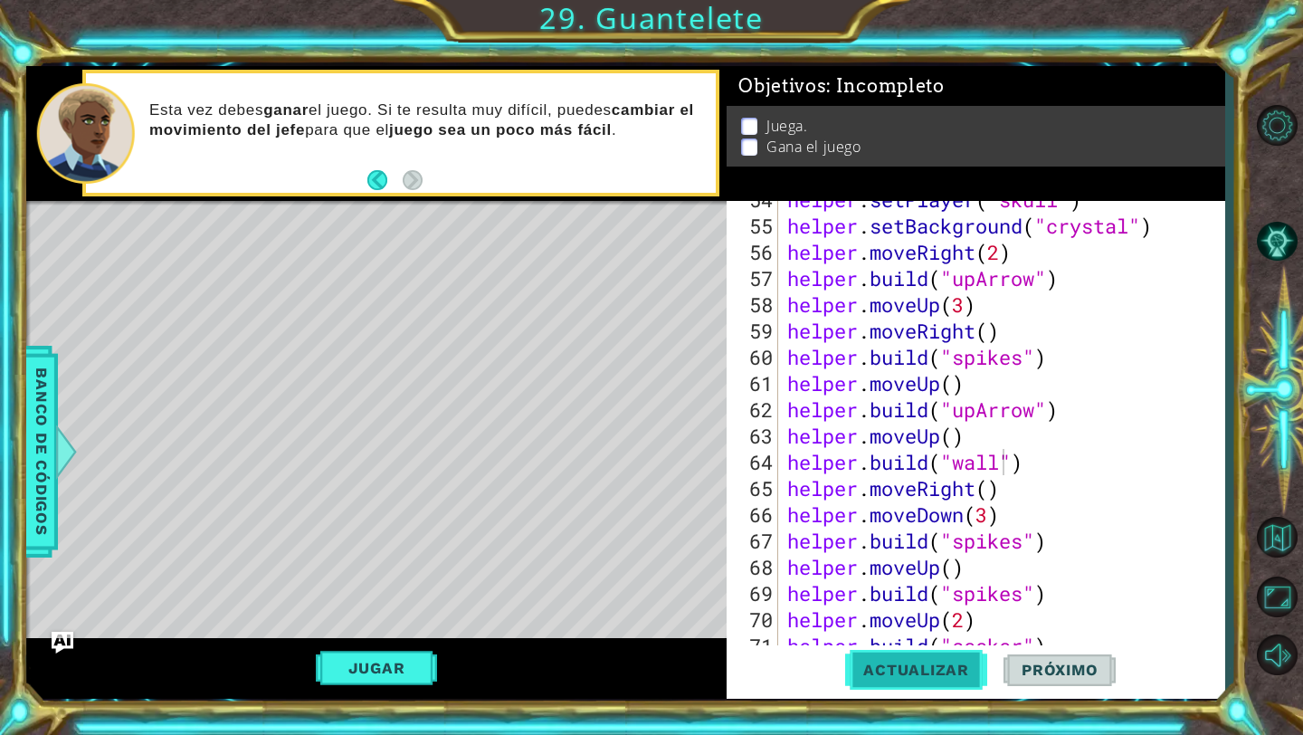
click at [979, 693] on button "Actualizar" at bounding box center [916, 670] width 142 height 50
click at [977, 404] on div "helper . setPlayer ( "skull" ) helper . setBackground ( "crystal" ) helper . mo…" at bounding box center [1006, 435] width 445 height 499
type textarea "[DOMAIN_NAME]("downArrow")"
click at [914, 694] on div "[DOMAIN_NAME]("downArrow") 54 55 56 57 58 59 60 61 62 63 64 65 66 67 68 69 70 7…" at bounding box center [976, 450] width 498 height 498
click at [926, 666] on span "Actualizar" at bounding box center [916, 669] width 142 height 18
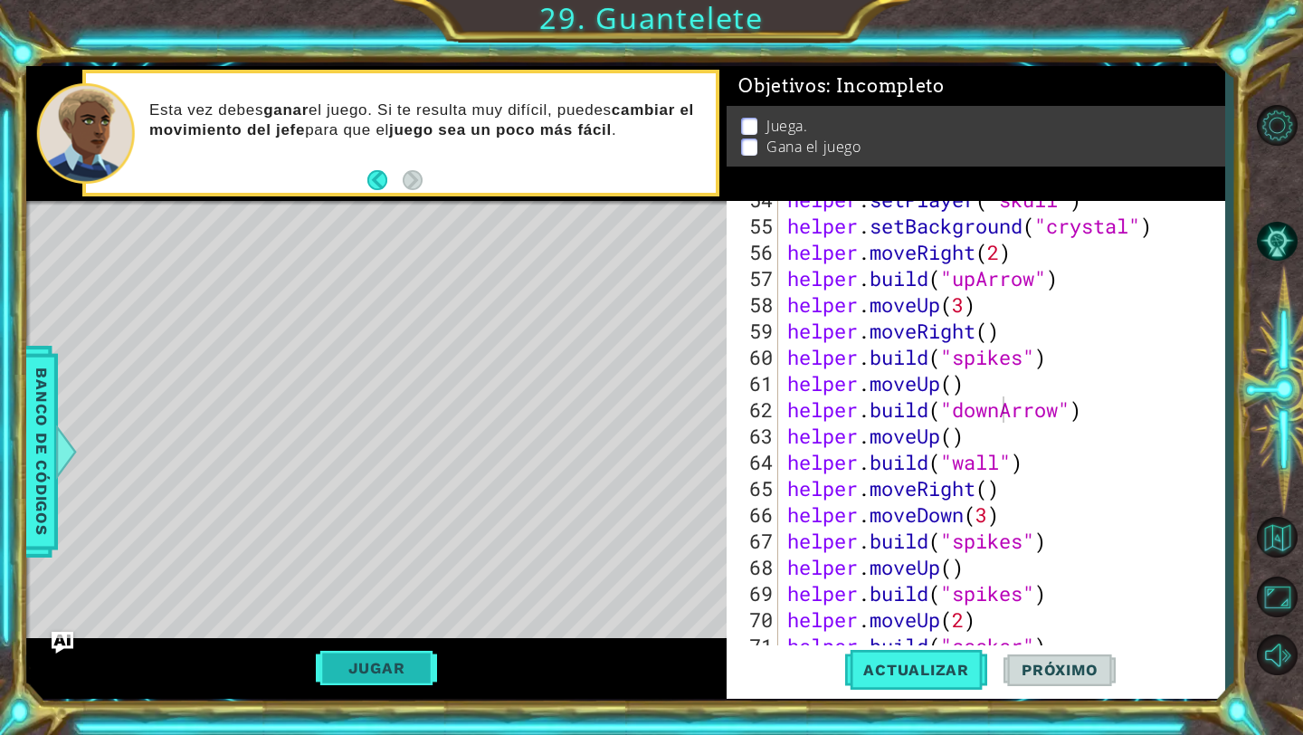
click at [432, 665] on button "Jugar" at bounding box center [377, 668] width 122 height 34
